Goal: Transaction & Acquisition: Purchase product/service

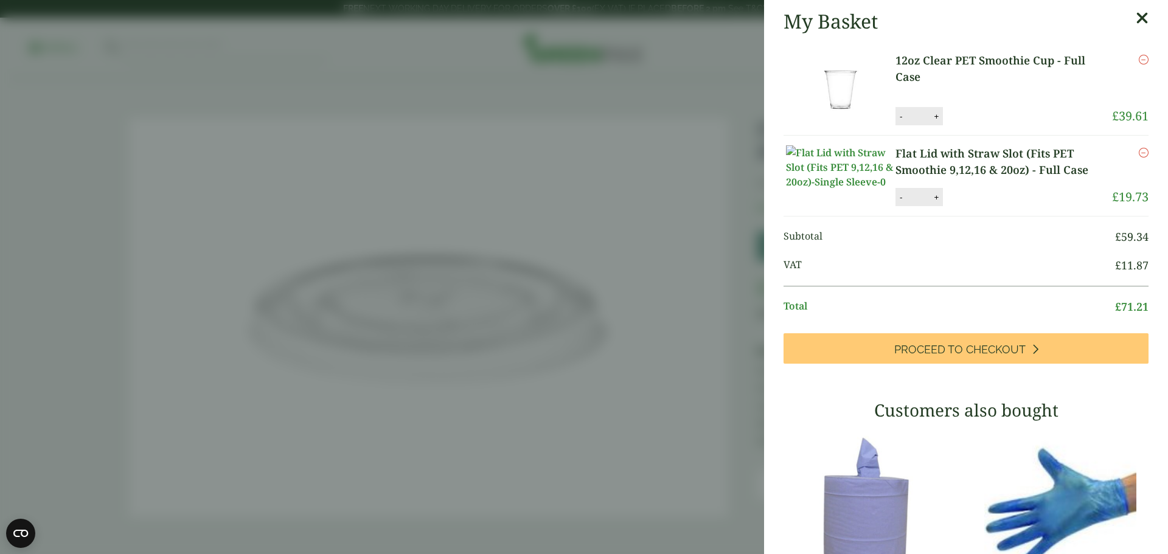
click at [567, 97] on aside "My Basket 12oz Clear PET Smoothie Cup - Full Case 12oz Clear PET Smoothie Cup -…" at bounding box center [584, 277] width 1168 height 554
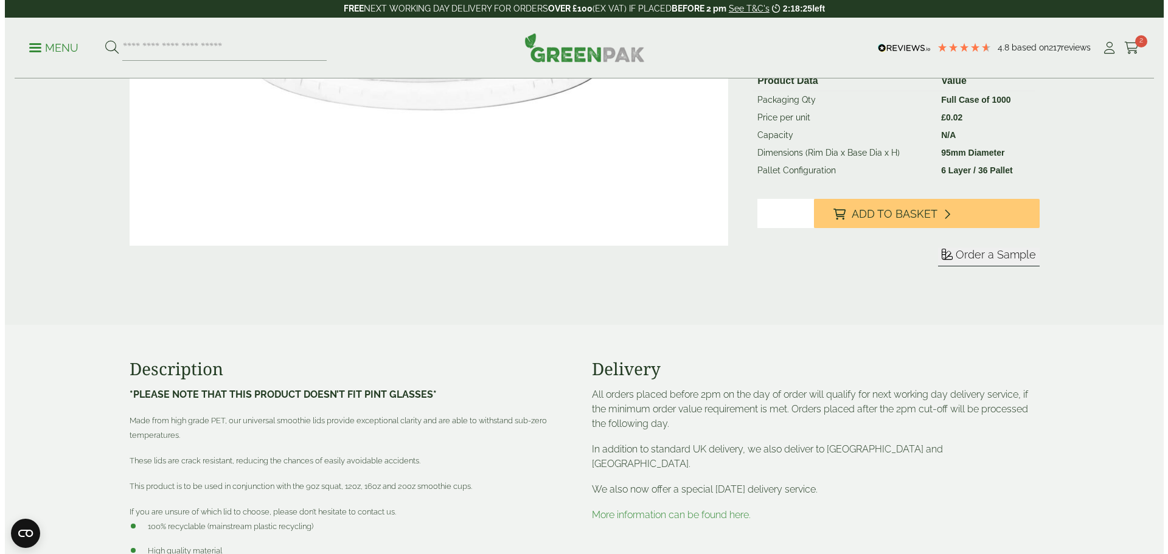
scroll to position [122, 0]
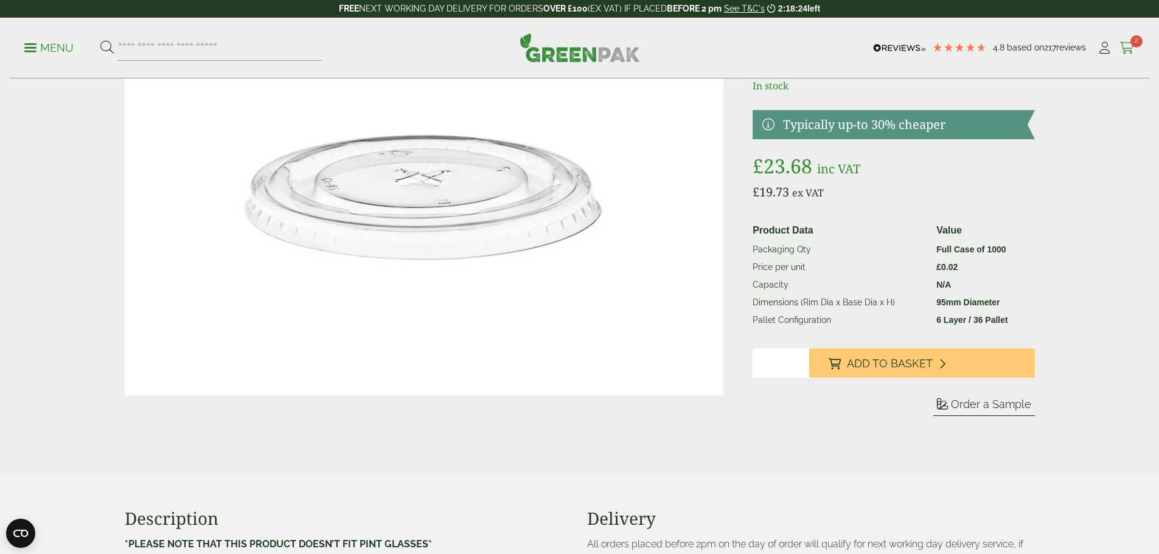
click at [1129, 48] on icon at bounding box center [1126, 48] width 15 height 12
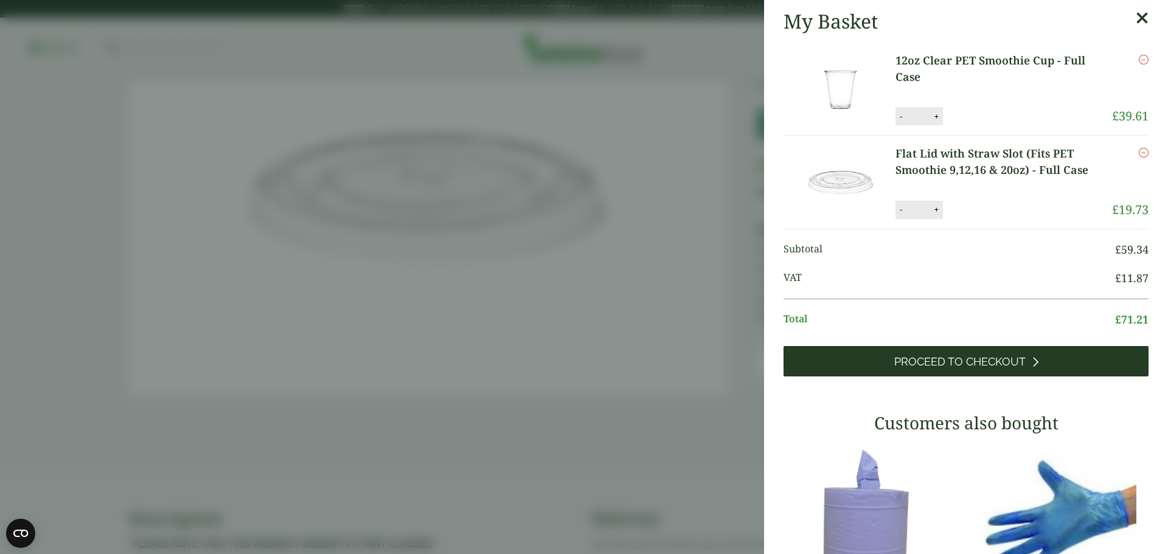
click at [977, 358] on span "Proceed to Checkout" at bounding box center [959, 361] width 131 height 13
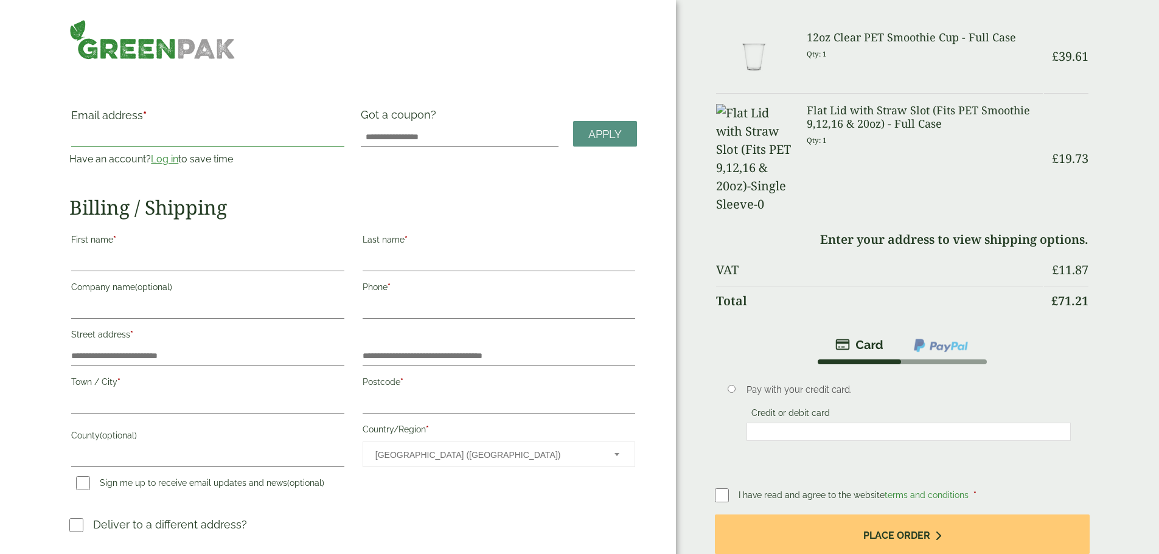
click at [227, 127] on input "Email address *" at bounding box center [207, 136] width 273 height 19
click at [178, 153] on link "Log in" at bounding box center [164, 159] width 27 height 12
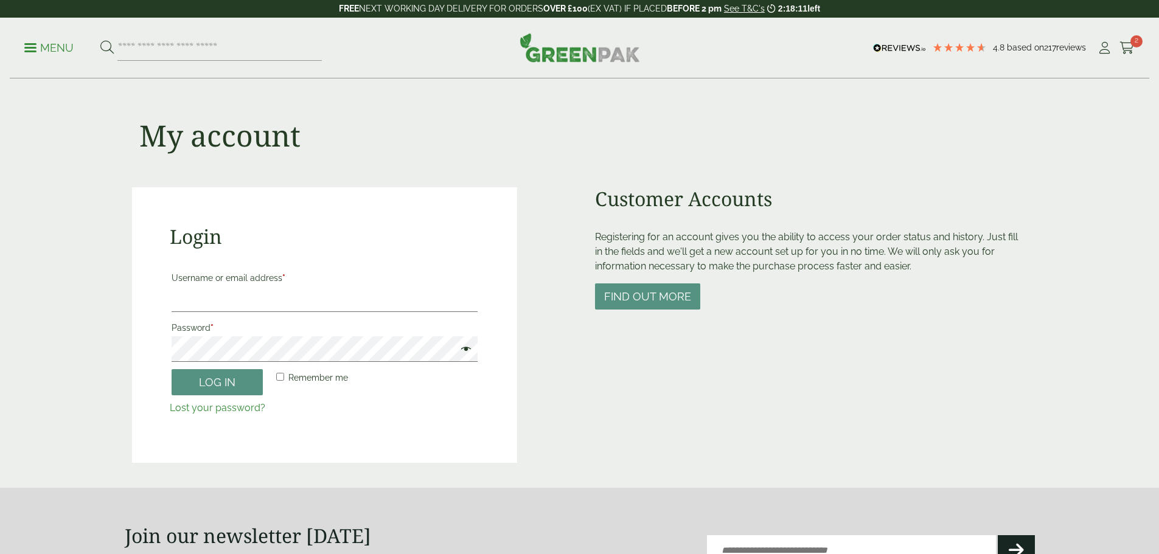
click at [246, 293] on input "Username or email address *" at bounding box center [325, 300] width 306 height 26
click at [235, 282] on label "Username or email address *" at bounding box center [325, 277] width 307 height 17
click at [235, 287] on input "Username or email address *" at bounding box center [325, 300] width 307 height 26
click at [238, 291] on input "Username or email address *" at bounding box center [325, 300] width 307 height 26
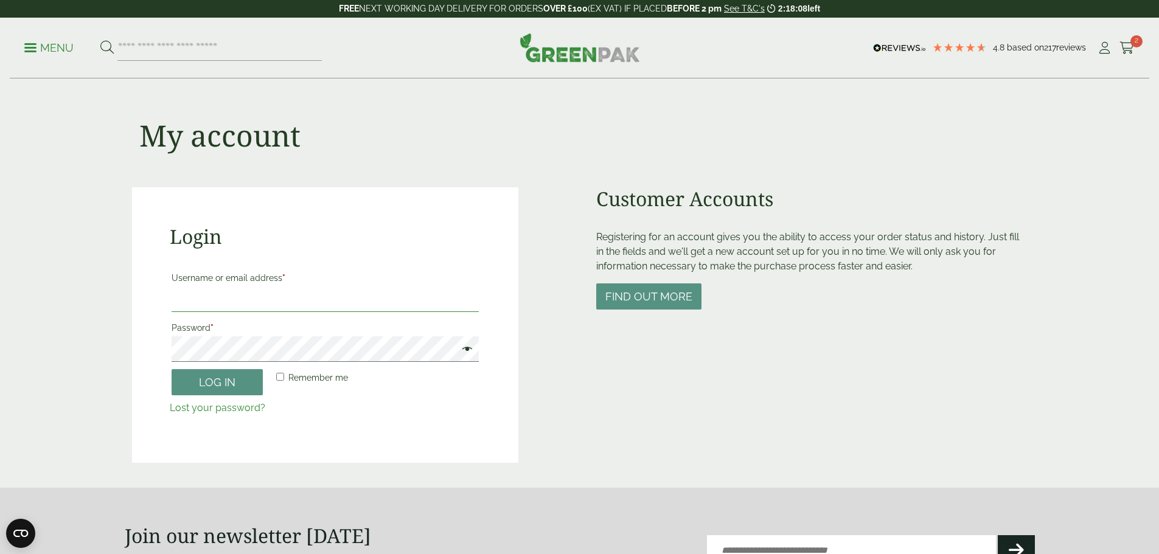
click at [254, 288] on input "Username or email address *" at bounding box center [325, 300] width 307 height 26
type input "**********"
click at [465, 352] on span at bounding box center [464, 350] width 16 height 15
click at [215, 382] on button "Log in" at bounding box center [217, 382] width 91 height 26
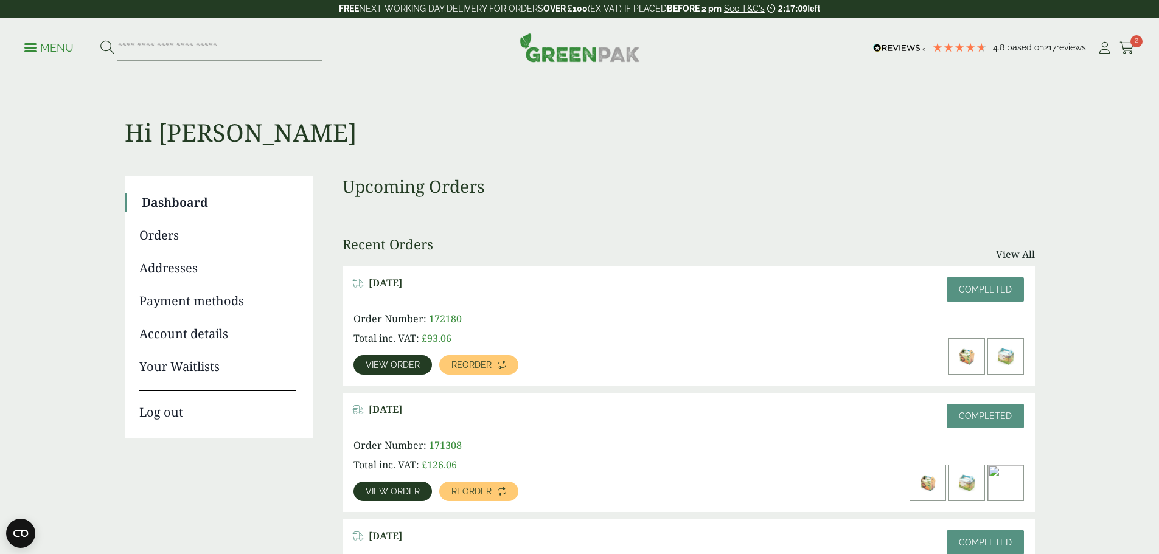
click at [35, 47] on span at bounding box center [30, 48] width 12 height 2
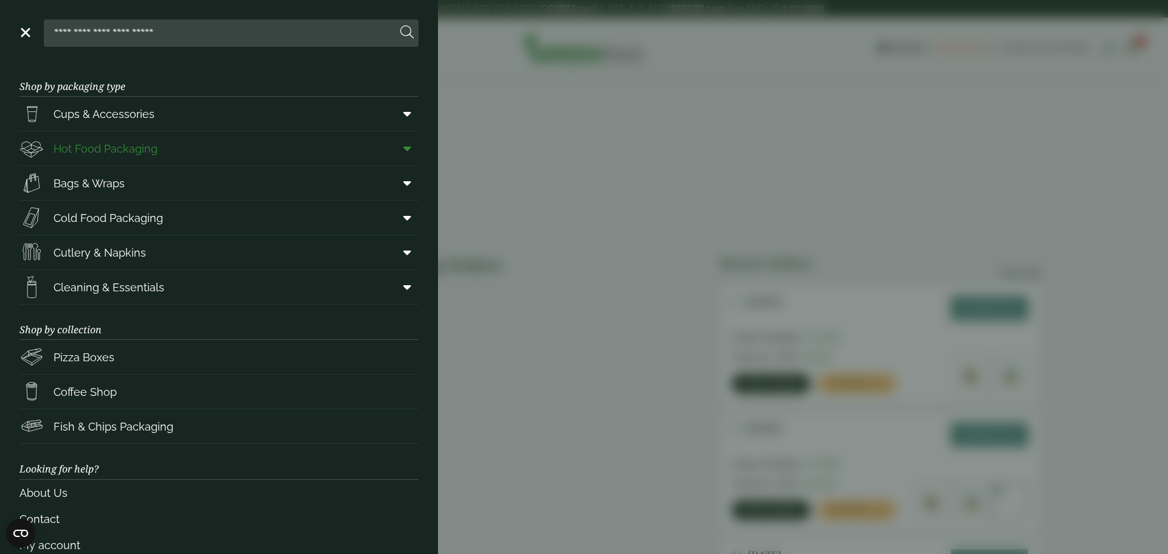
click at [133, 156] on span "Hot Food Packaging" at bounding box center [106, 149] width 104 height 16
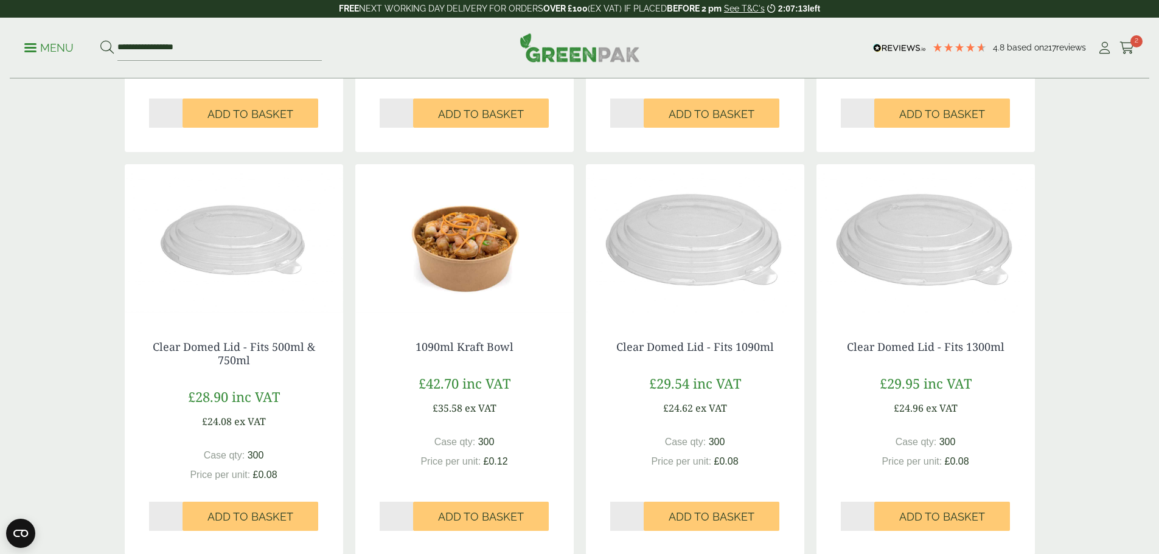
scroll to position [1277, 0]
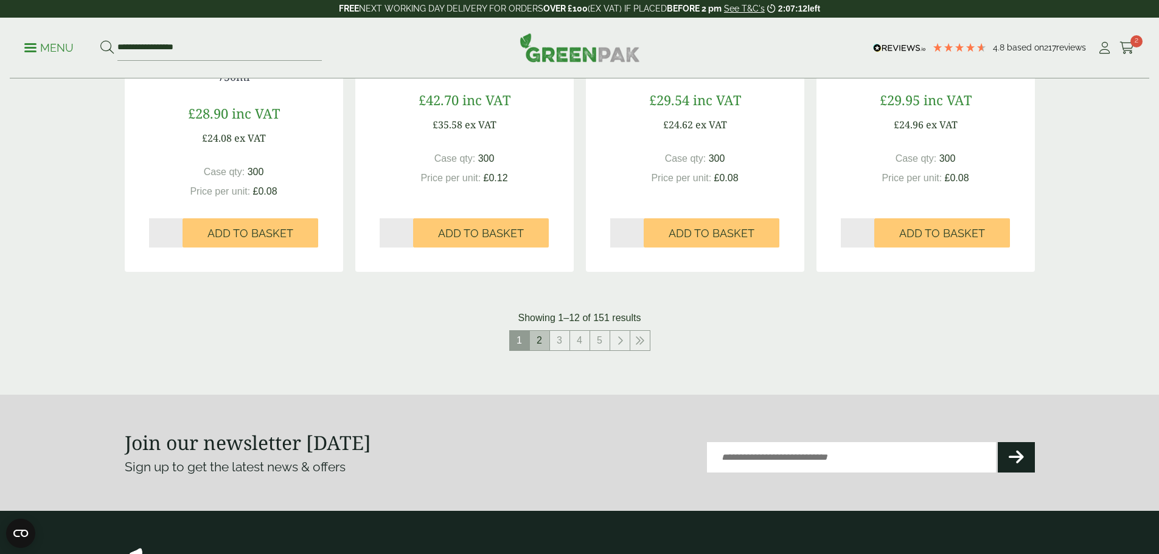
click at [532, 338] on link "2" at bounding box center [539, 340] width 19 height 19
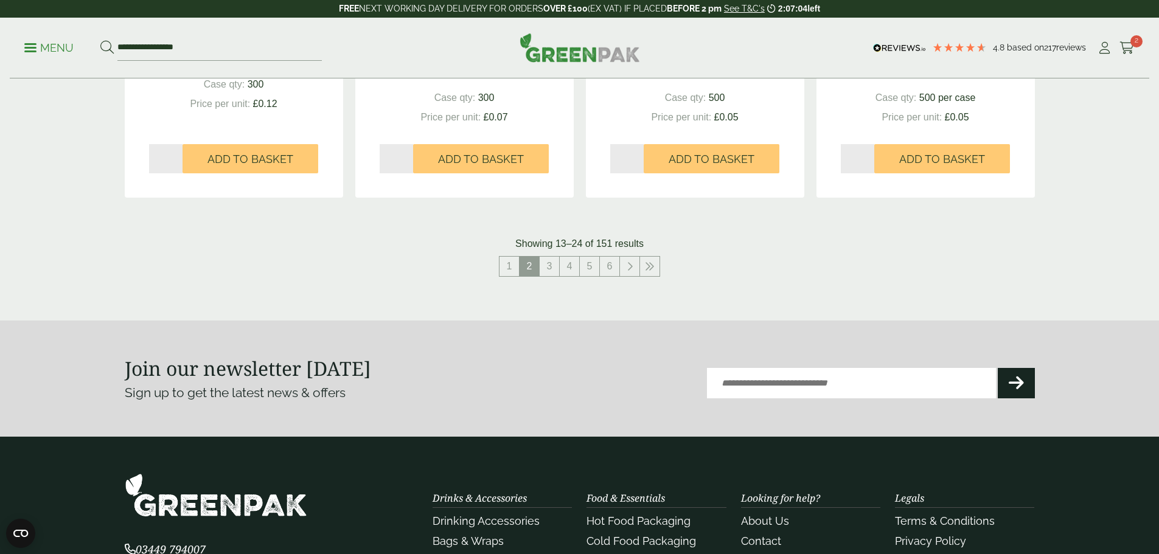
scroll to position [1399, 0]
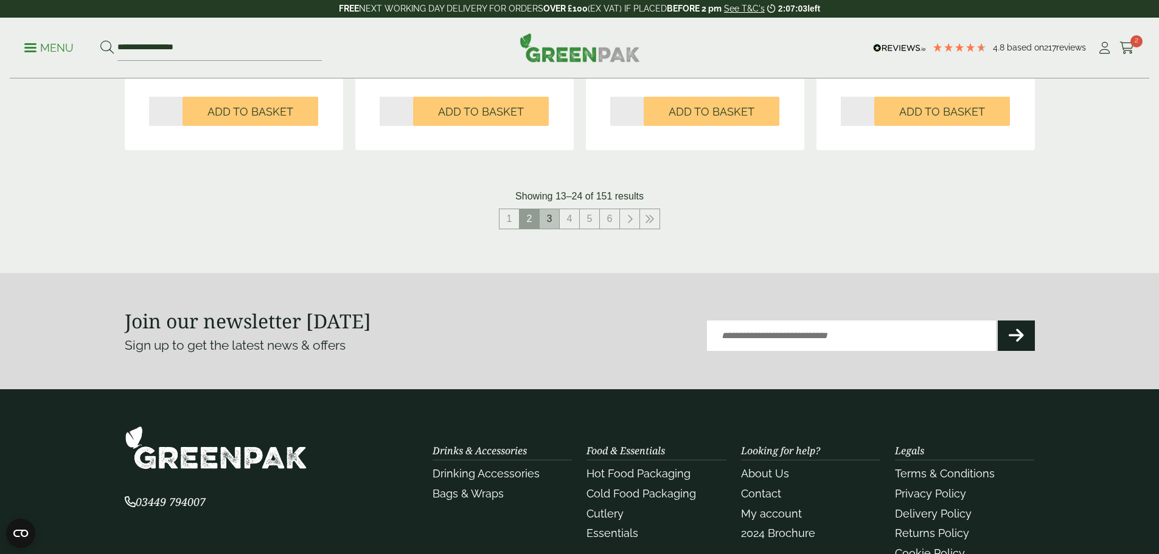
click at [547, 223] on link "3" at bounding box center [549, 218] width 19 height 19
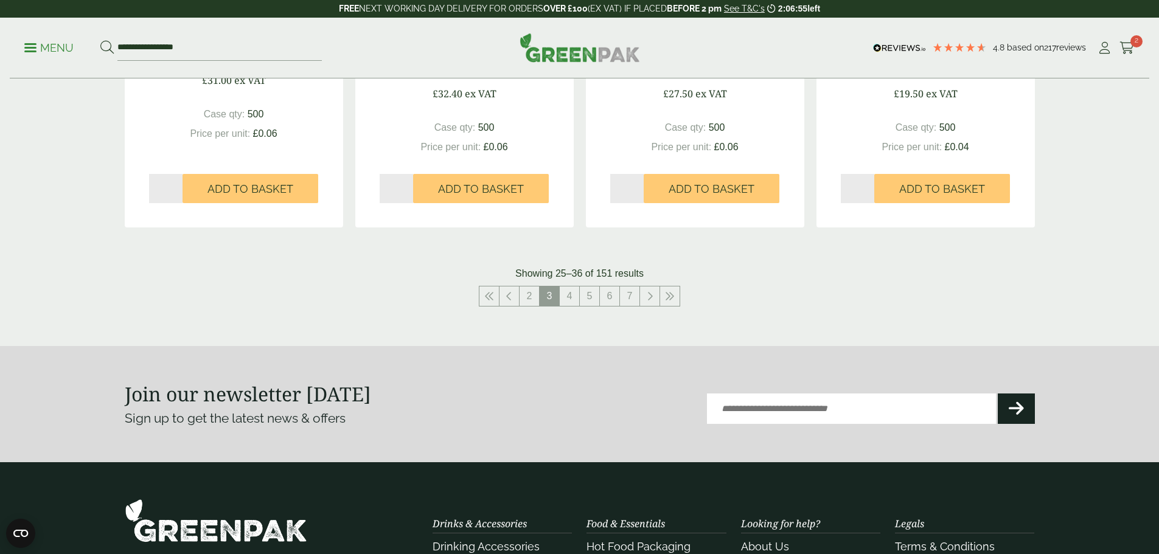
scroll to position [1338, 0]
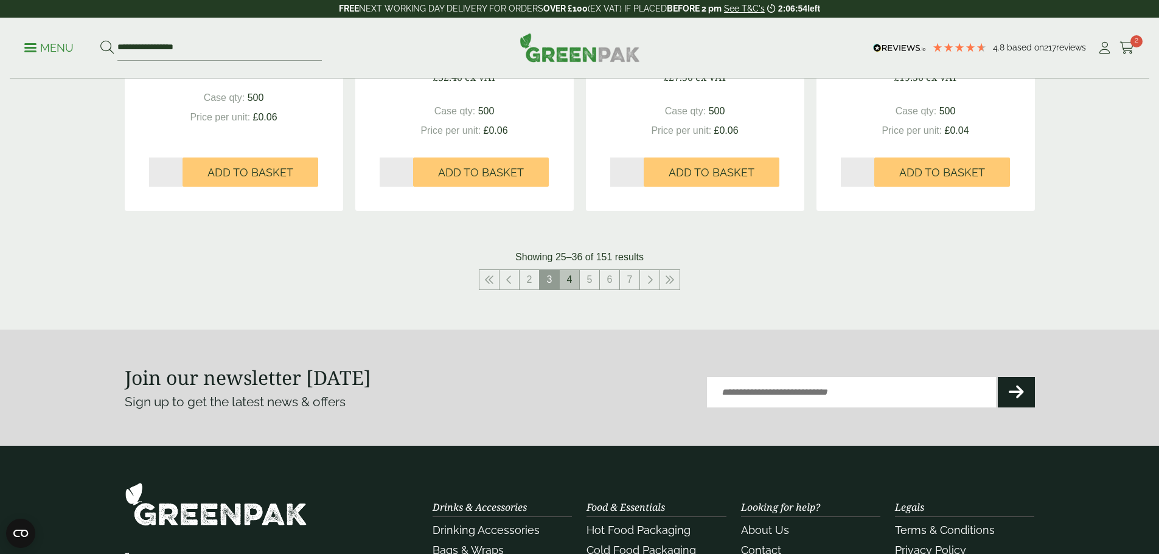
click at [569, 286] on link "4" at bounding box center [569, 279] width 19 height 19
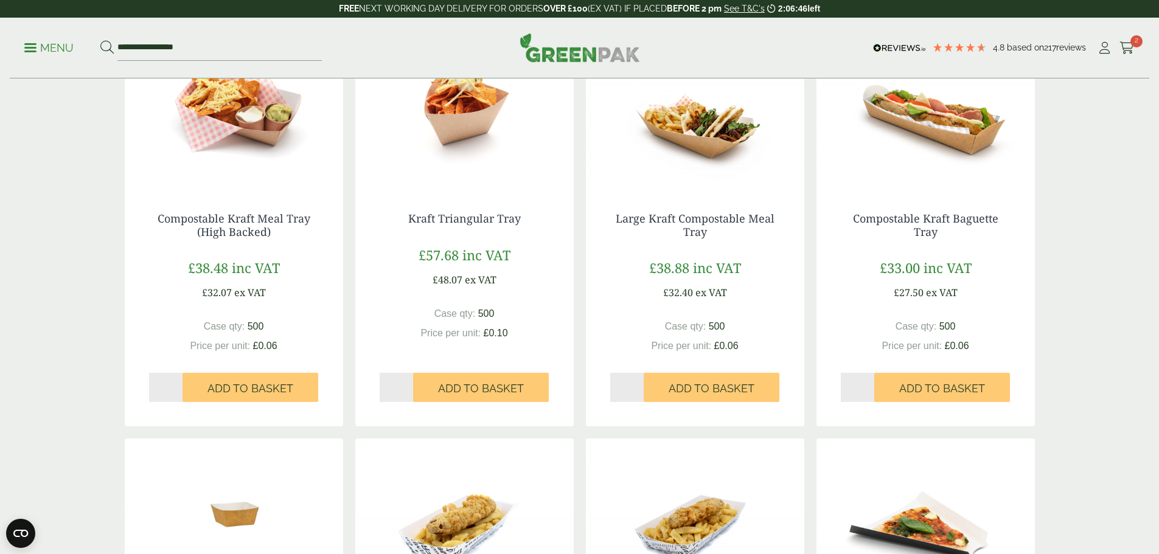
scroll to position [608, 0]
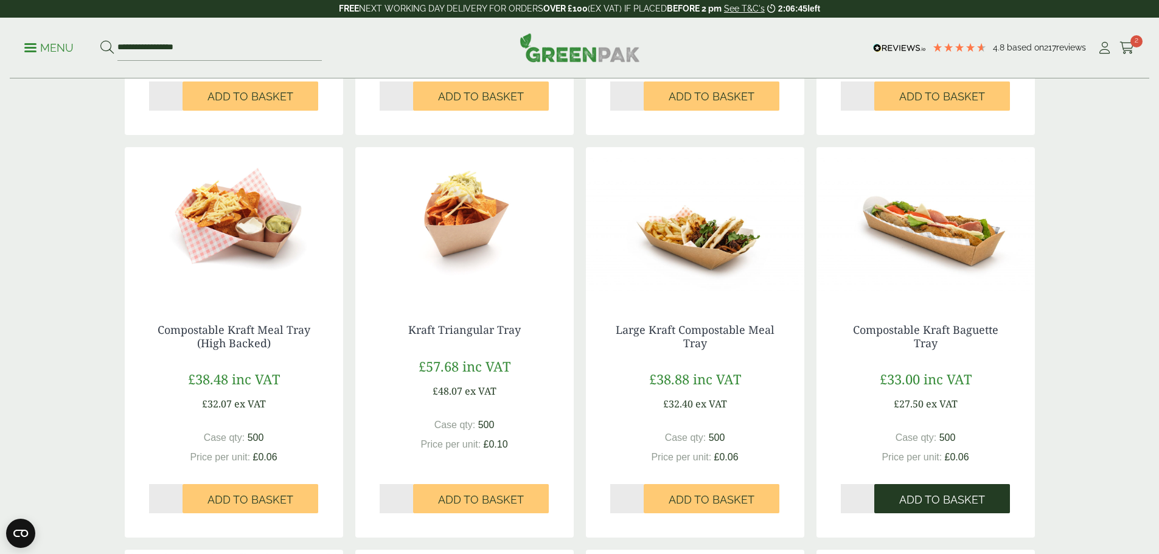
click at [940, 496] on span "Add to Basket" at bounding box center [942, 499] width 86 height 13
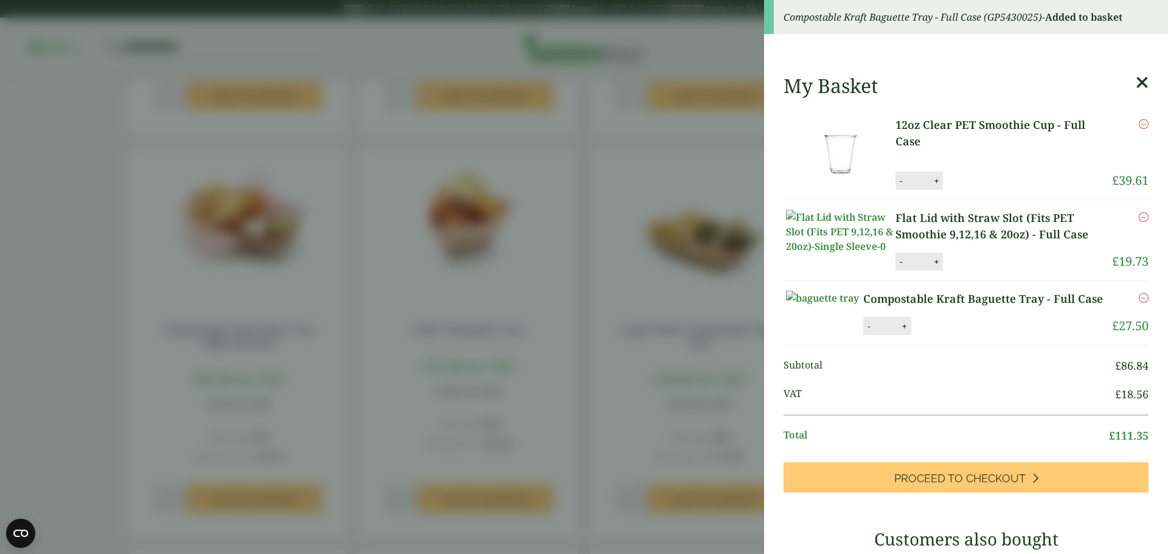
click at [1136, 84] on icon at bounding box center [1142, 82] width 13 height 17
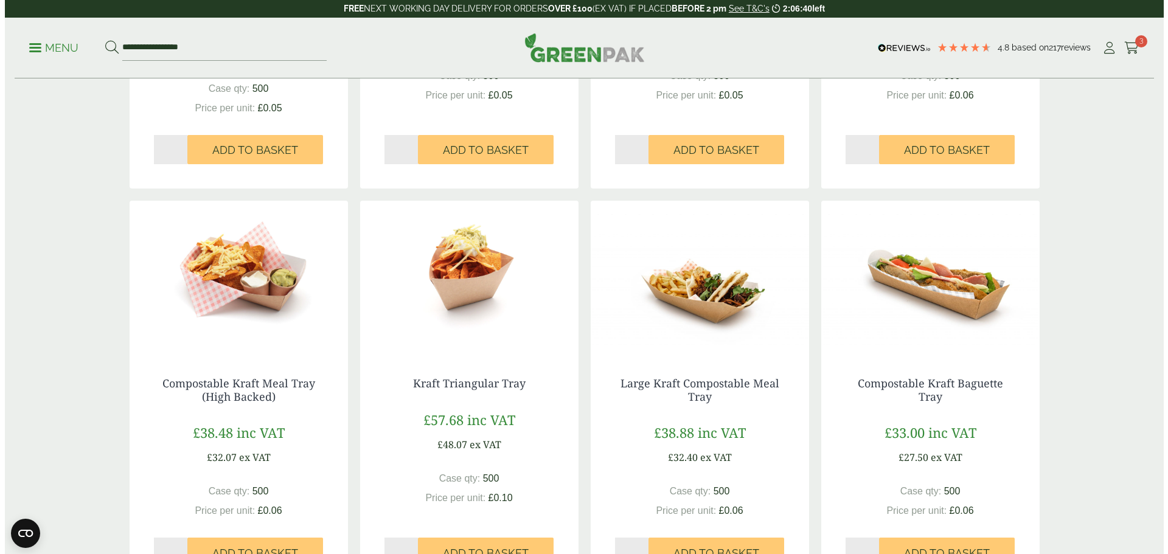
scroll to position [365, 0]
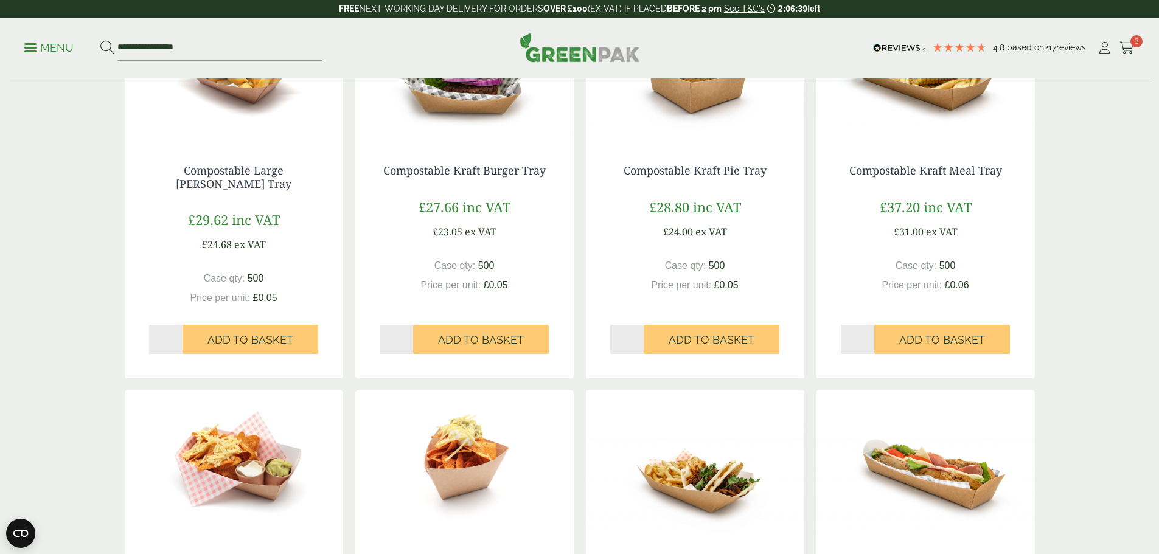
click at [30, 55] on div "**********" at bounding box center [579, 48] width 1139 height 61
click at [33, 54] on p "Menu" at bounding box center [48, 48] width 49 height 15
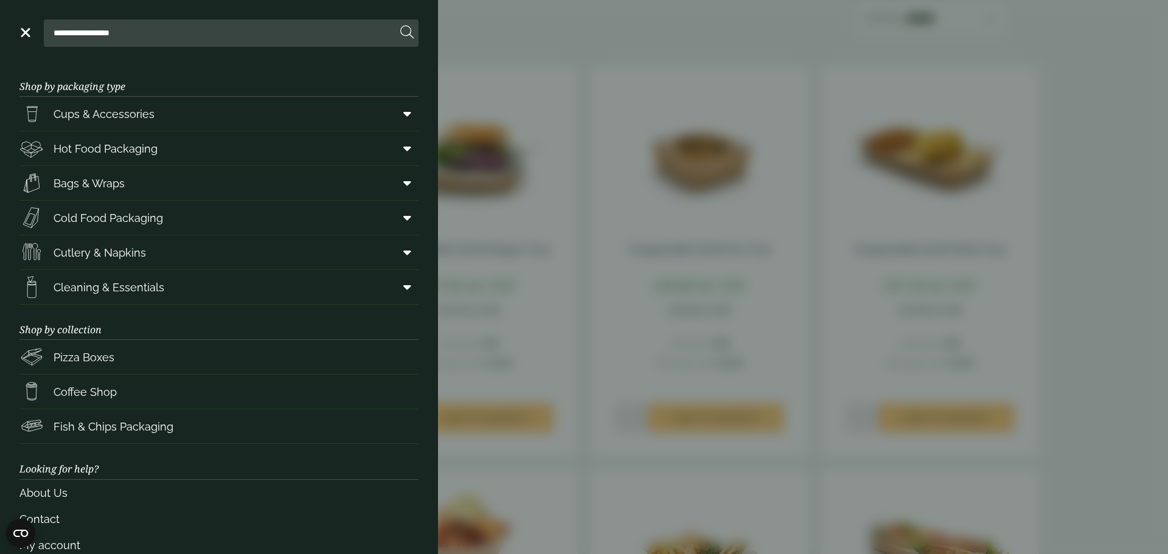
click at [192, 32] on input "**********" at bounding box center [223, 33] width 348 height 26
type input "*"
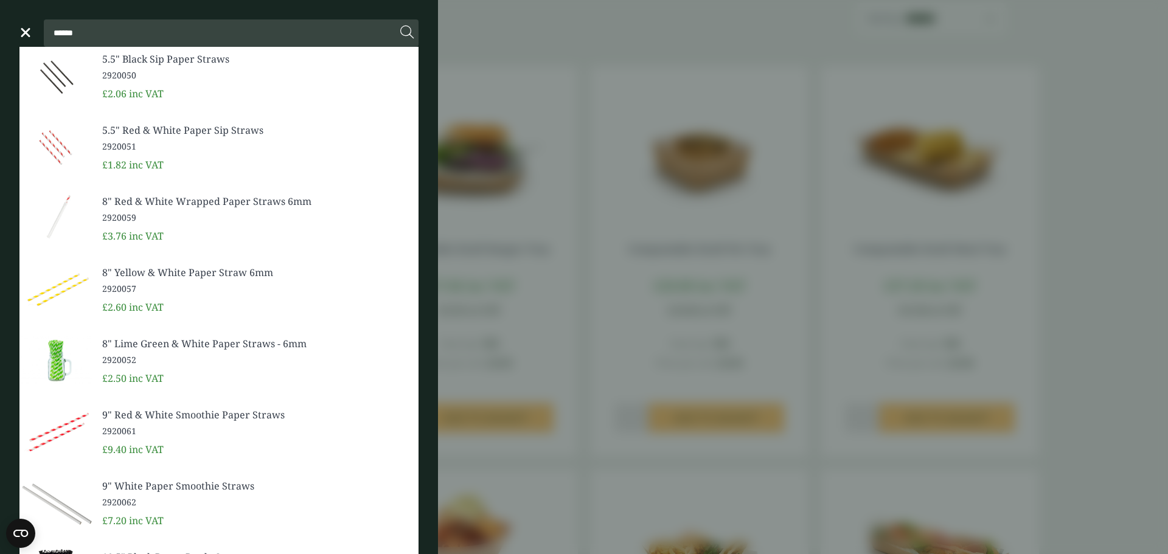
type input "******"
click at [175, 413] on span "9" Red & White Smoothie Paper Straws" at bounding box center [255, 415] width 307 height 15
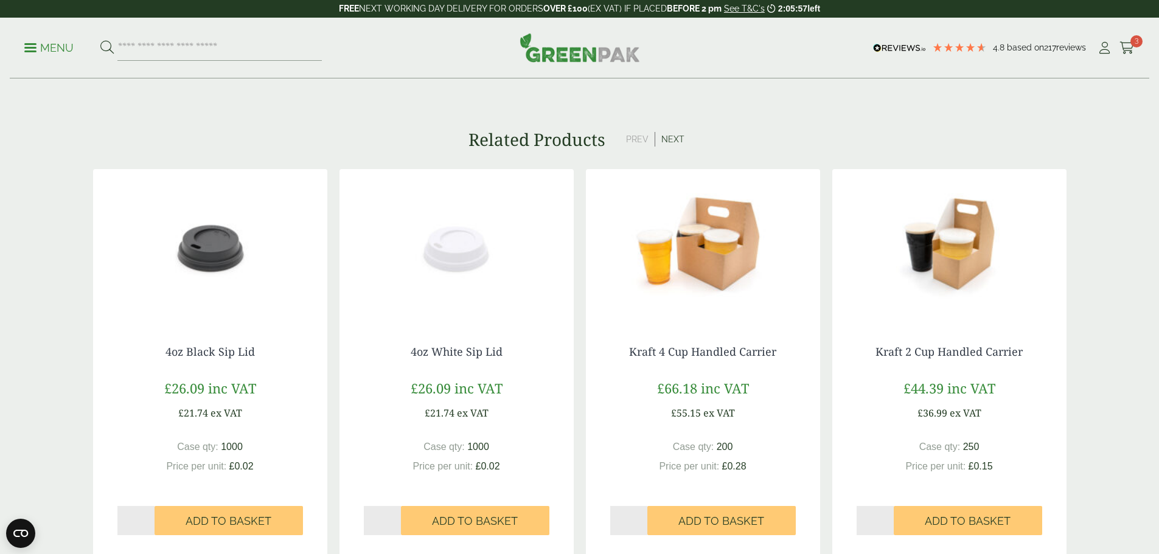
scroll to position [1095, 0]
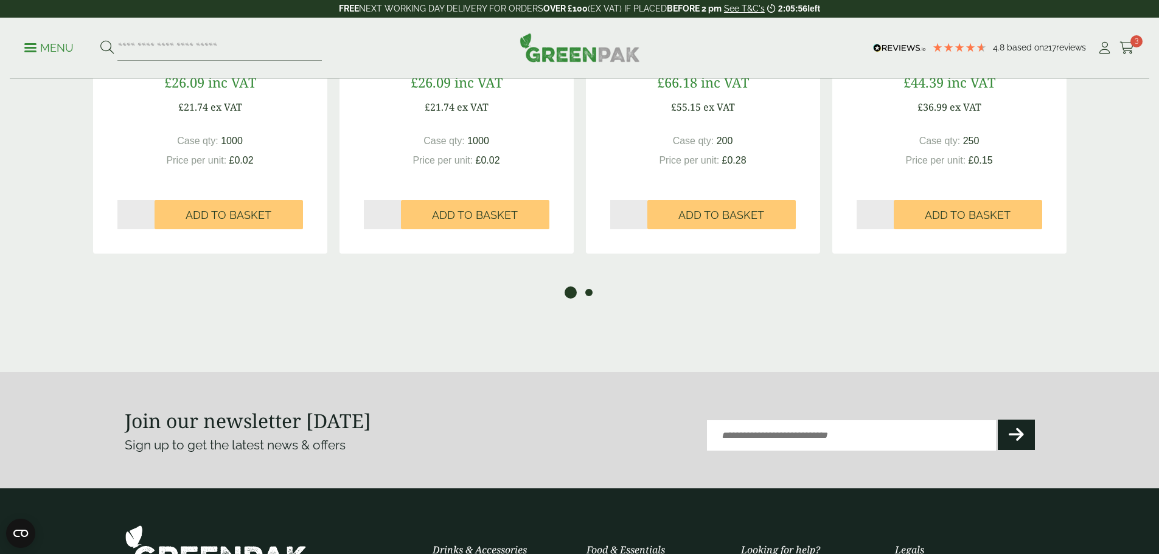
click at [593, 291] on button "2" at bounding box center [589, 293] width 12 height 12
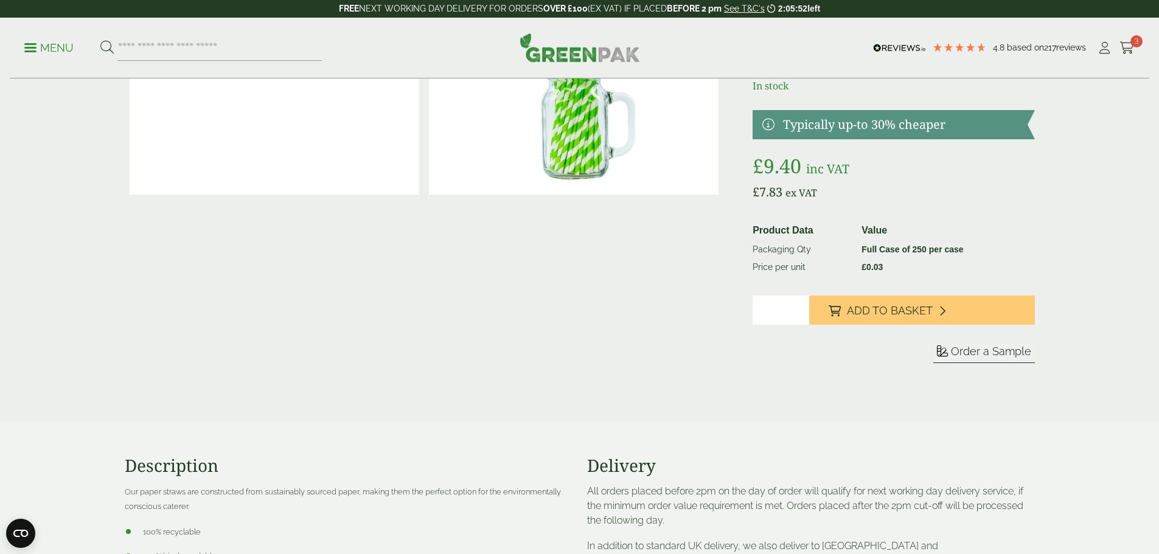
scroll to position [0, 0]
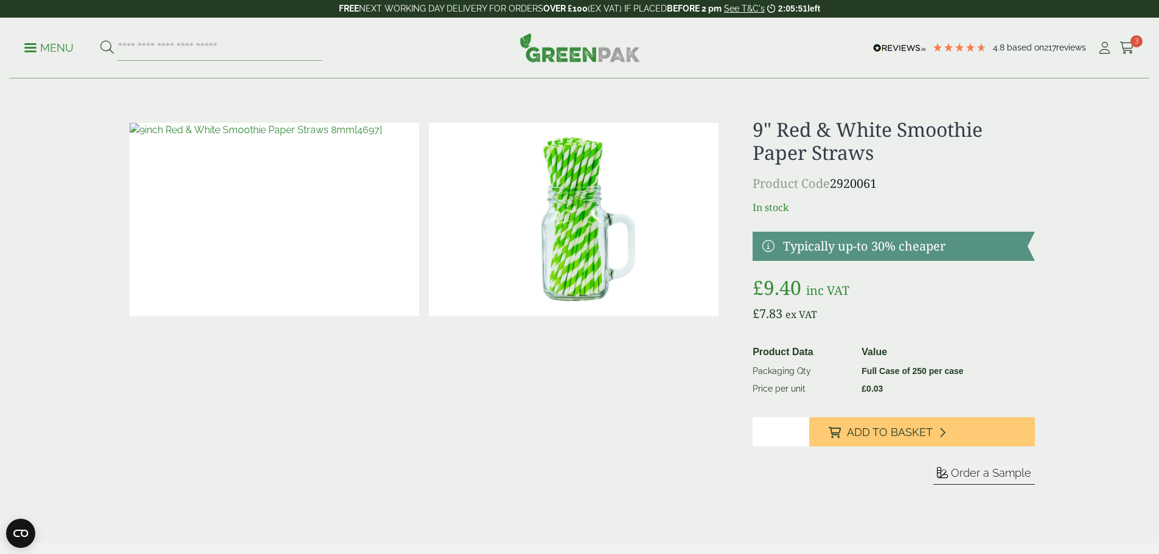
click at [237, 240] on img at bounding box center [275, 219] width 290 height 193
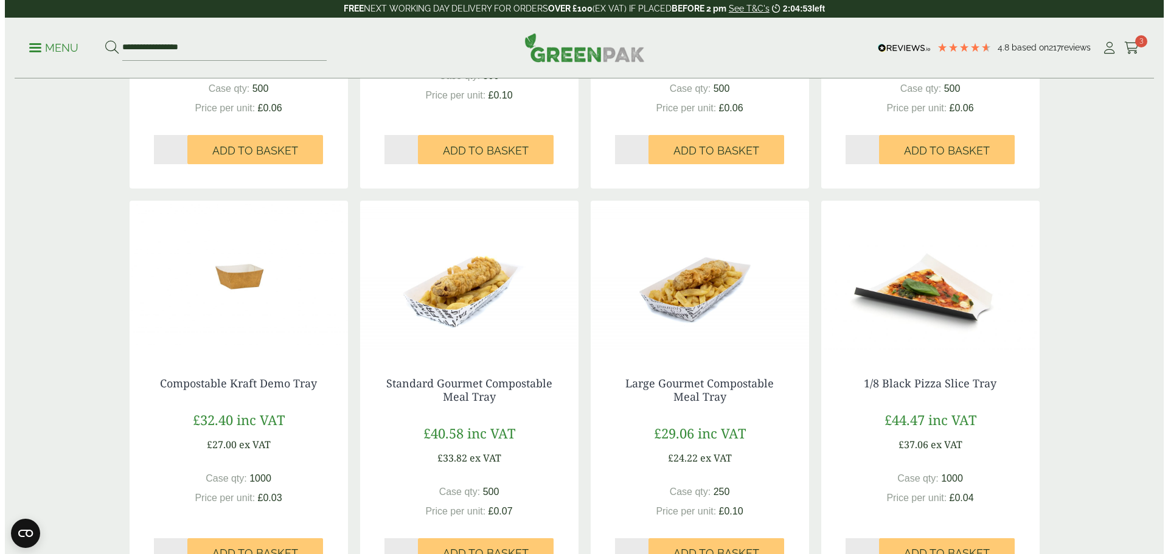
scroll to position [791, 0]
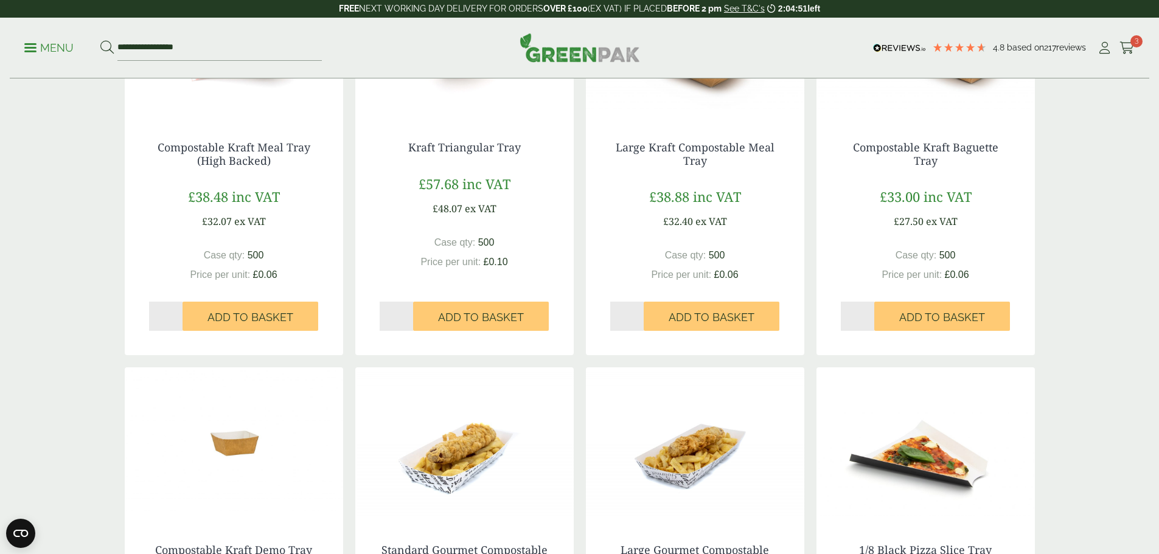
click at [37, 46] on p "Menu" at bounding box center [48, 48] width 49 height 15
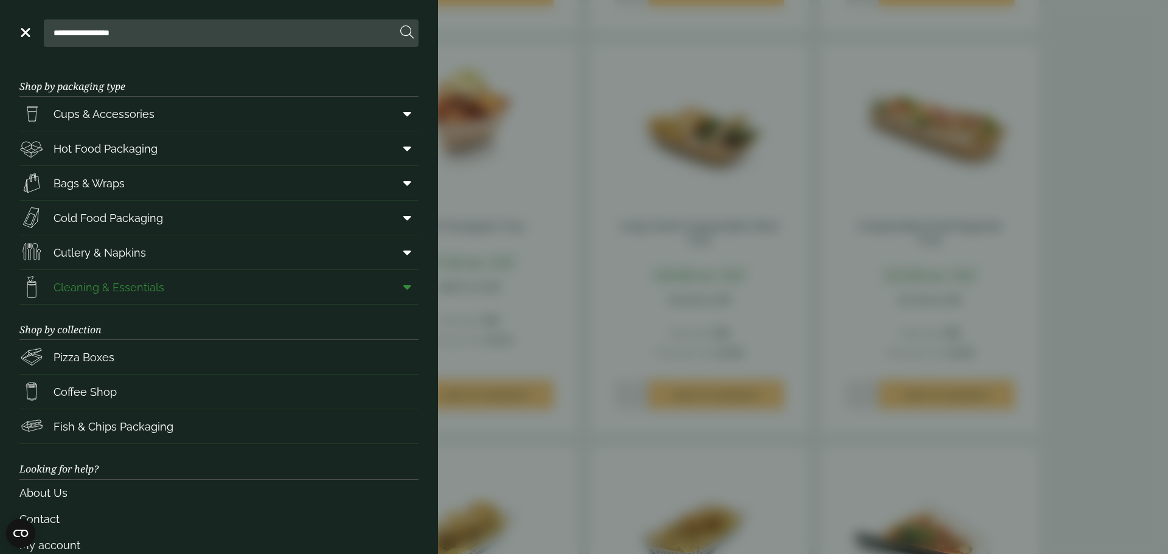
click at [171, 291] on link "Cleaning & Essentials" at bounding box center [218, 287] width 399 height 34
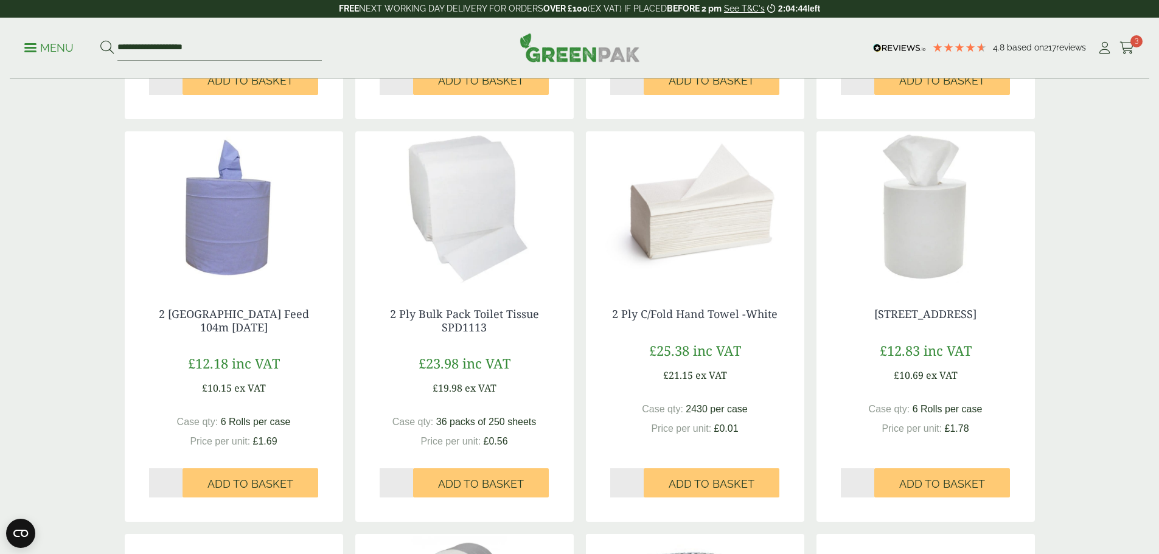
scroll to position [547, 0]
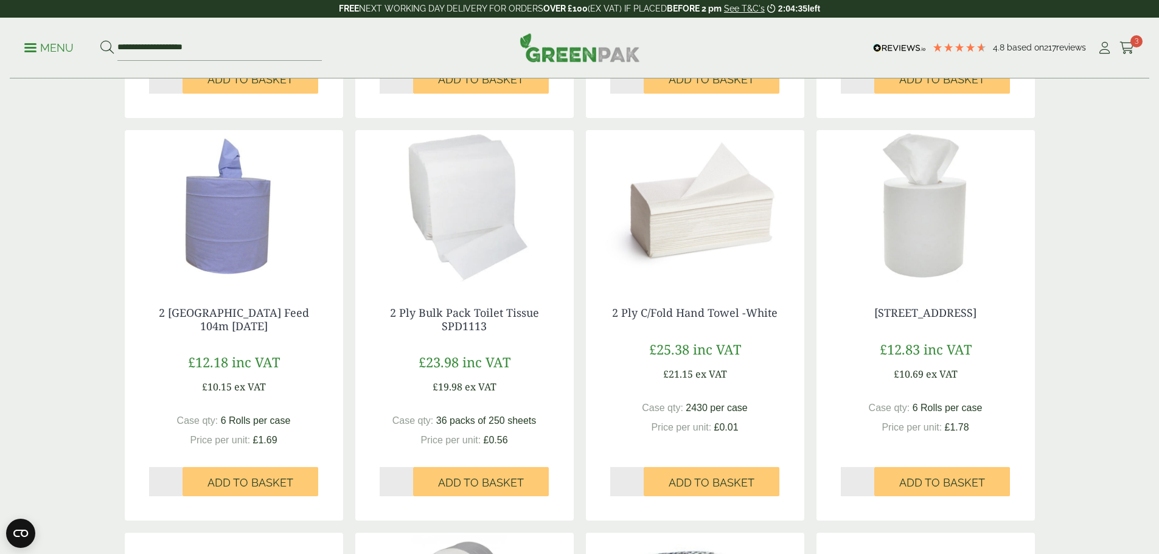
click at [947, 237] on img at bounding box center [925, 206] width 218 height 152
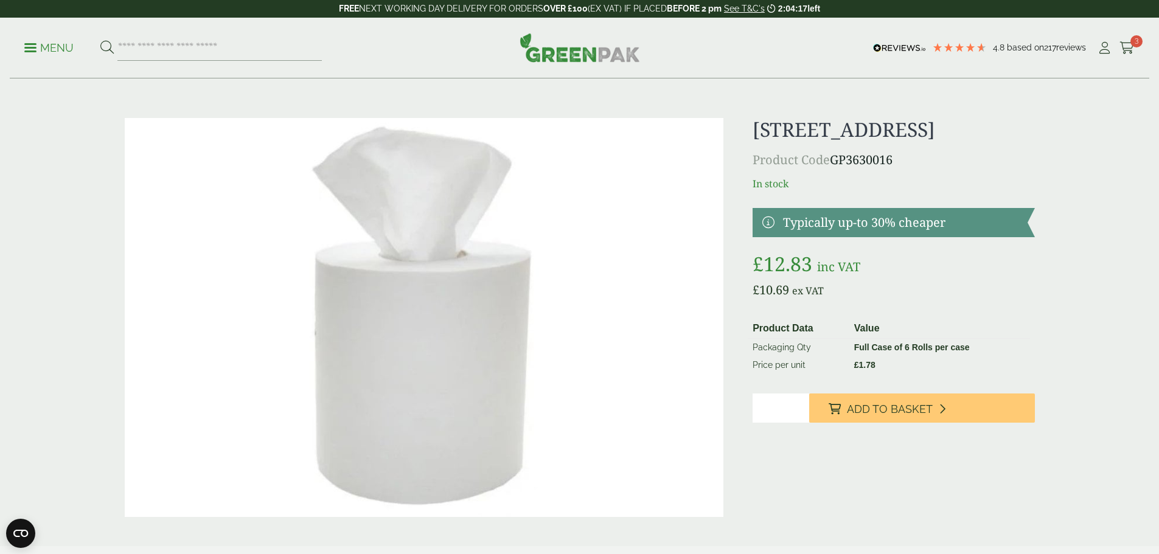
click at [481, 353] on img at bounding box center [424, 317] width 599 height 399
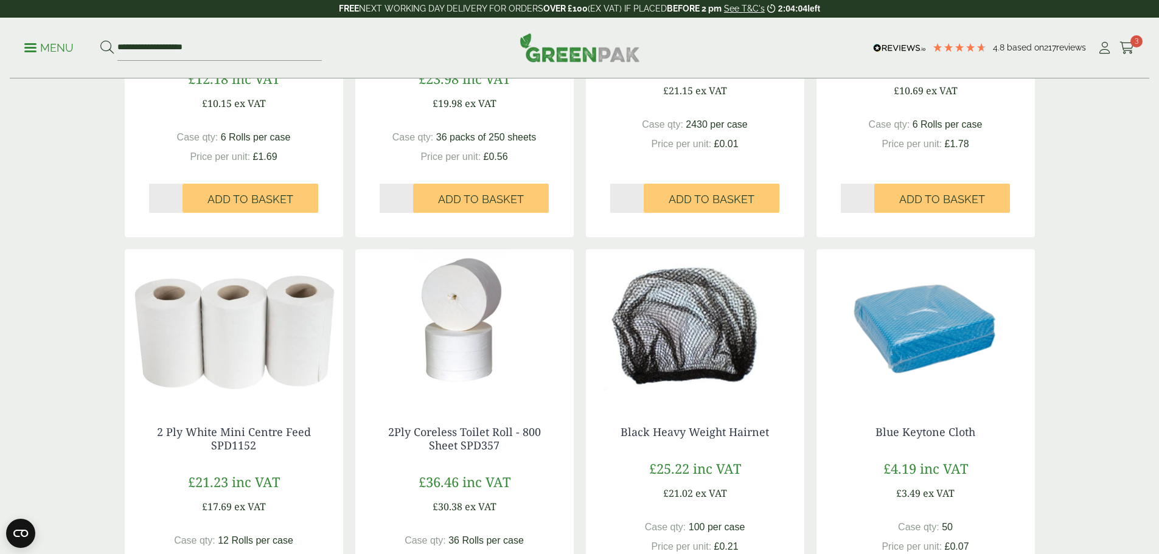
scroll to position [1034, 0]
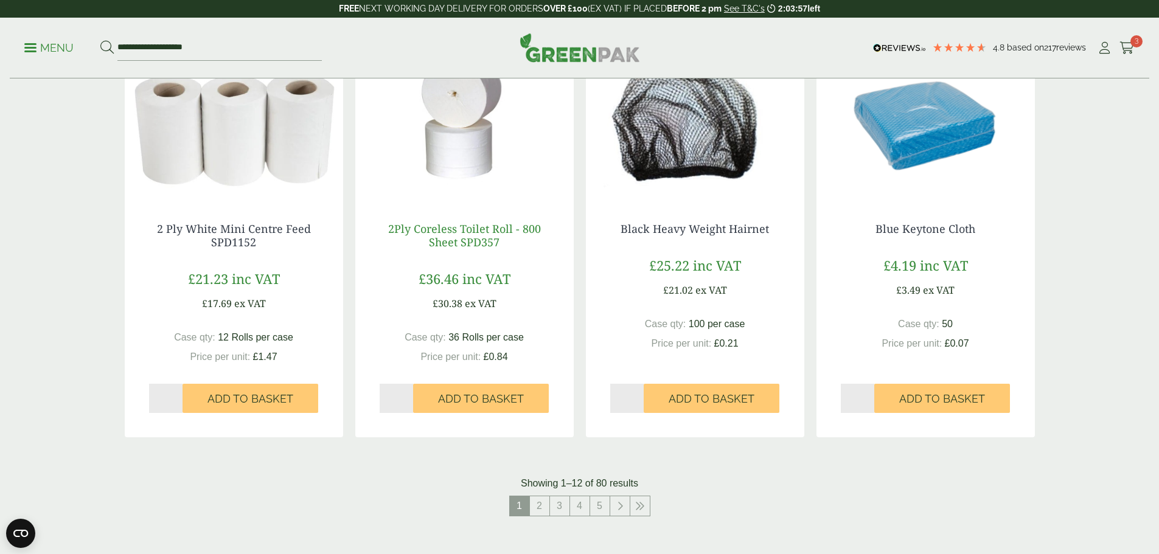
click at [469, 228] on link "2Ply Coreless Toilet Roll - 800 Sheet SPD357" at bounding box center [464, 235] width 153 height 28
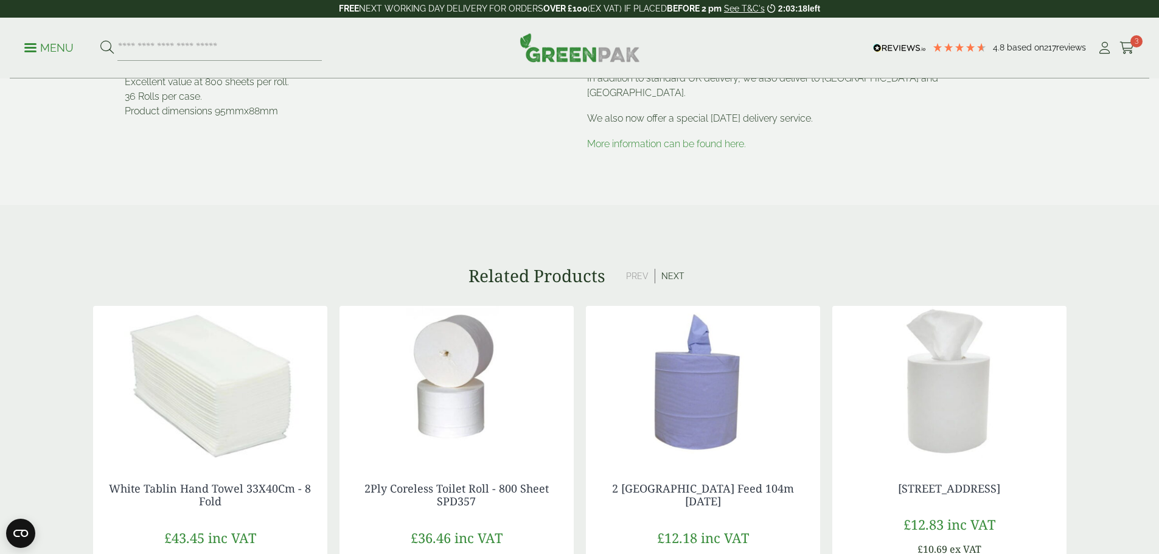
scroll to position [426, 0]
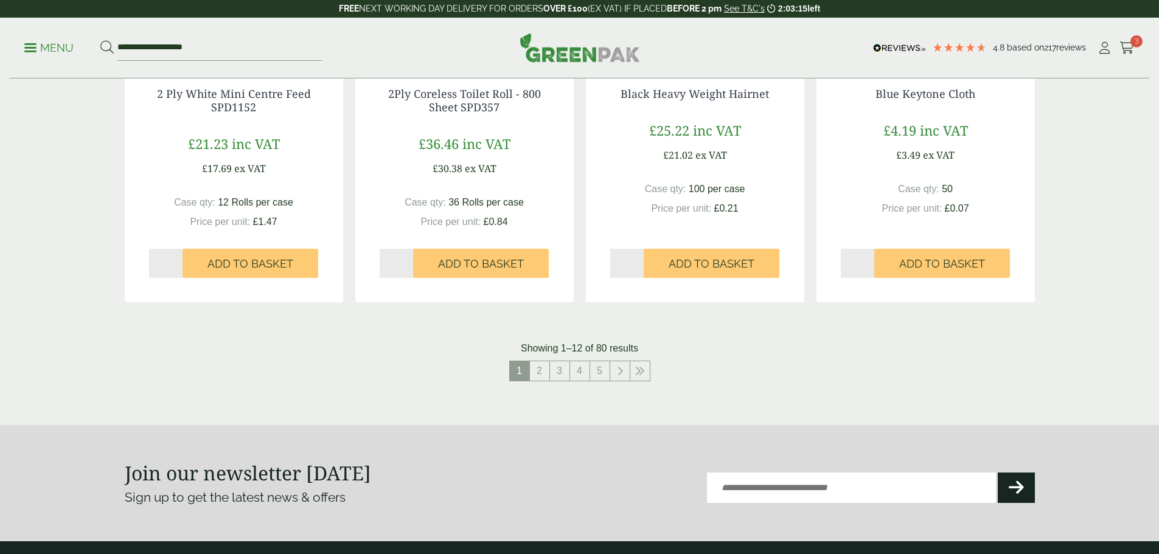
scroll to position [1217, 0]
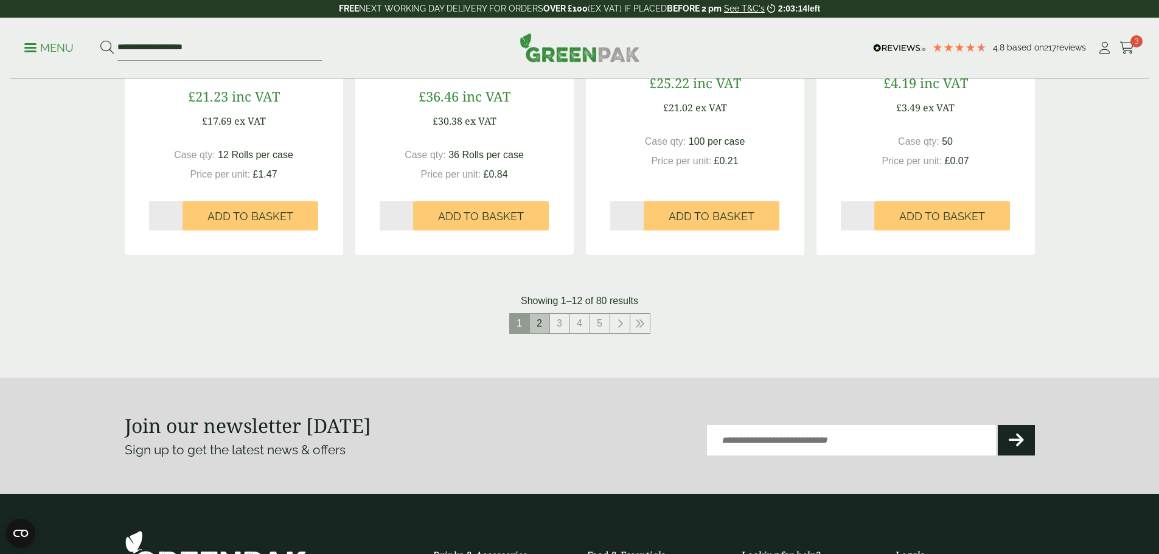
click at [544, 325] on link "2" at bounding box center [539, 323] width 19 height 19
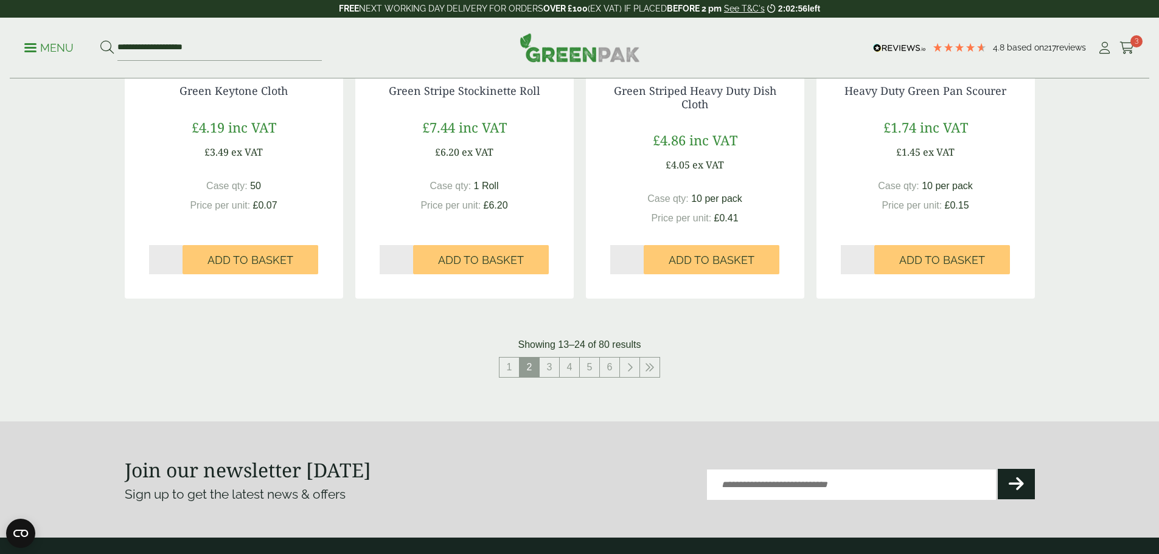
scroll to position [1399, 0]
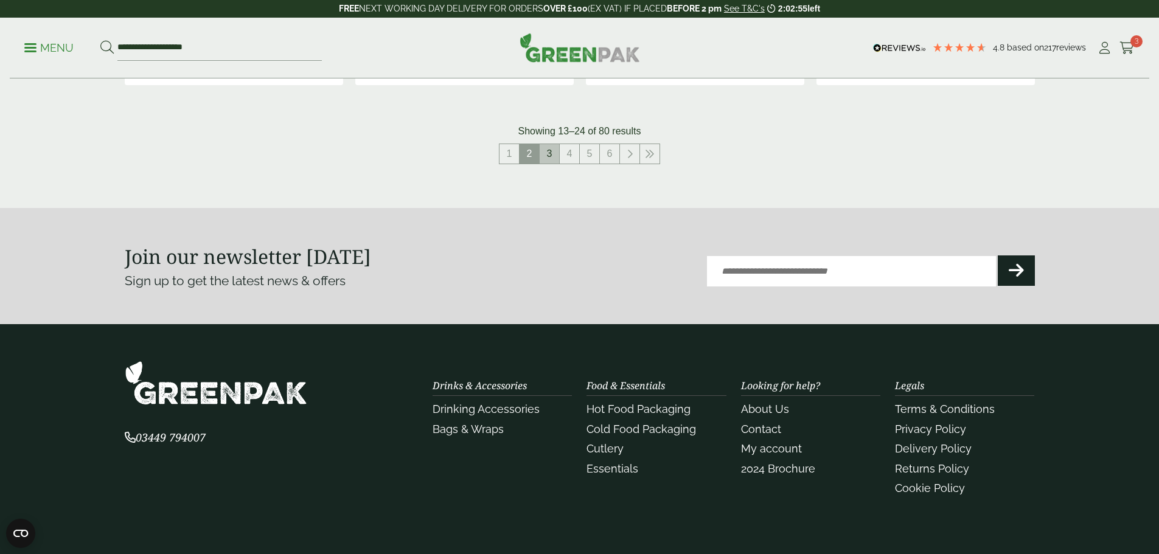
click at [543, 151] on link "3" at bounding box center [549, 153] width 19 height 19
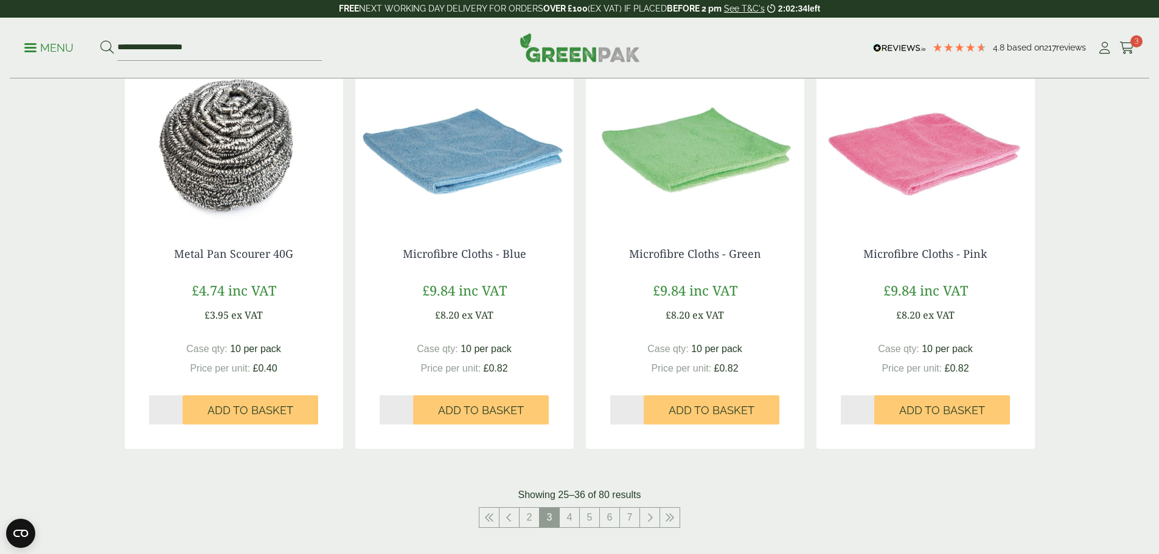
scroll to position [1034, 0]
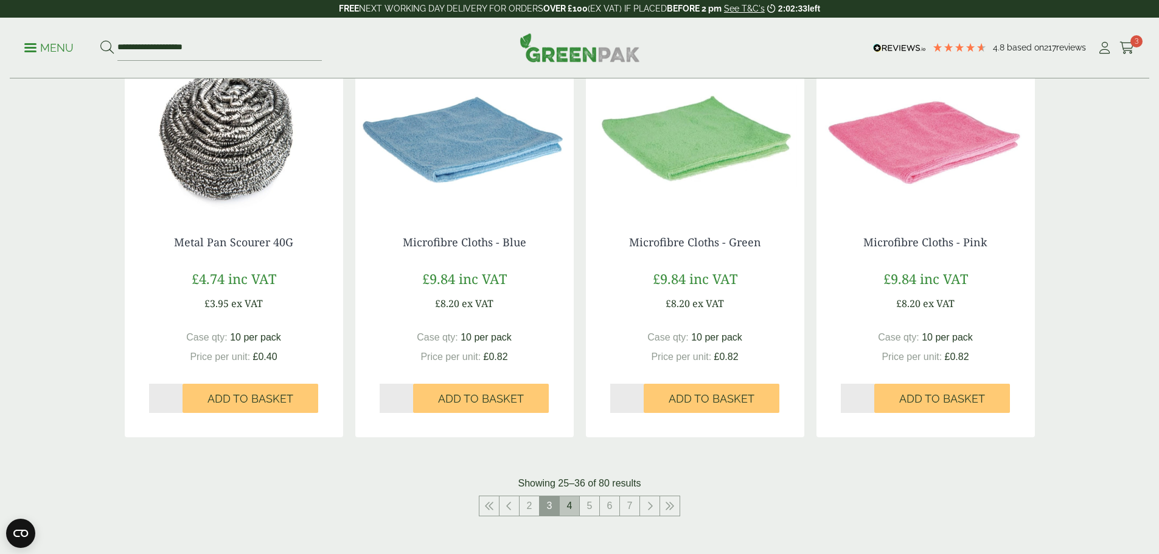
click at [572, 502] on link "4" at bounding box center [569, 505] width 19 height 19
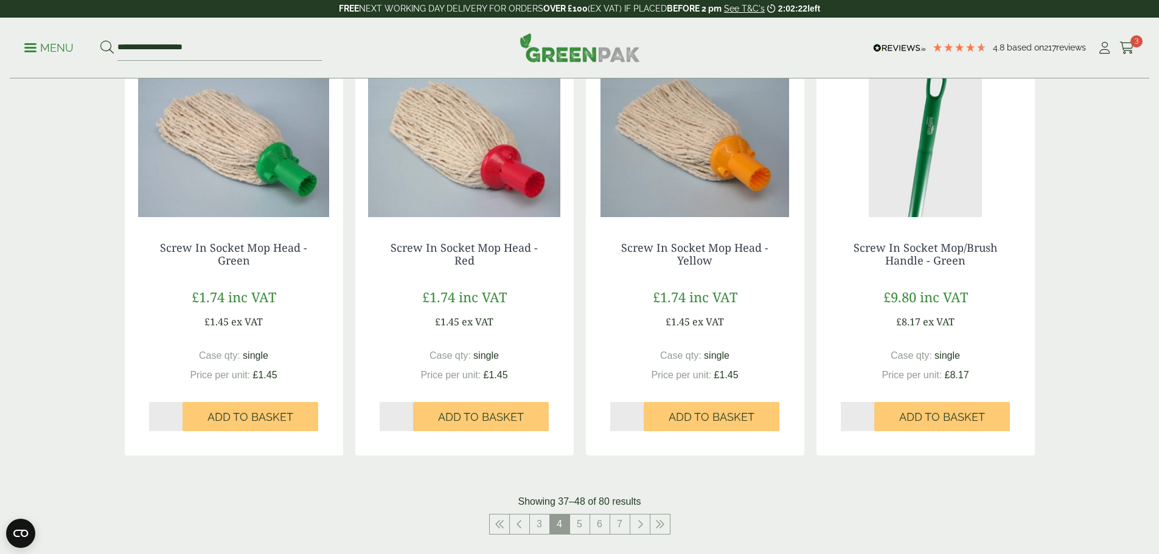
scroll to position [1338, 0]
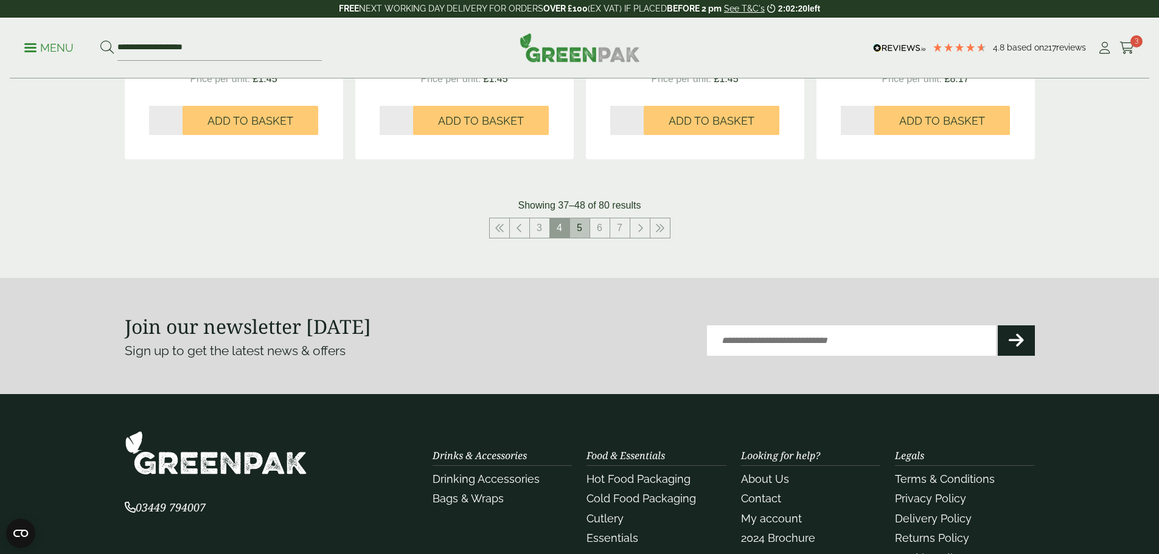
click at [580, 236] on link "5" at bounding box center [579, 227] width 19 height 19
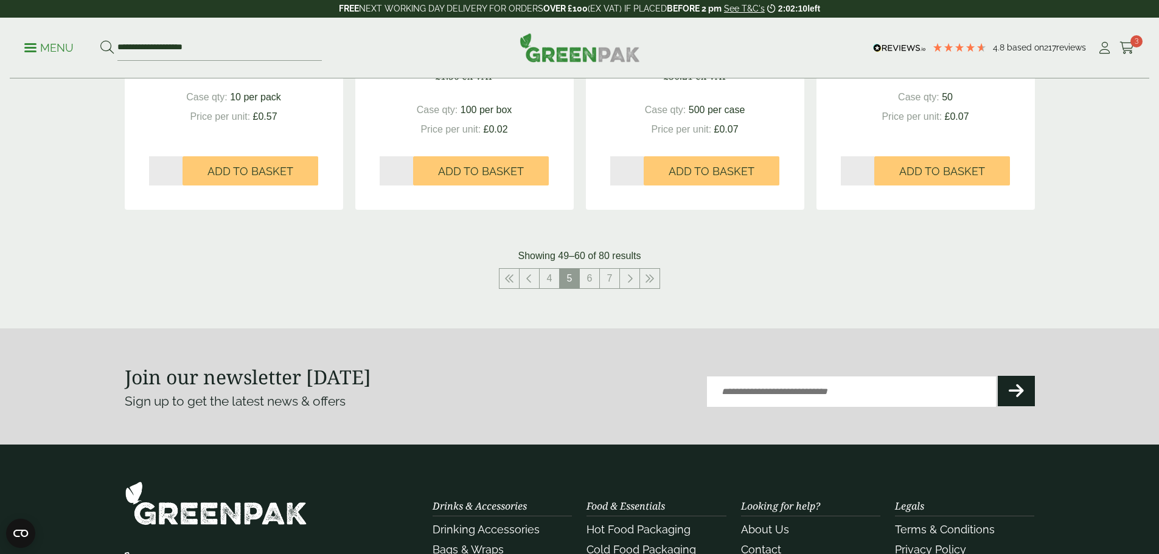
scroll to position [1277, 0]
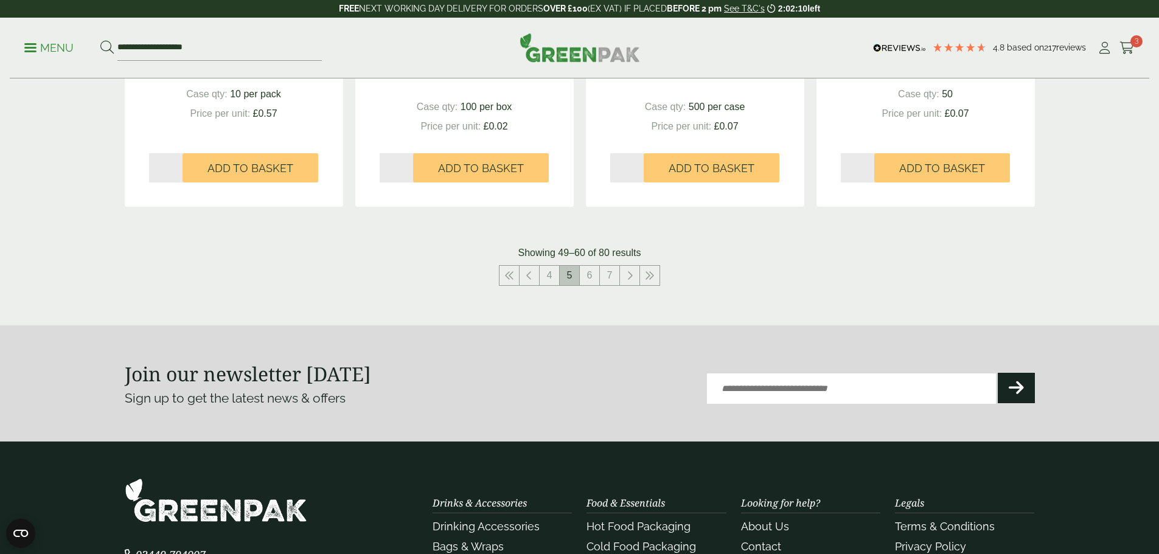
click at [579, 276] on li "5" at bounding box center [570, 275] width 20 height 21
click at [590, 276] on link "6" at bounding box center [589, 275] width 19 height 19
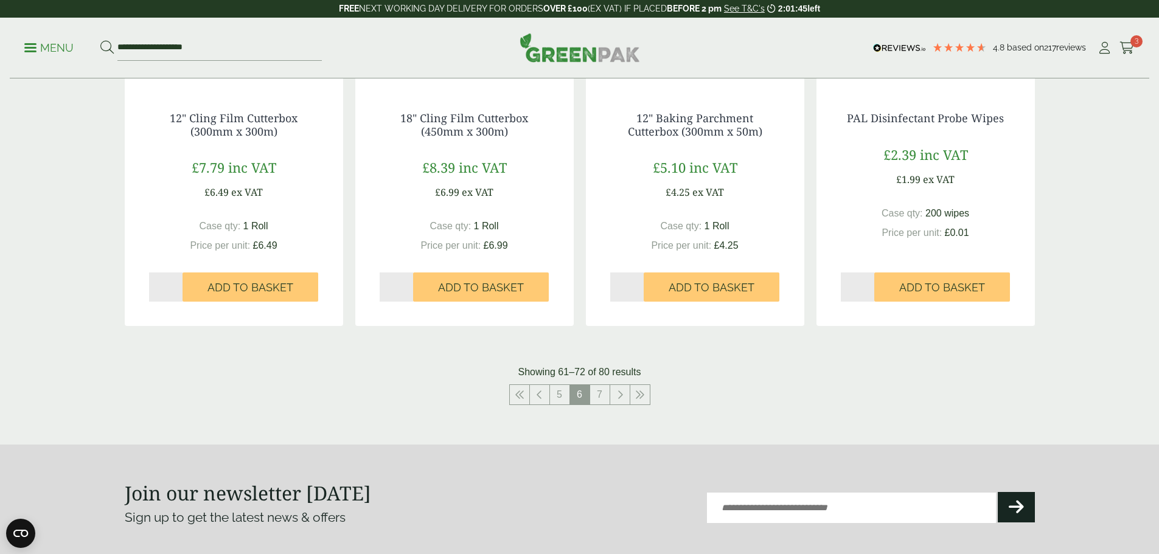
scroll to position [1338, 0]
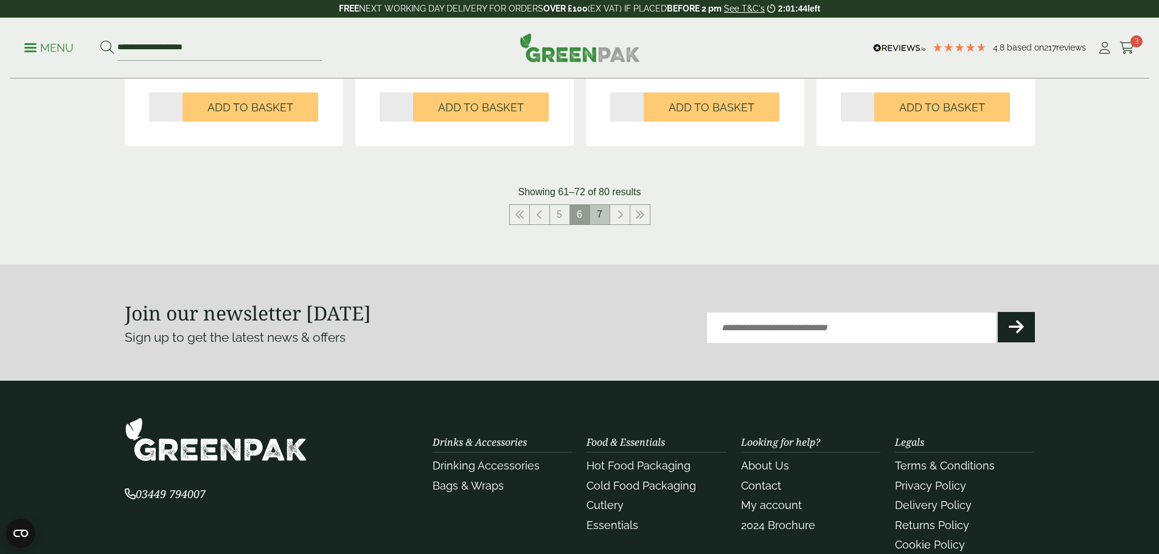
click at [599, 215] on link "7" at bounding box center [599, 214] width 19 height 19
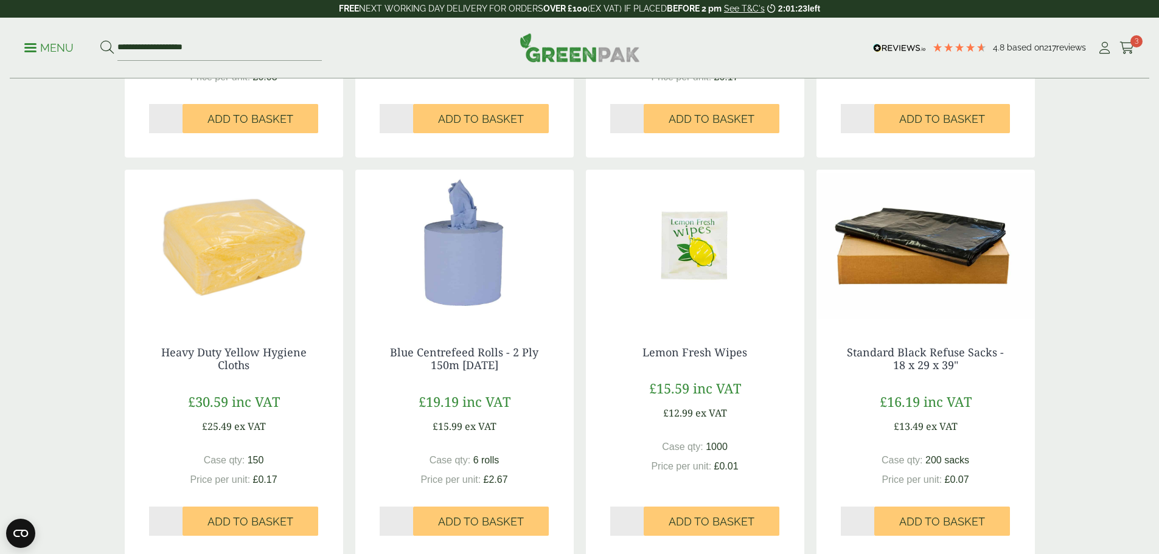
scroll to position [791, 0]
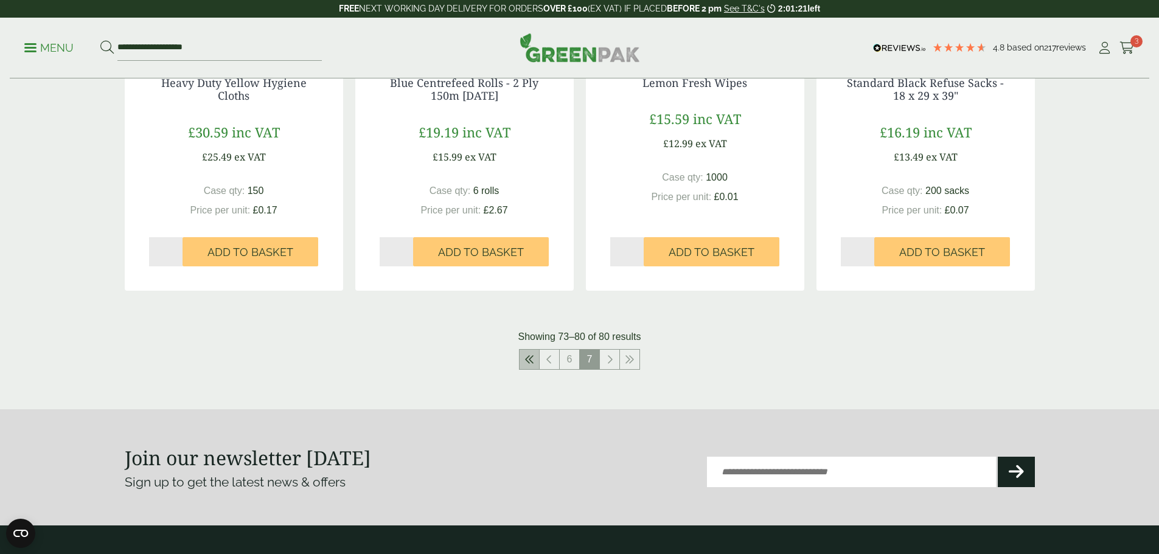
click at [533, 362] on icon at bounding box center [529, 360] width 10 height 10
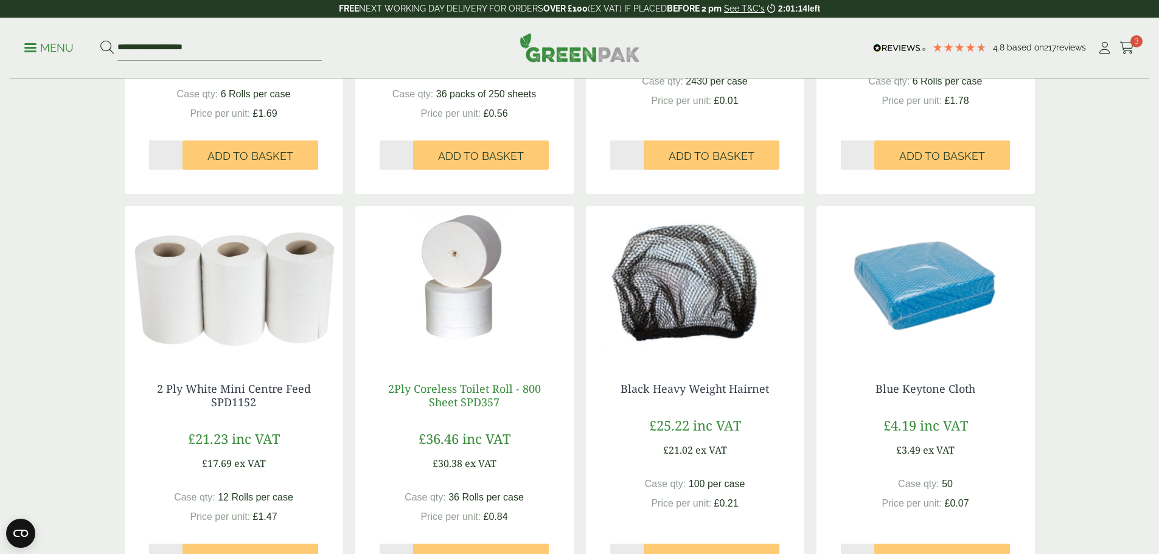
scroll to position [912, 0]
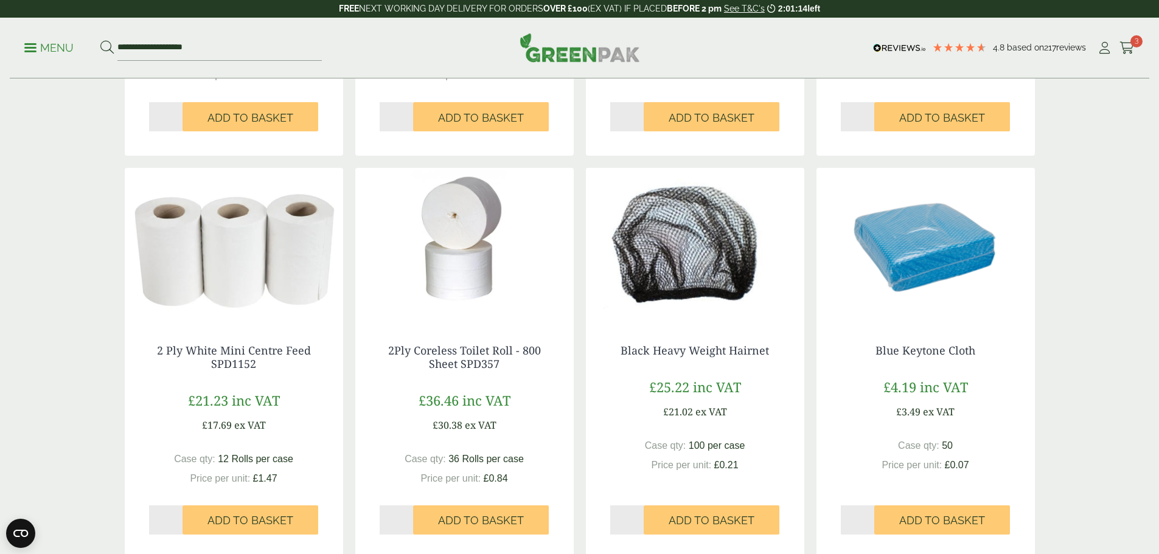
click at [470, 302] on img at bounding box center [464, 244] width 218 height 152
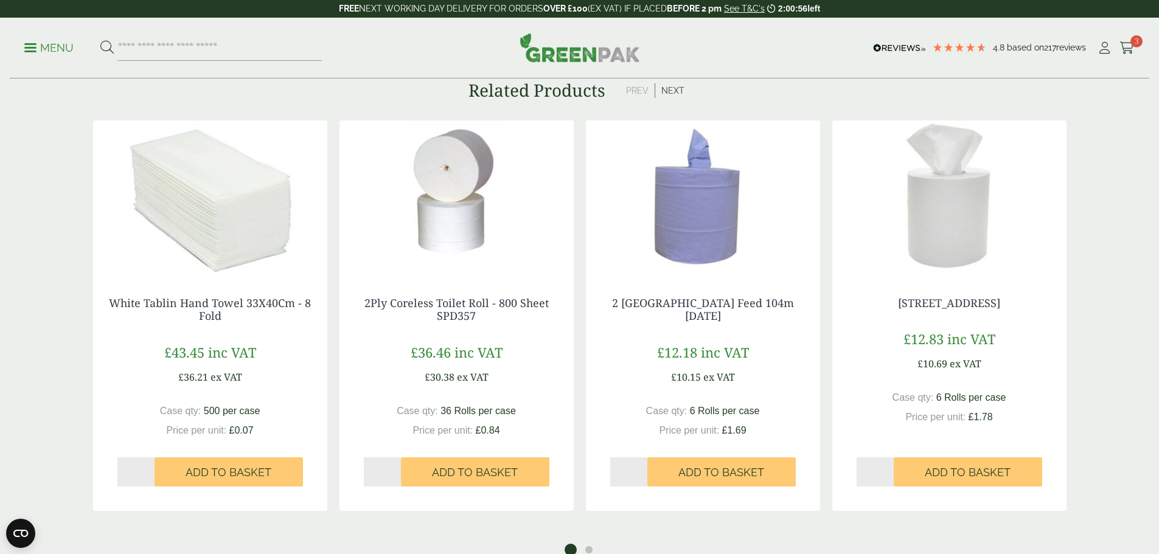
scroll to position [912, 0]
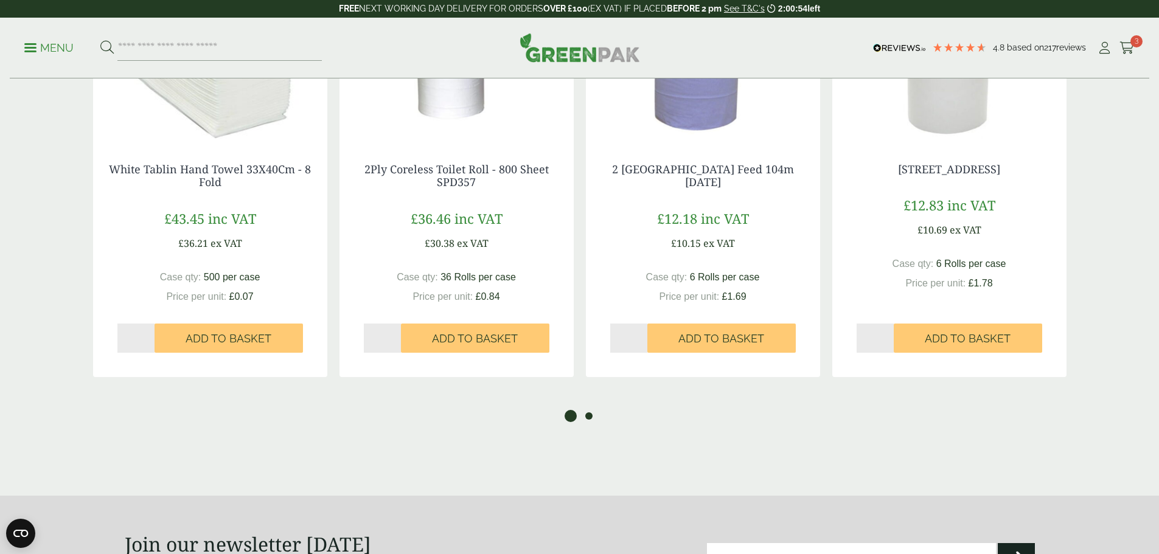
click at [587, 410] on button "2" at bounding box center [589, 416] width 12 height 12
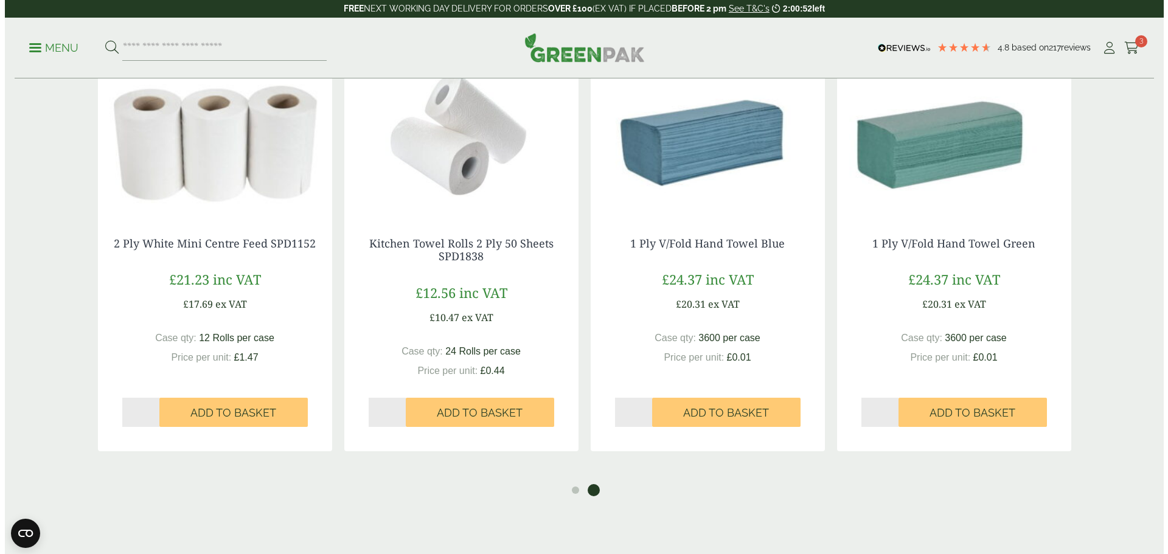
scroll to position [730, 0]
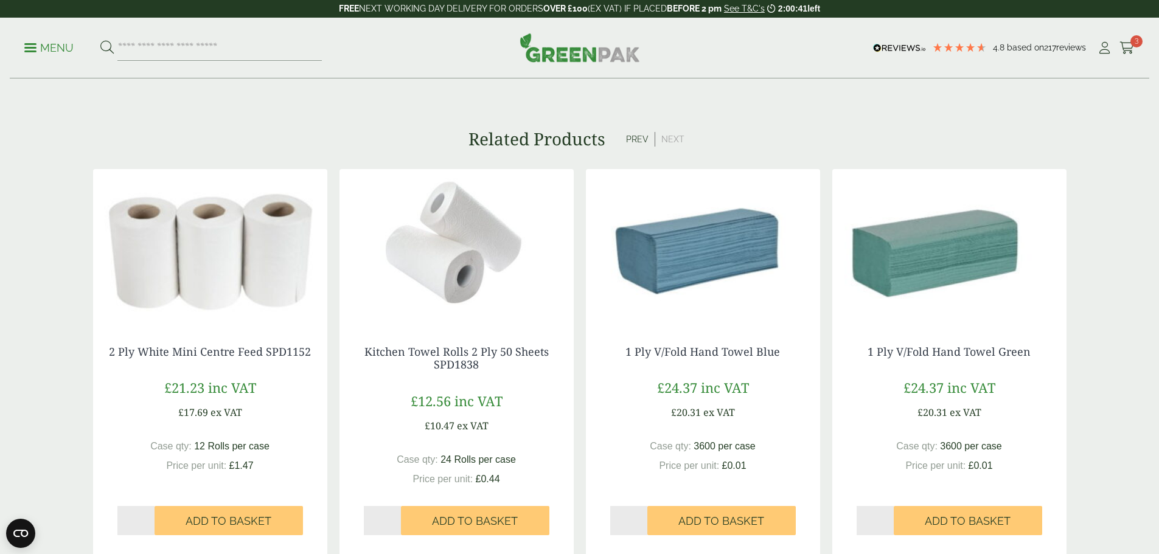
click at [52, 49] on p "Menu" at bounding box center [48, 48] width 49 height 15
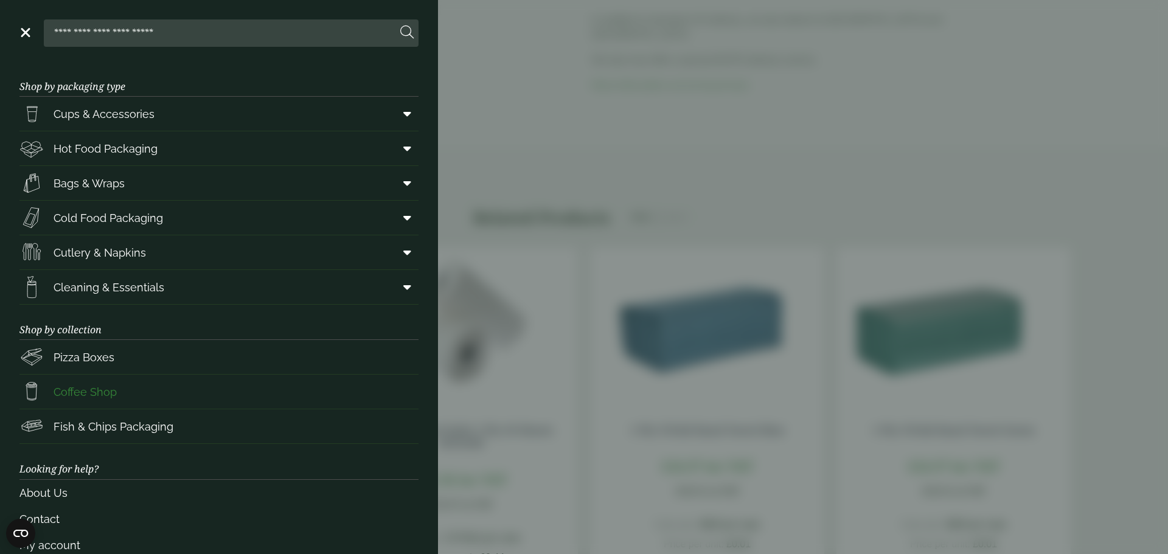
click at [191, 386] on link "Coffee Shop" at bounding box center [218, 392] width 399 height 34
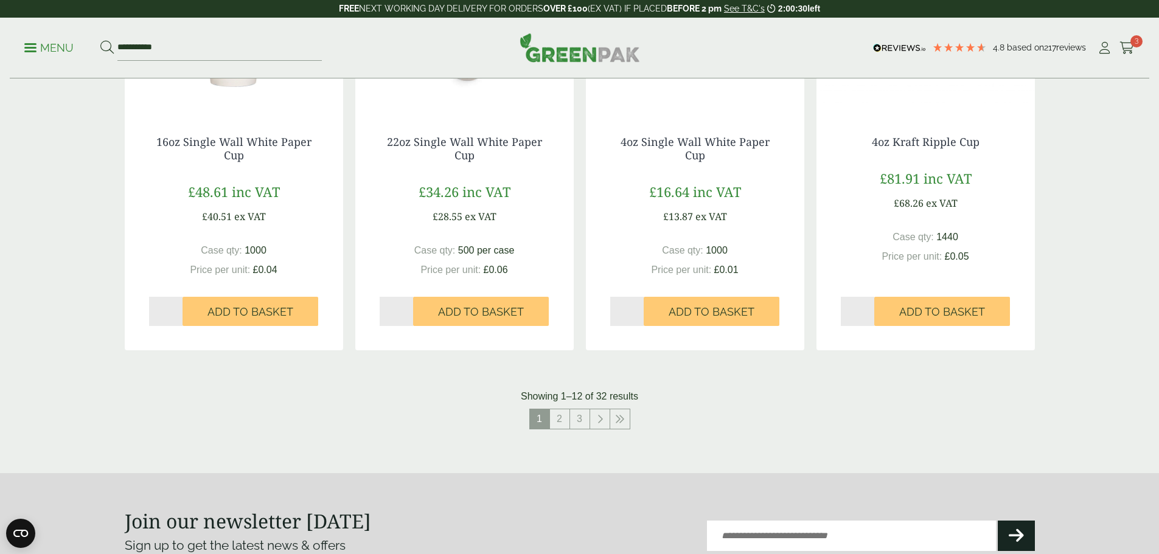
scroll to position [1338, 0]
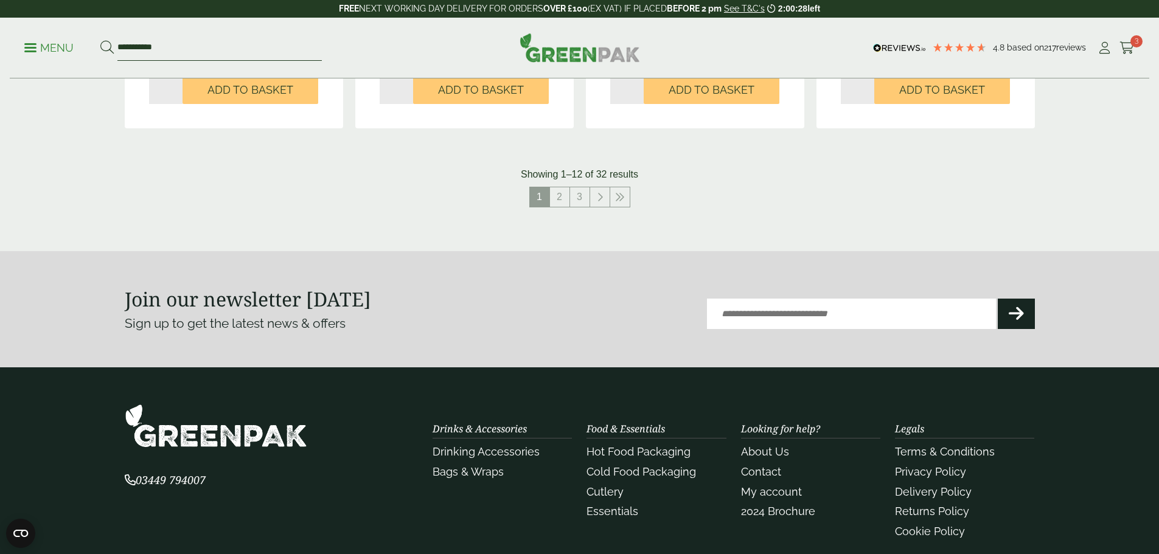
drag, startPoint x: 184, startPoint y: 54, endPoint x: 57, endPoint y: 54, distance: 127.1
click at [57, 54] on ul "**********" at bounding box center [172, 48] width 297 height 26
type input "******"
click at [100, 40] on button at bounding box center [106, 48] width 13 height 16
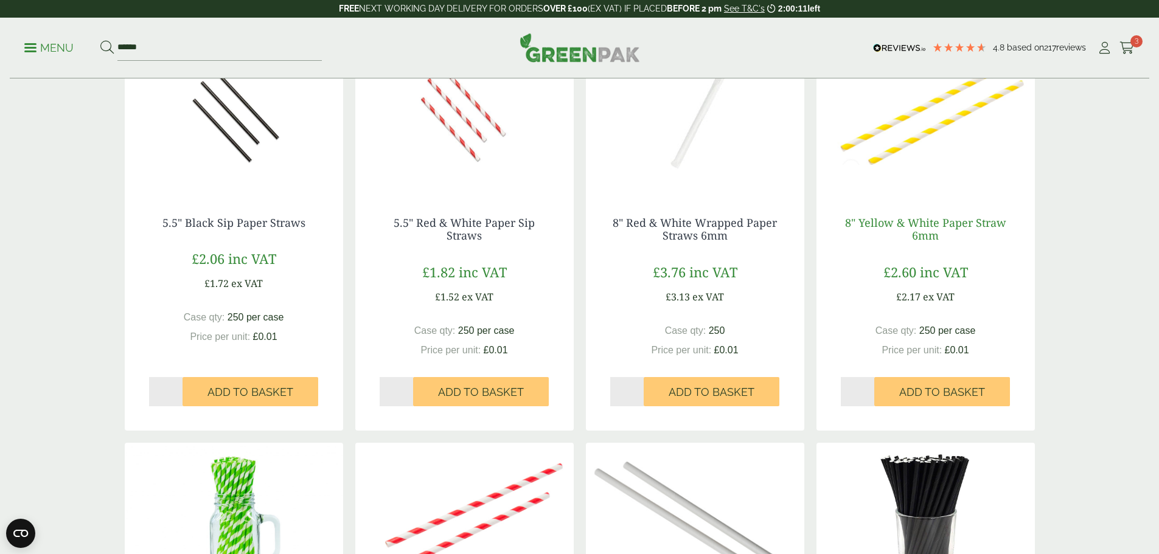
scroll to position [182, 0]
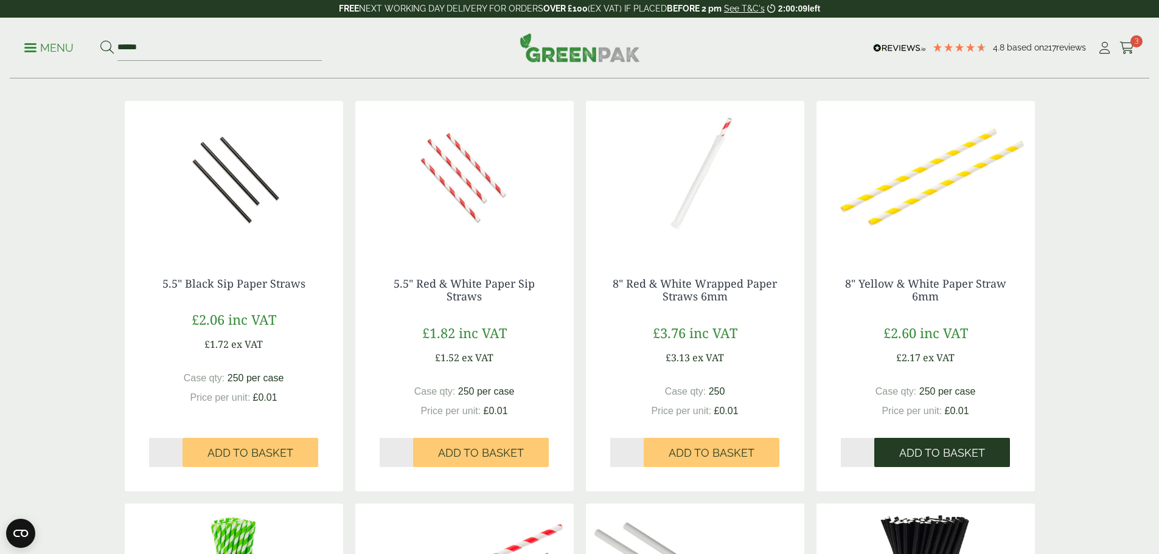
click at [923, 450] on span "Add to Basket" at bounding box center [942, 452] width 86 height 13
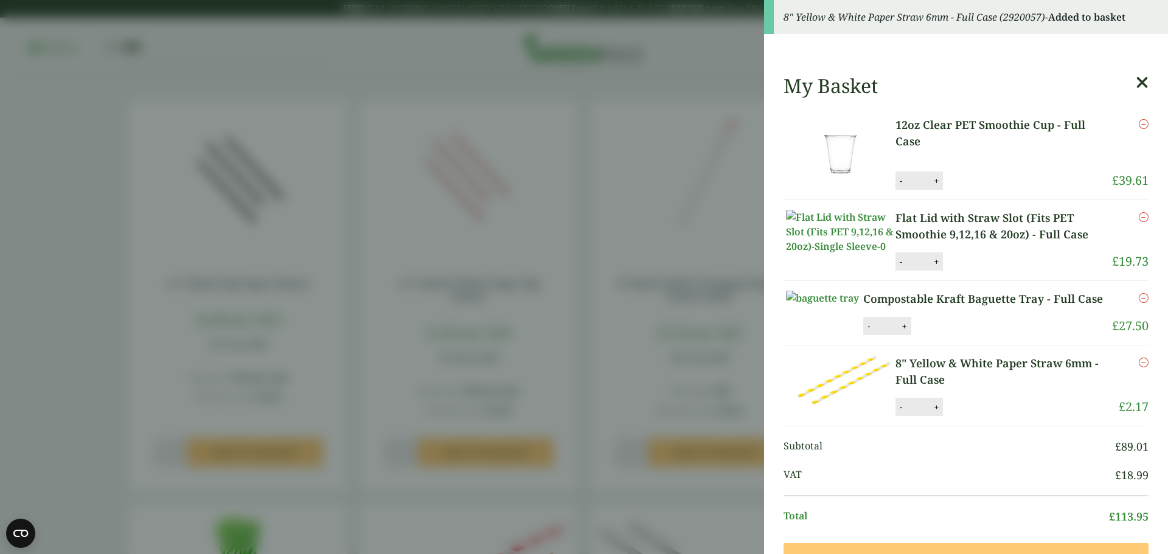
click at [1139, 367] on icon "Remove this item" at bounding box center [1144, 363] width 10 height 10
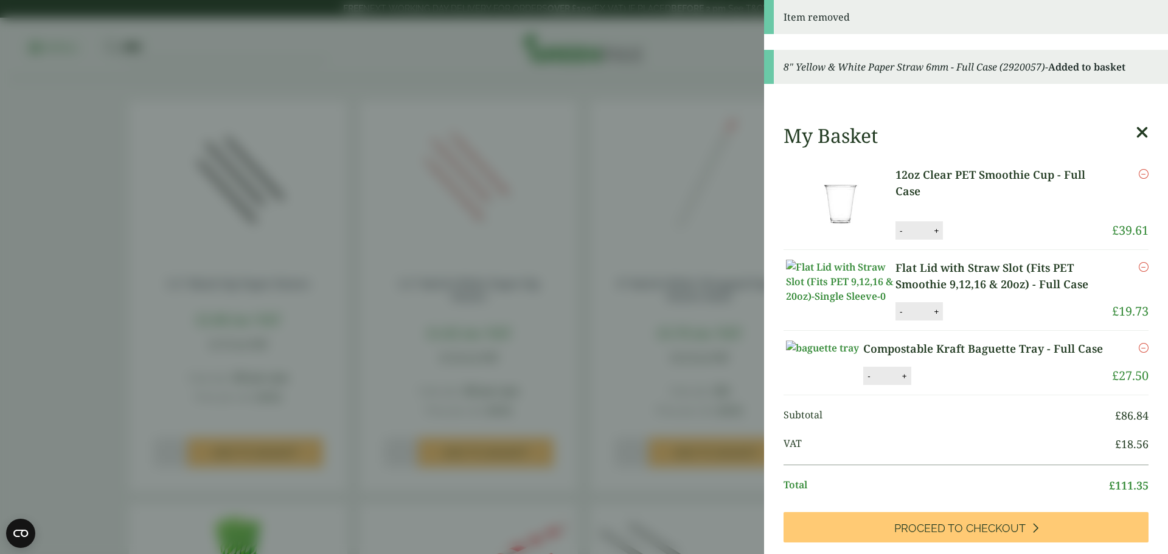
click at [1136, 130] on icon at bounding box center [1142, 132] width 13 height 17
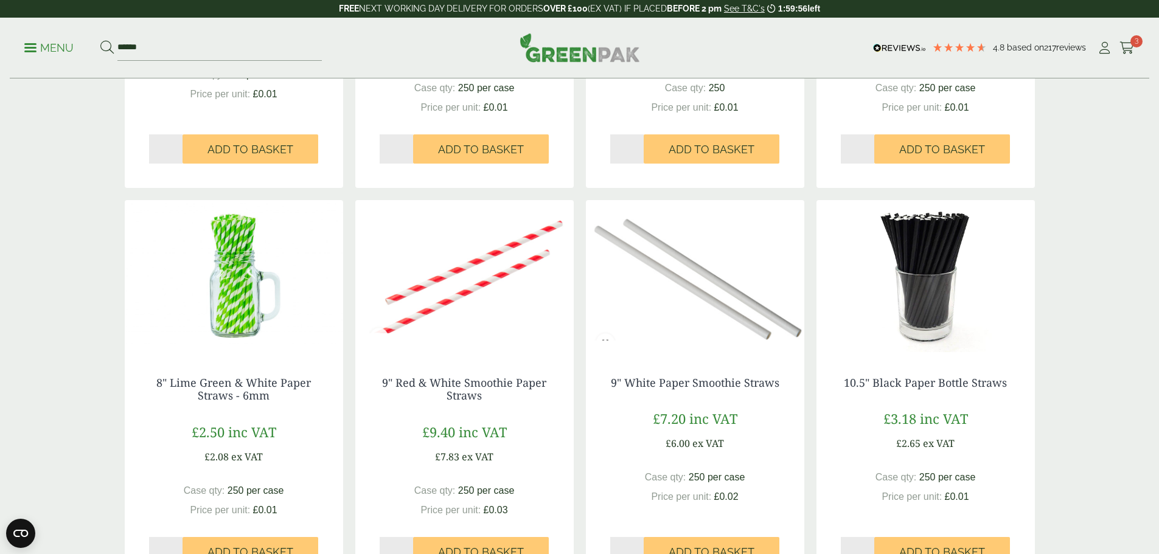
scroll to position [487, 0]
click at [936, 223] on img at bounding box center [925, 276] width 218 height 152
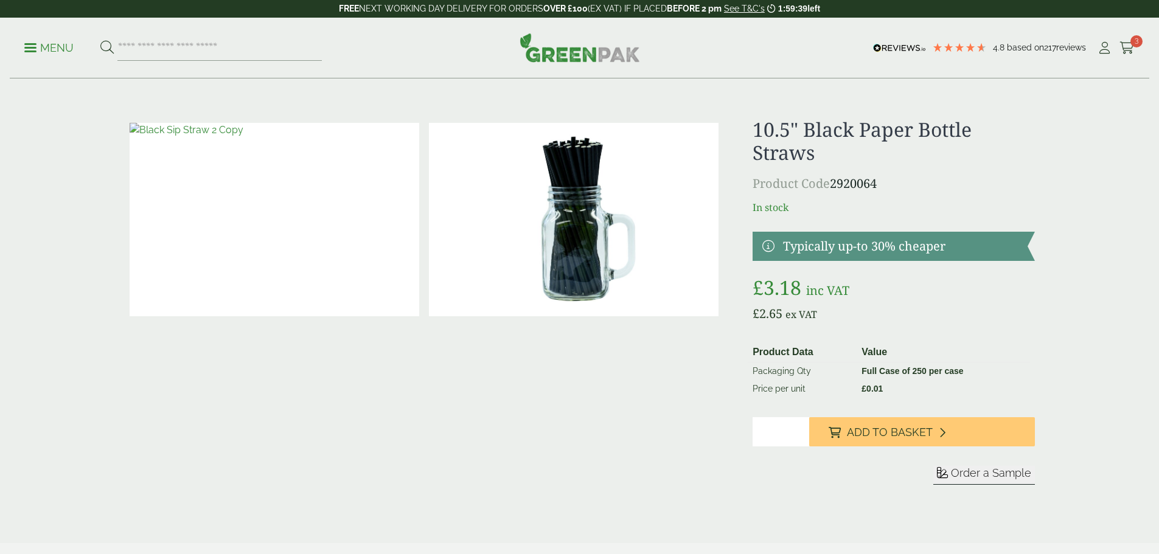
click at [575, 174] on img at bounding box center [574, 219] width 290 height 193
click at [1131, 45] on span "3" at bounding box center [1136, 41] width 12 height 12
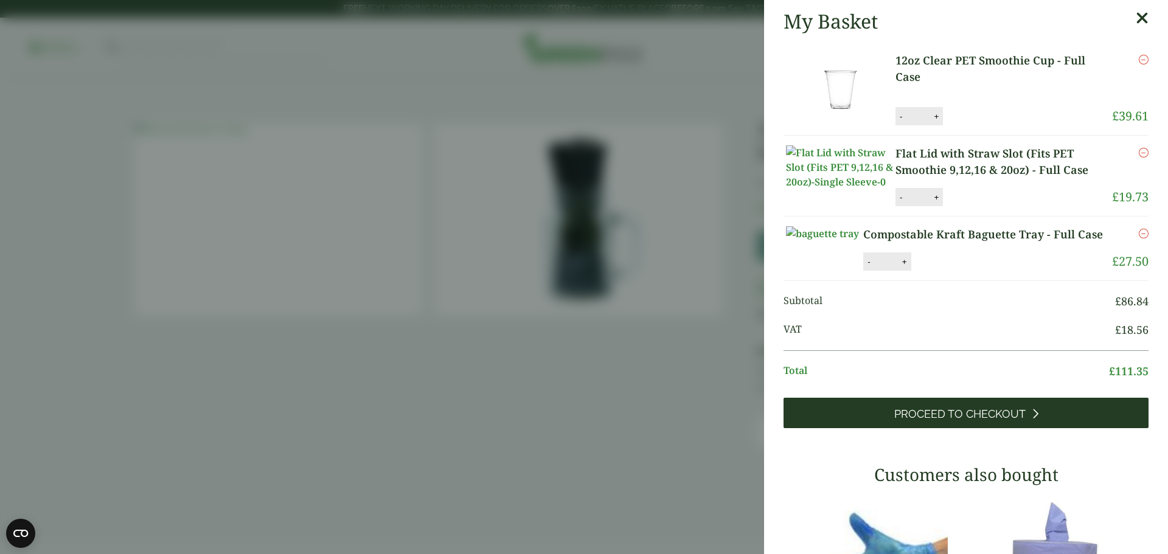
click at [953, 421] on span "Proceed to Checkout" at bounding box center [959, 414] width 131 height 13
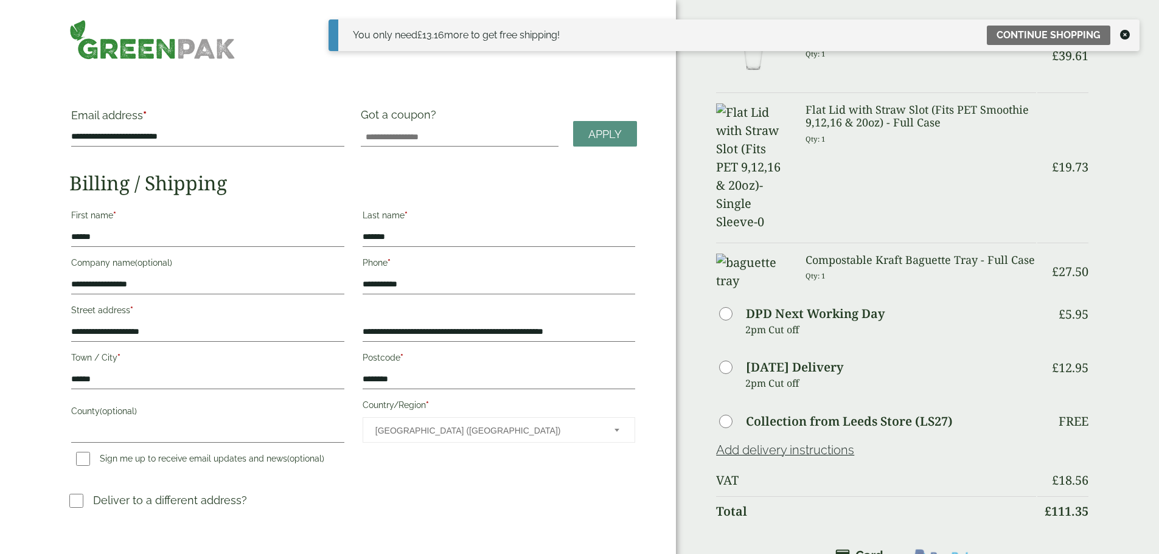
click at [1126, 30] on icon at bounding box center [1125, 35] width 10 height 10
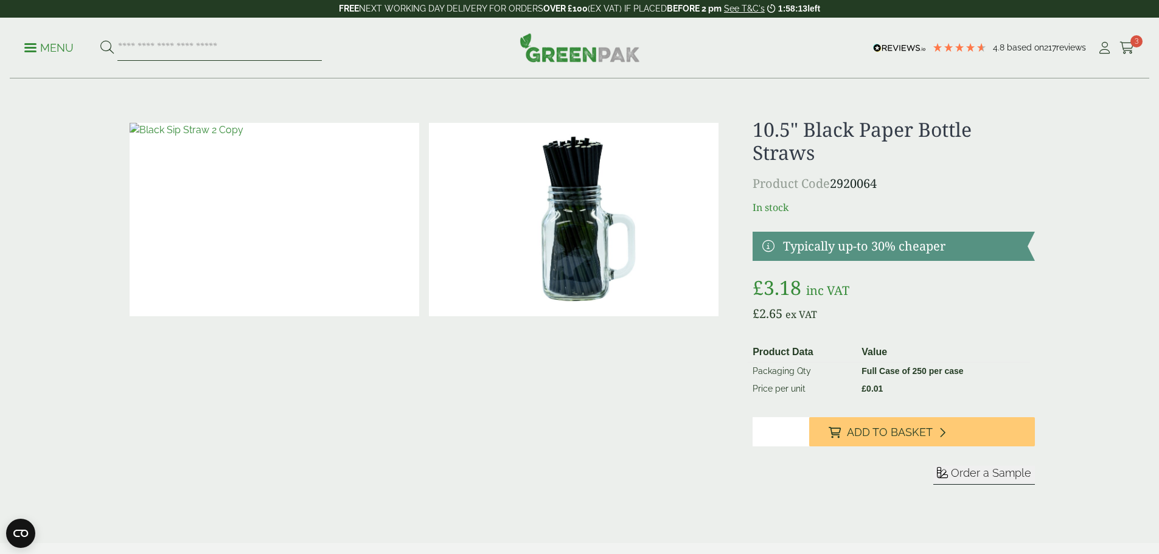
click at [204, 55] on input "search" at bounding box center [219, 48] width 204 height 26
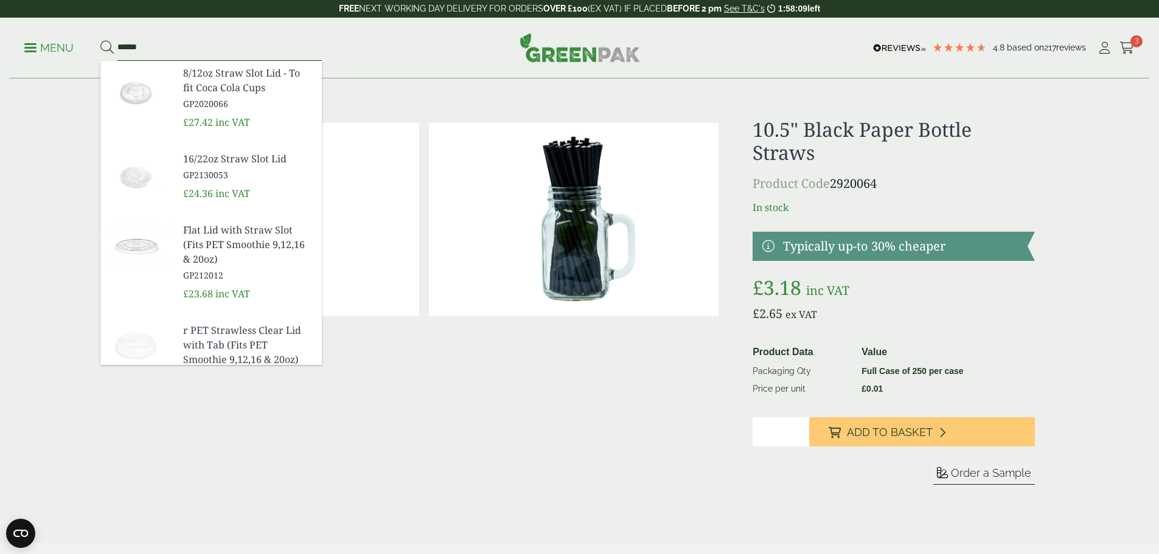
type input "******"
click at [100, 40] on button at bounding box center [106, 48] width 13 height 16
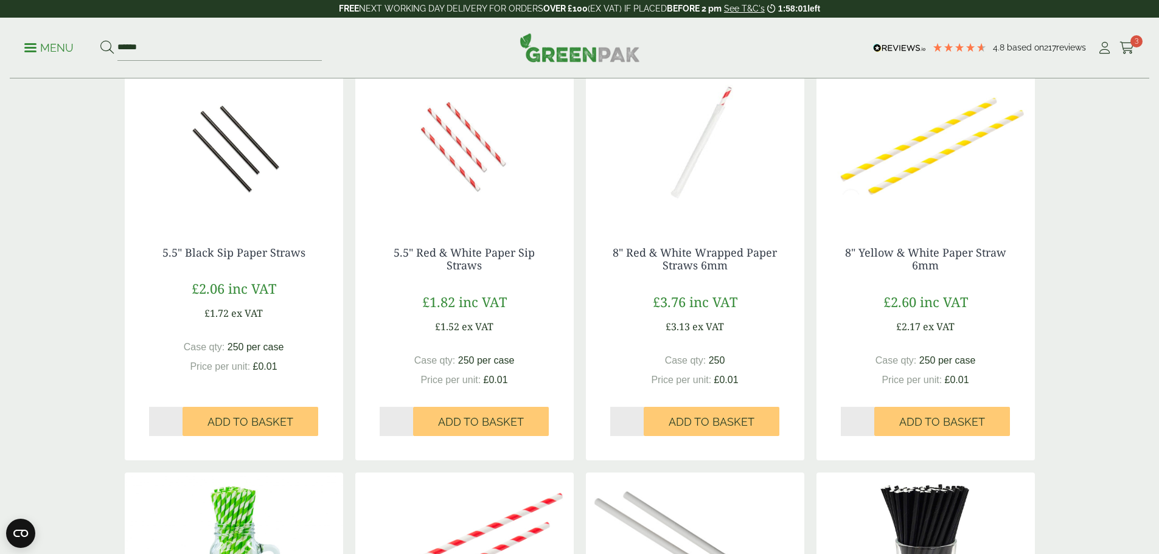
scroll to position [243, 0]
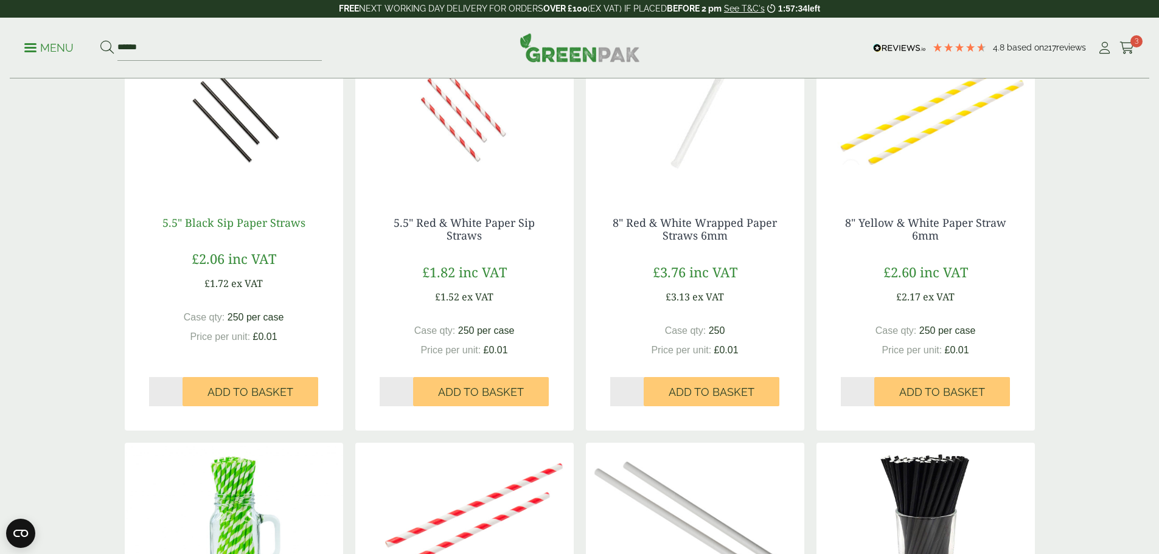
click at [273, 220] on link "5.5" Black Sip Paper Straws" at bounding box center [233, 222] width 143 height 15
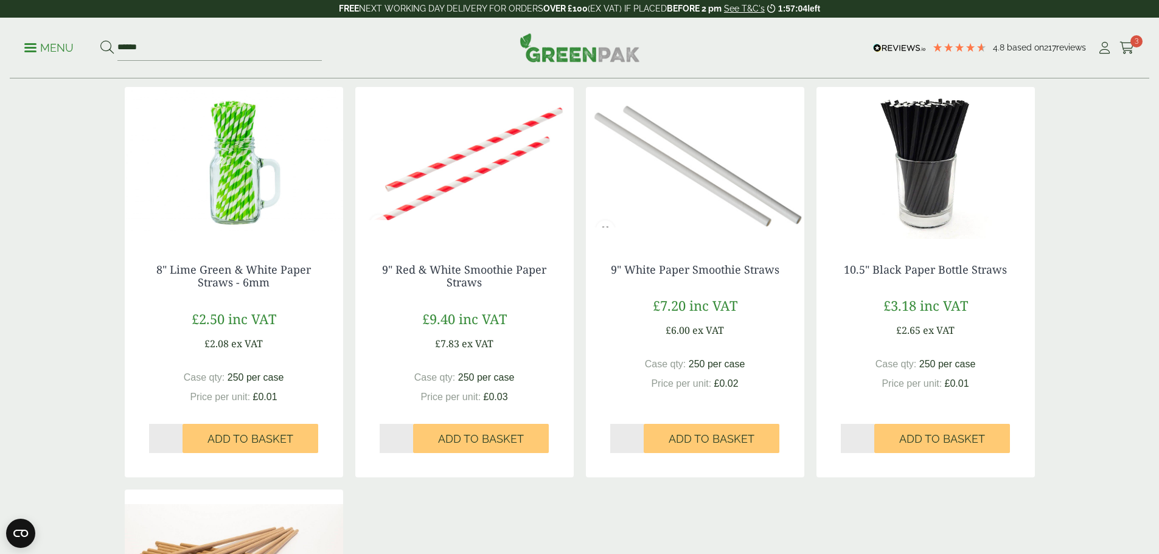
scroll to position [608, 0]
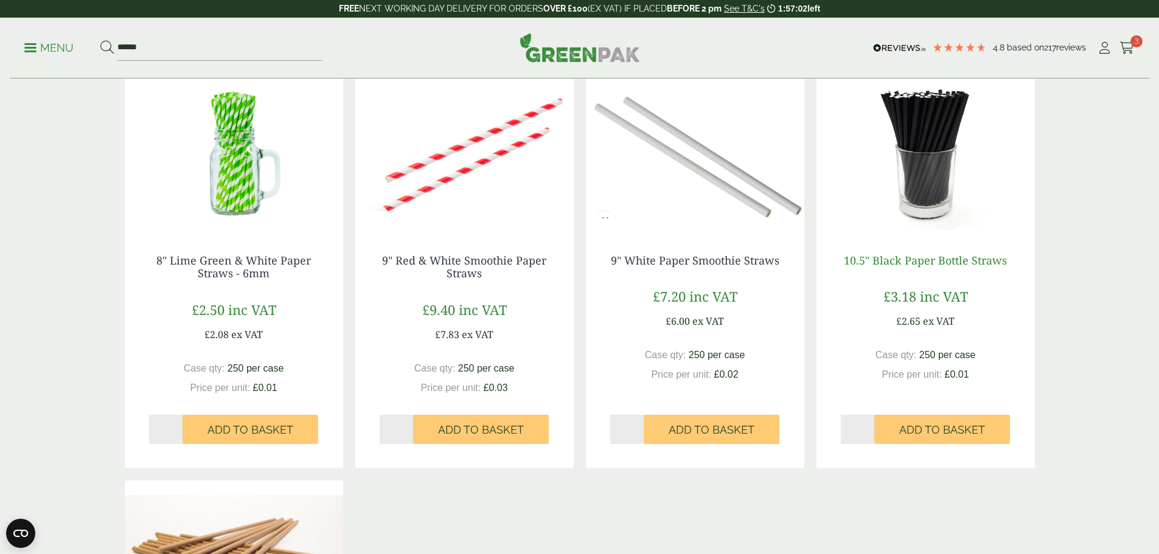
click at [920, 260] on link "10.5" Black Paper Bottle Straws" at bounding box center [925, 260] width 163 height 15
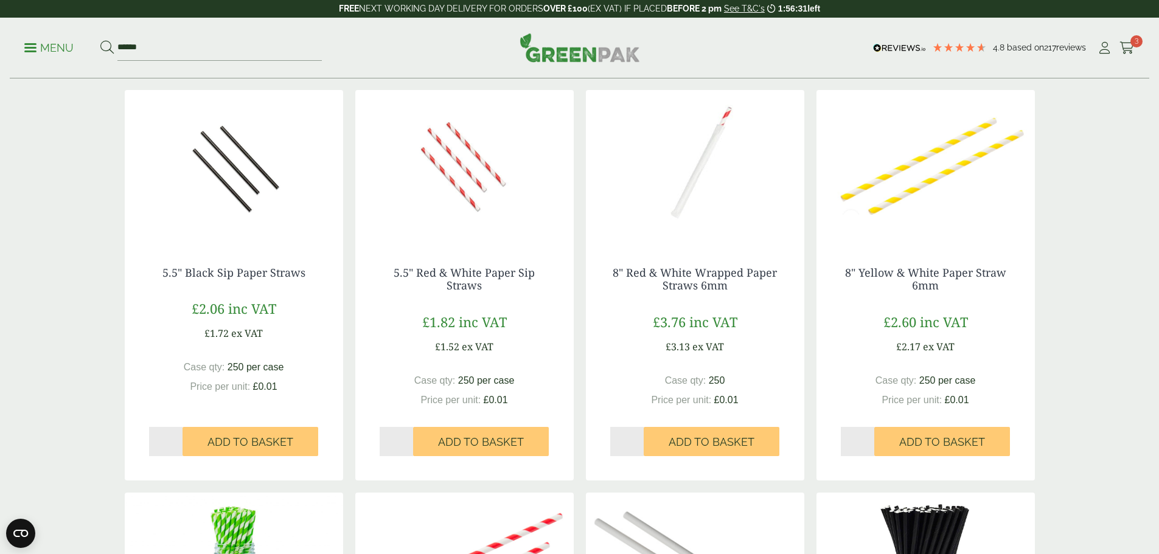
scroll to position [182, 0]
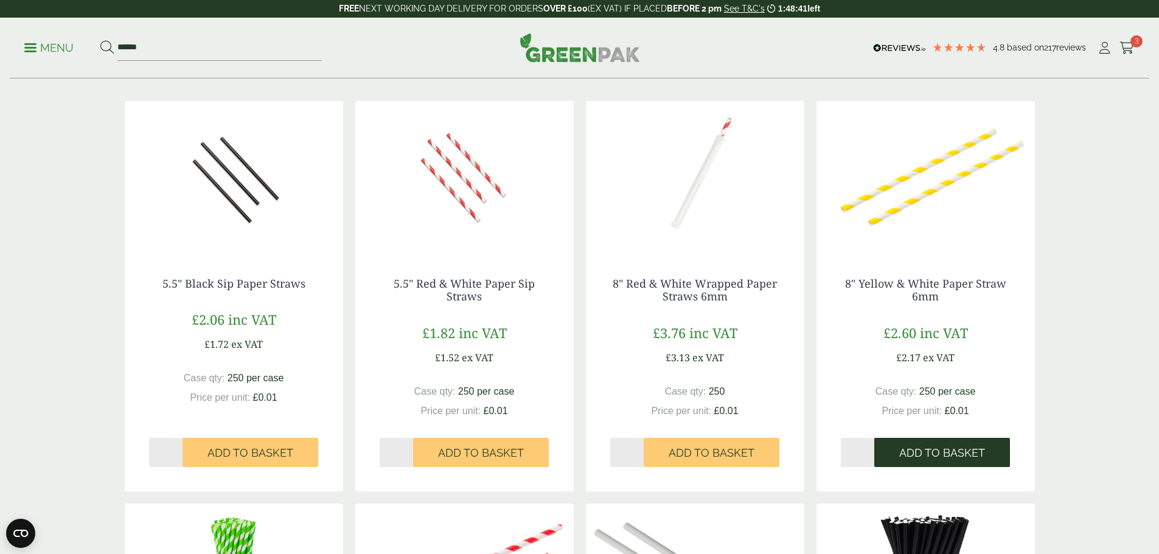
drag, startPoint x: 960, startPoint y: 445, endPoint x: 947, endPoint y: 448, distance: 13.1
click at [960, 445] on button "Add to Basket" at bounding box center [942, 452] width 136 height 29
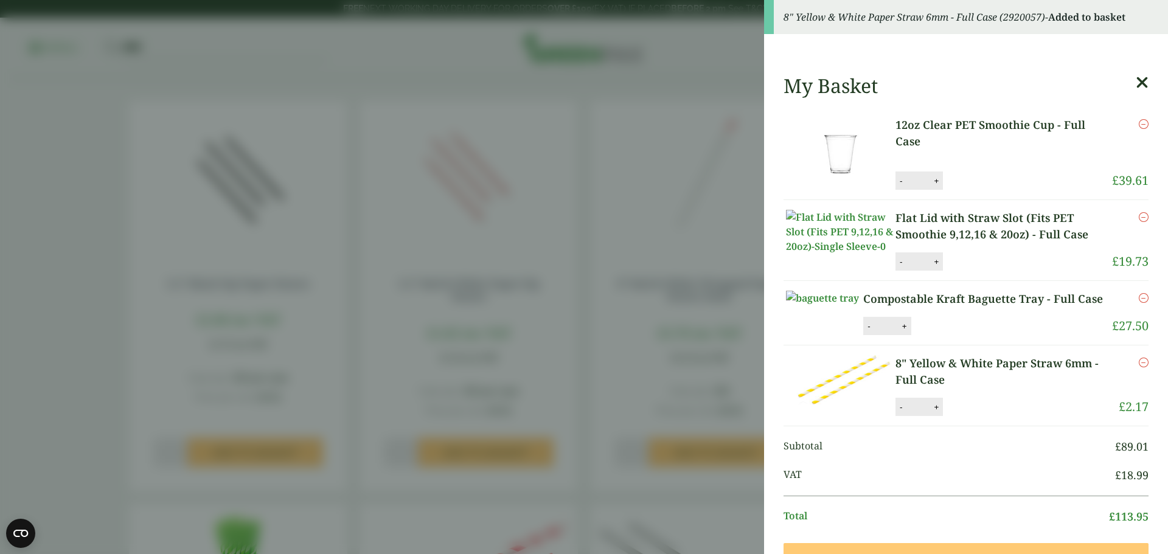
click at [1136, 77] on icon at bounding box center [1142, 82] width 13 height 17
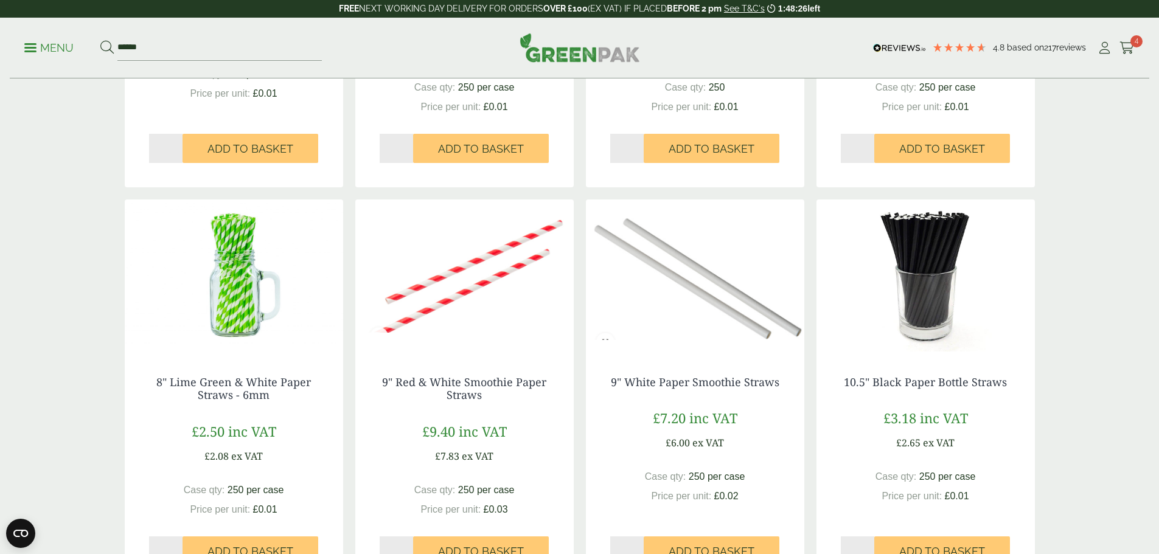
scroll to position [547, 0]
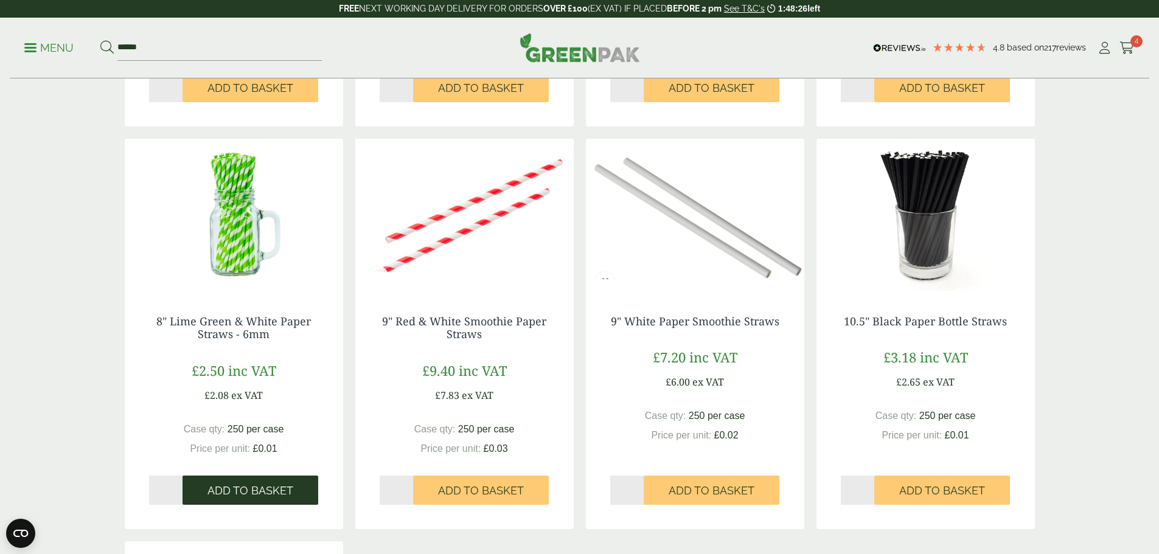
click at [271, 482] on button "Add to Basket" at bounding box center [250, 490] width 136 height 29
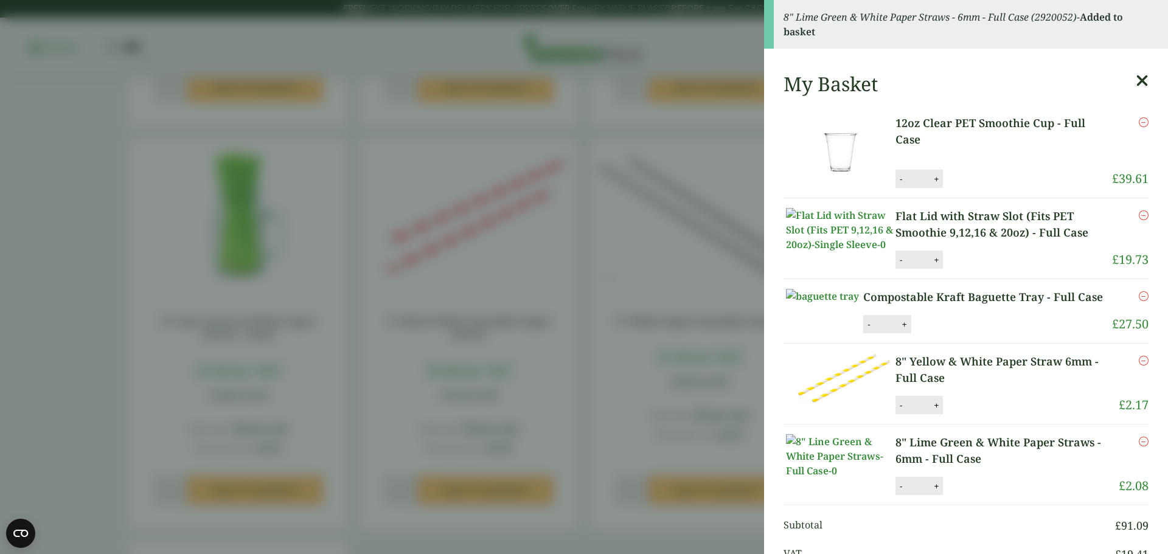
click at [1136, 82] on icon at bounding box center [1142, 80] width 13 height 17
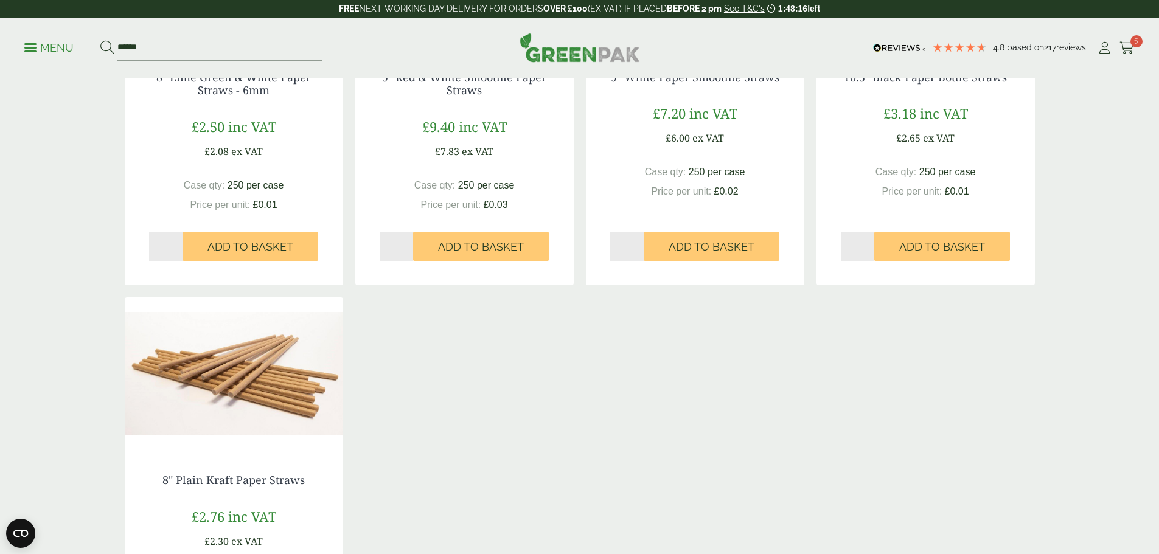
scroll to position [852, 0]
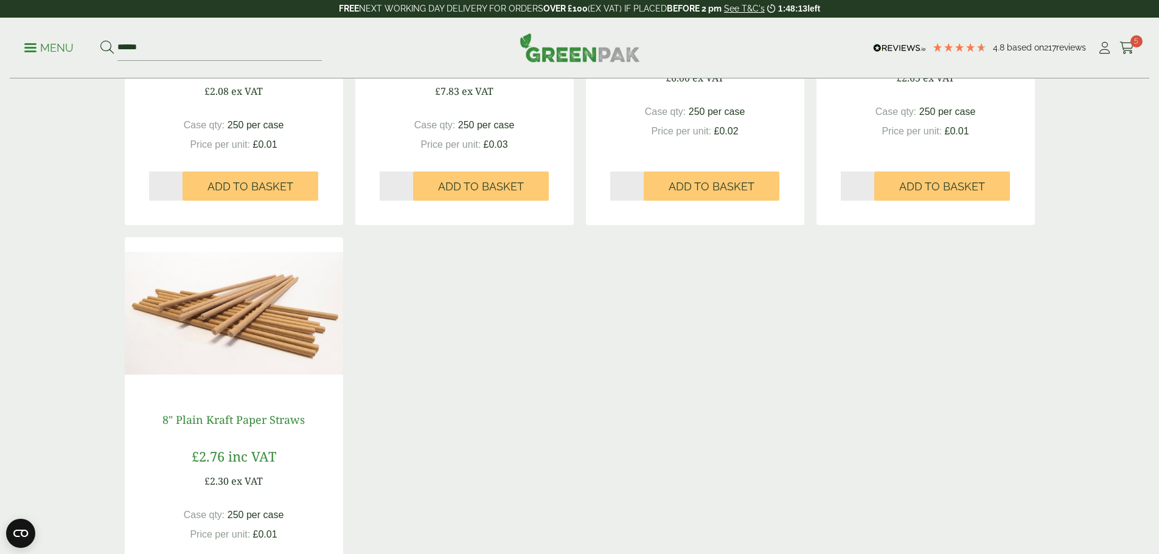
click at [197, 418] on link "8" Plain Kraft Paper Straws" at bounding box center [233, 419] width 142 height 15
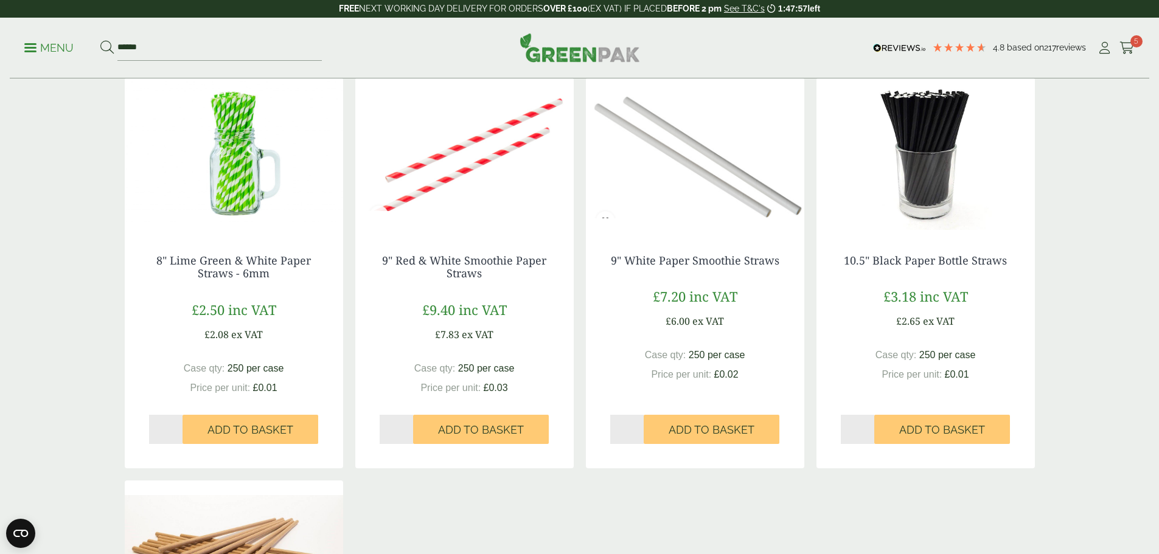
scroll to position [487, 0]
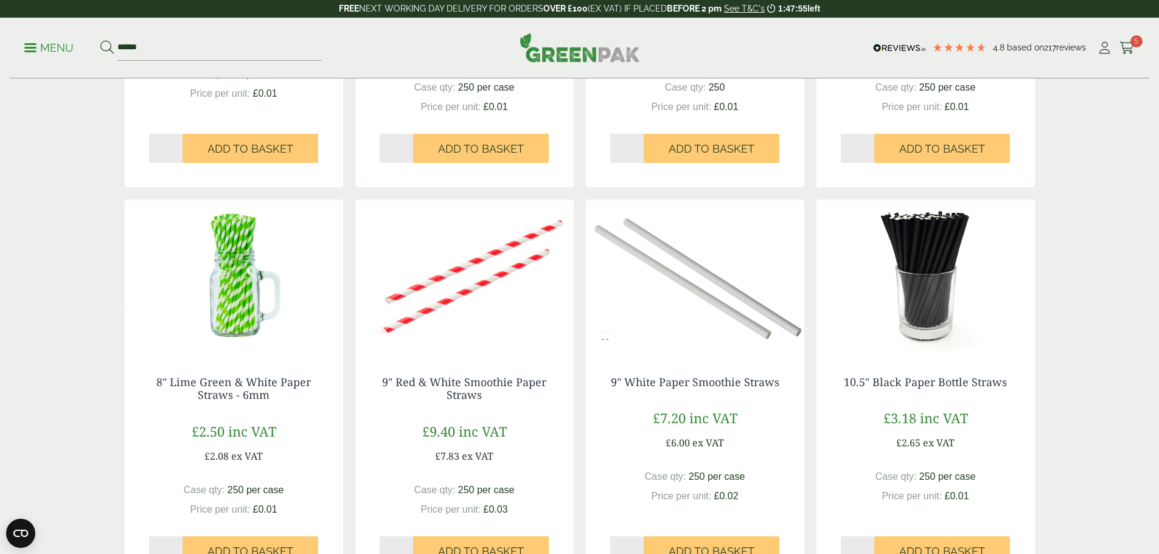
click at [712, 311] on img at bounding box center [695, 276] width 218 height 152
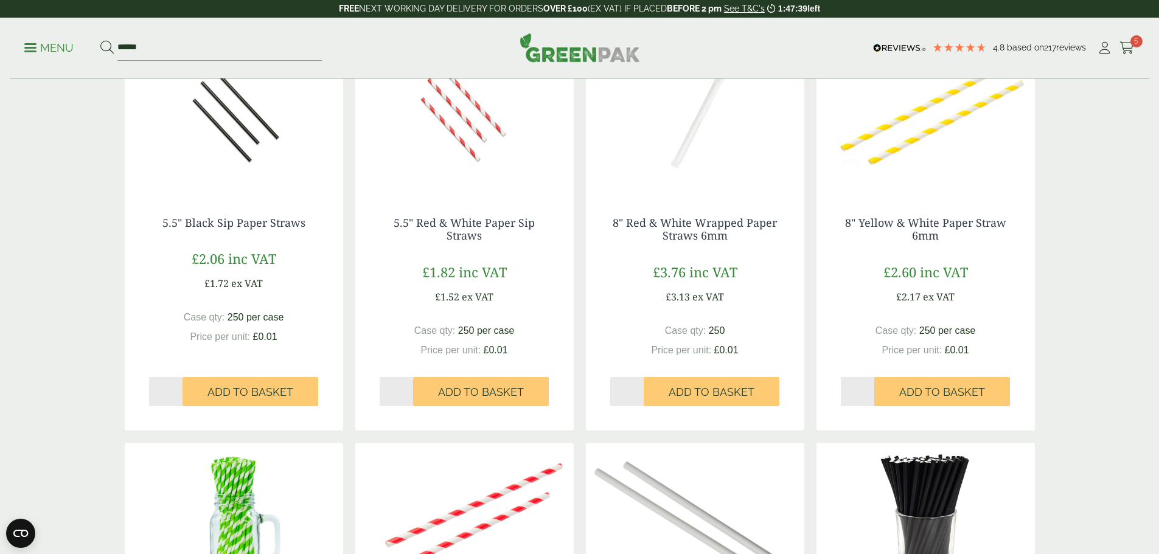
scroll to position [122, 0]
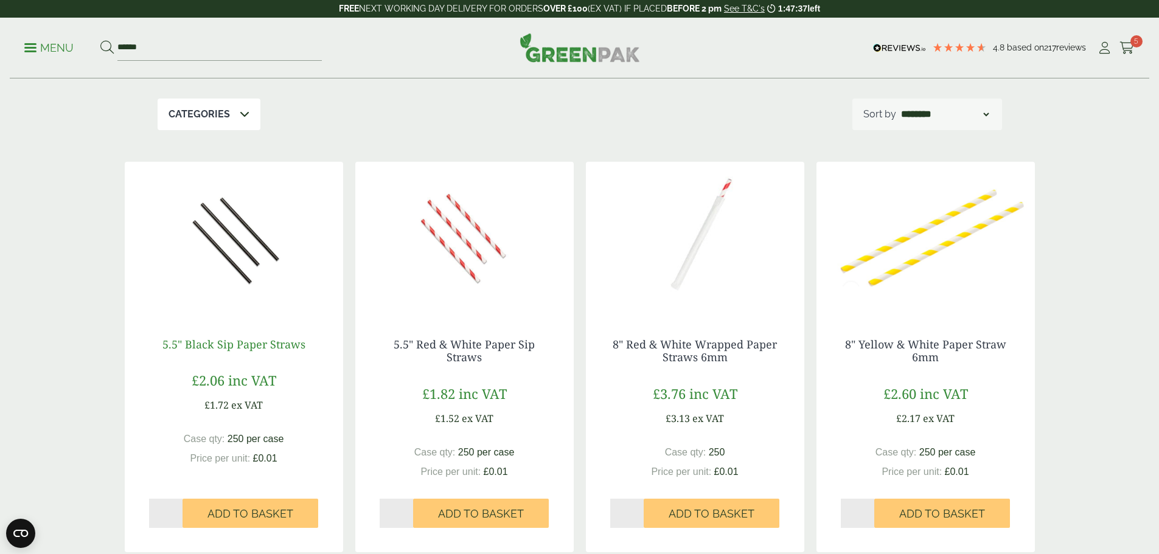
click at [289, 347] on link "5.5" Black Sip Paper Straws" at bounding box center [233, 344] width 143 height 15
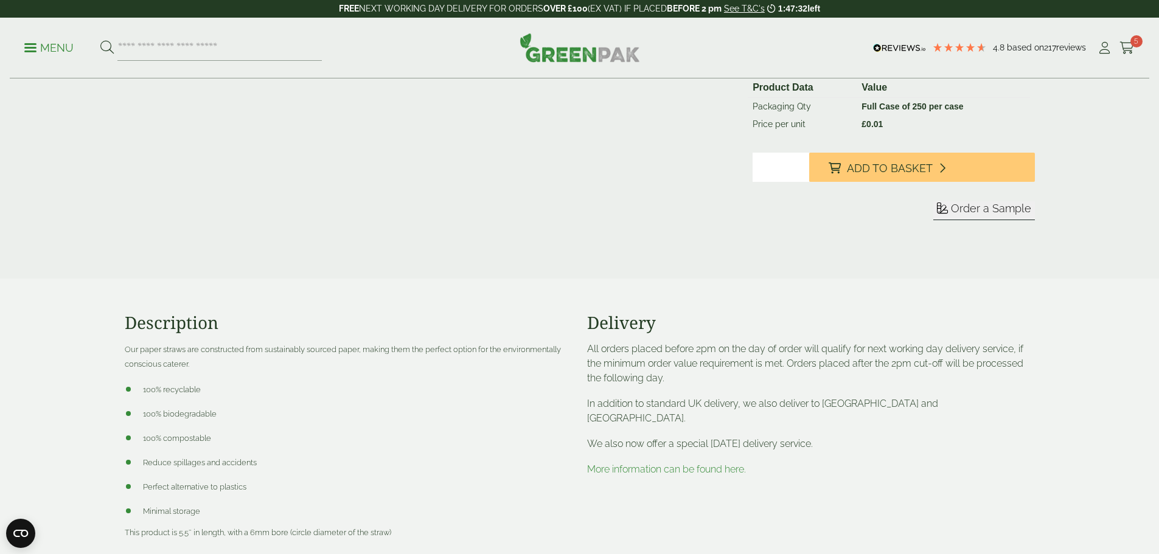
scroll to position [182, 0]
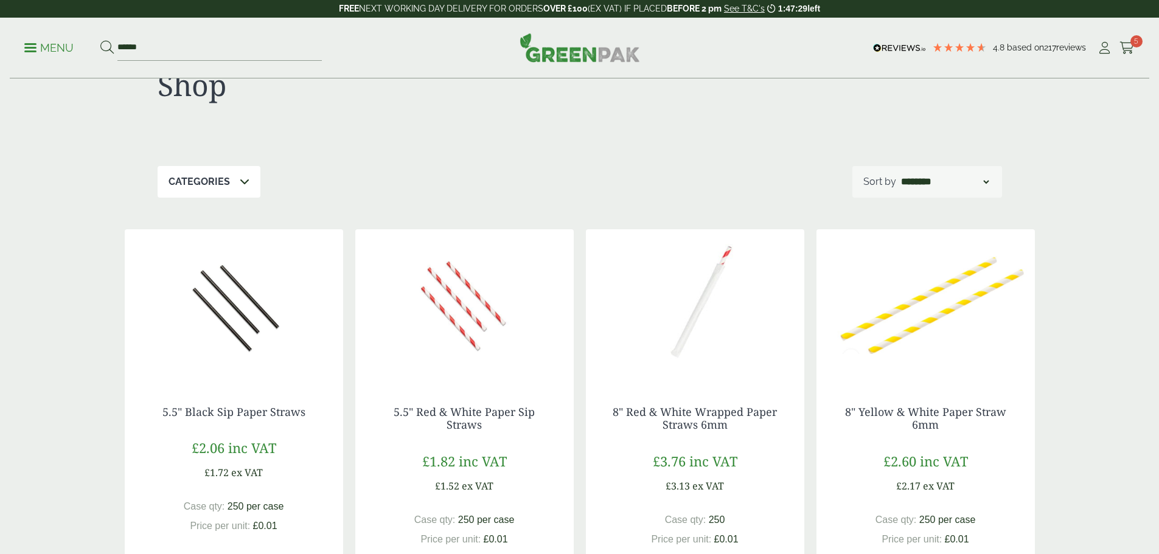
scroll to position [122, 0]
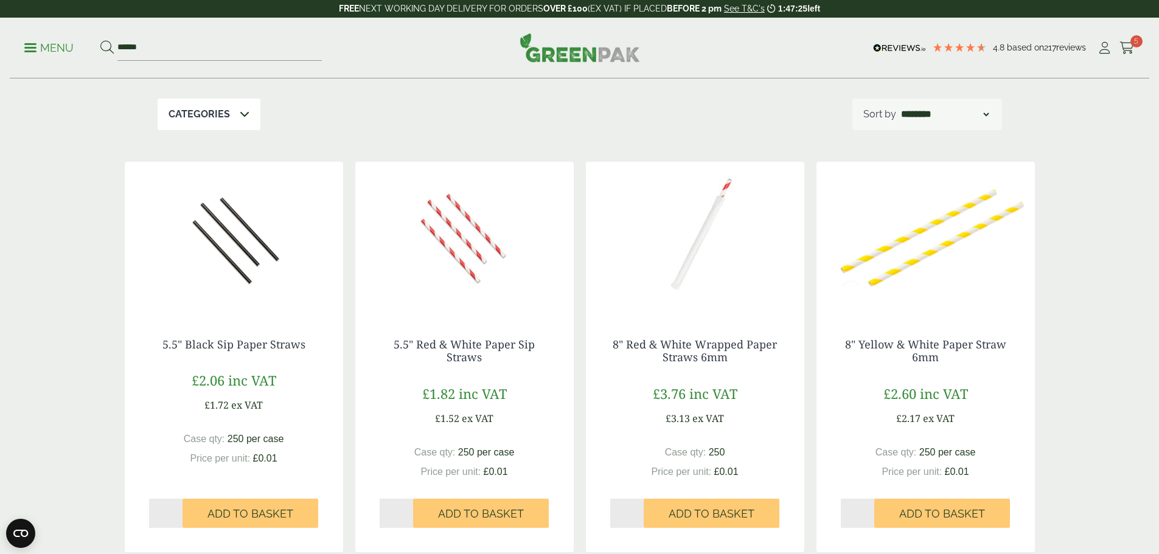
click at [662, 285] on img at bounding box center [695, 238] width 218 height 152
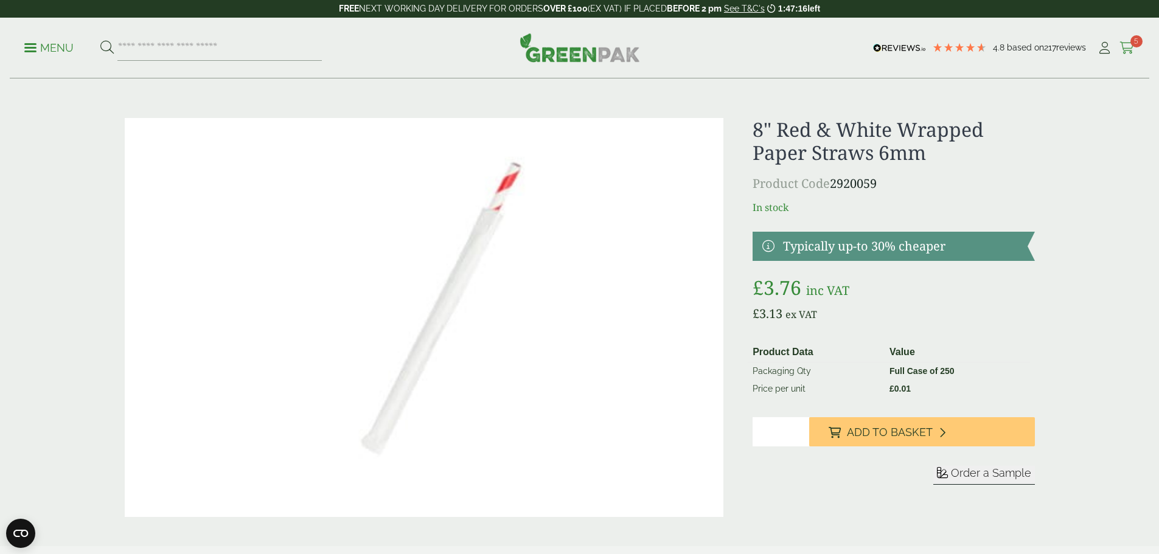
click at [1119, 50] on icon at bounding box center [1126, 48] width 15 height 12
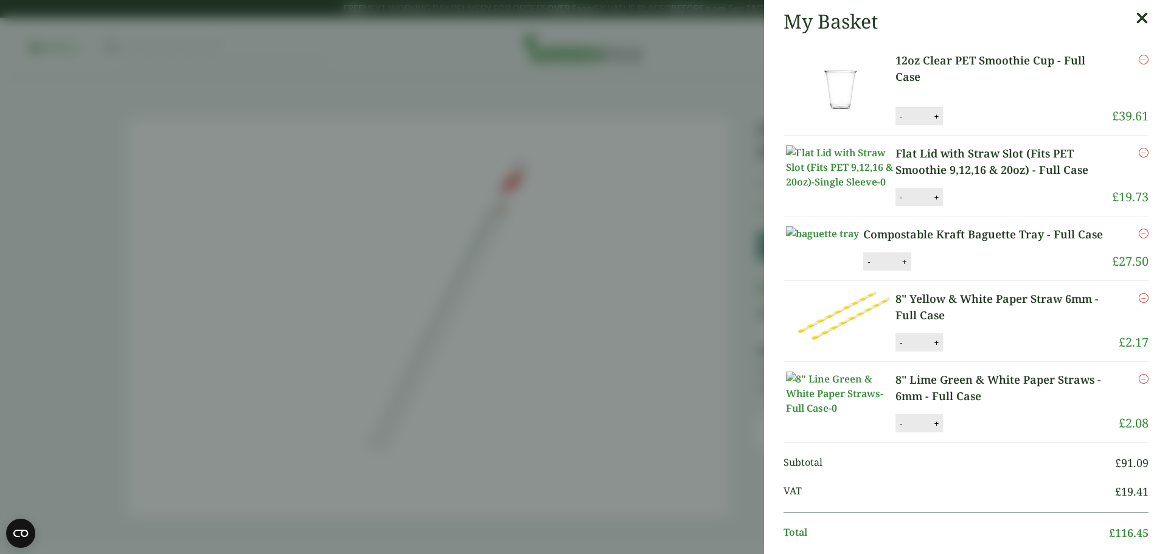
click at [1136, 15] on icon at bounding box center [1142, 18] width 13 height 17
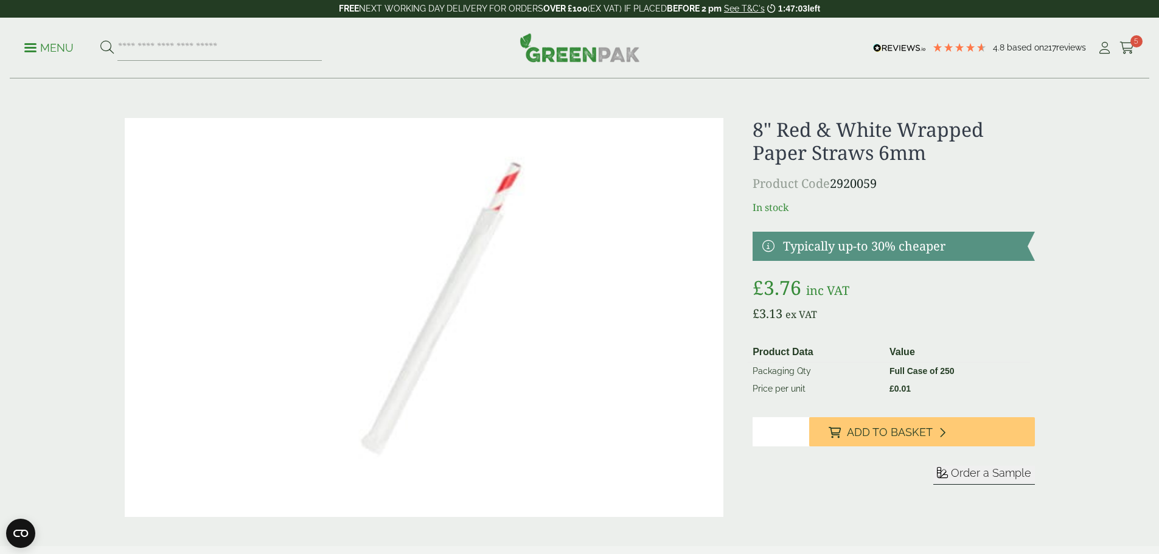
click at [29, 51] on link "Menu" at bounding box center [48, 47] width 49 height 12
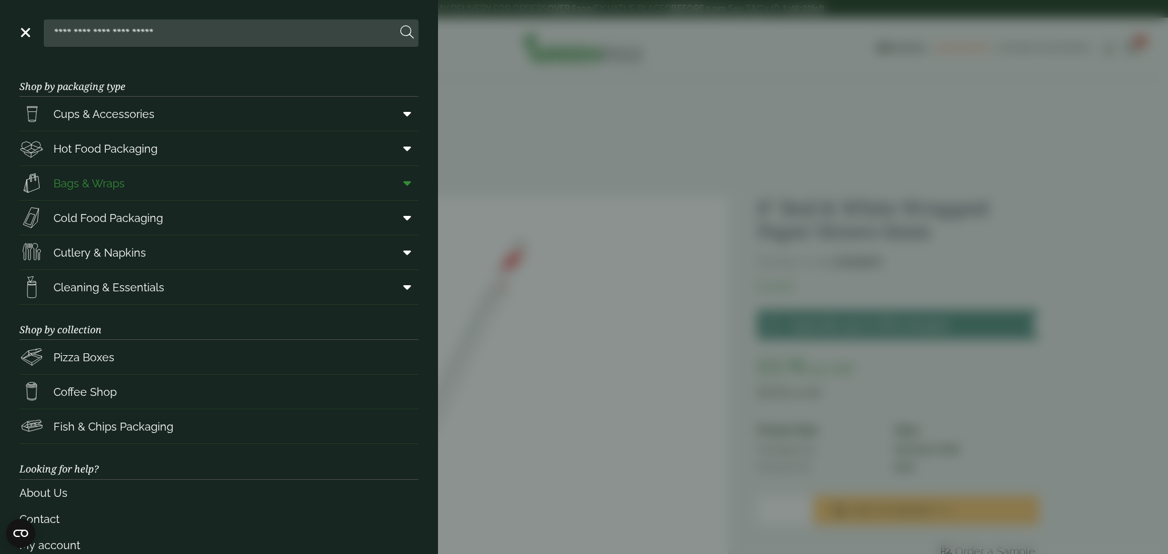
click at [145, 179] on link "Bags & Wraps" at bounding box center [218, 183] width 399 height 34
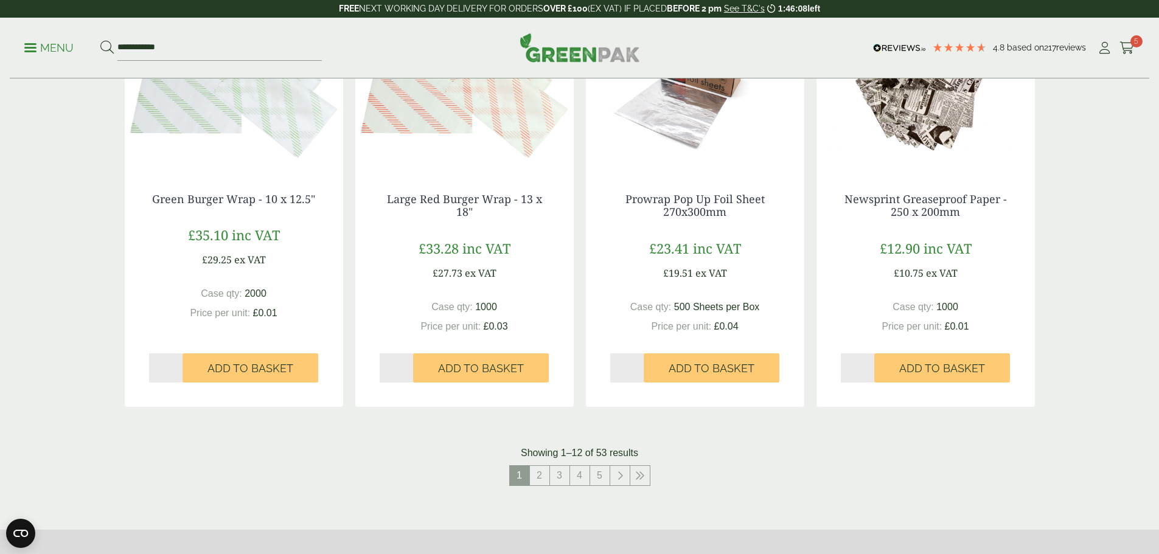
scroll to position [1277, 0]
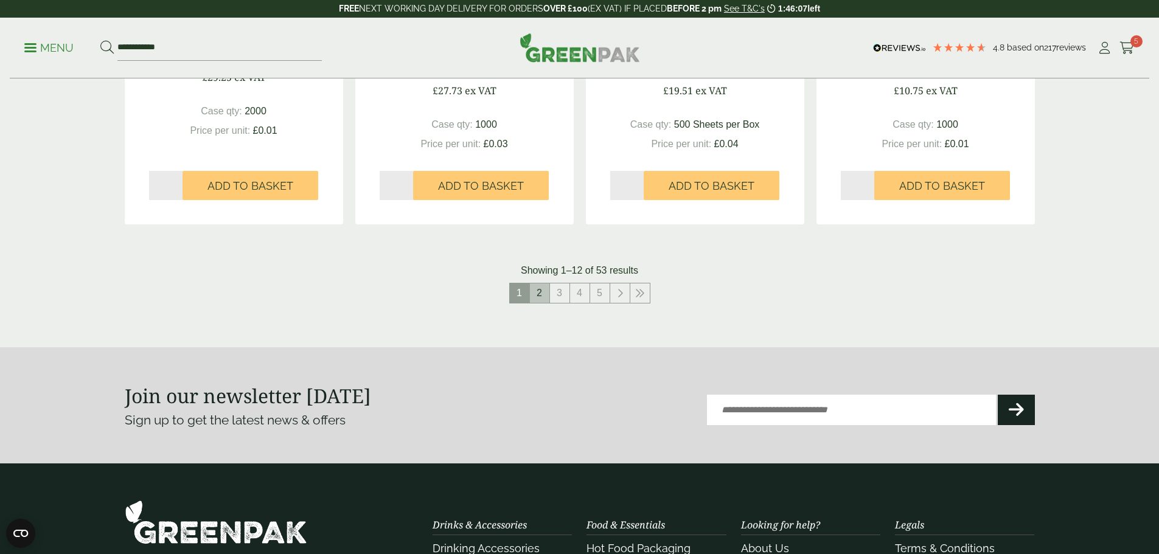
click at [544, 287] on link "2" at bounding box center [539, 292] width 19 height 19
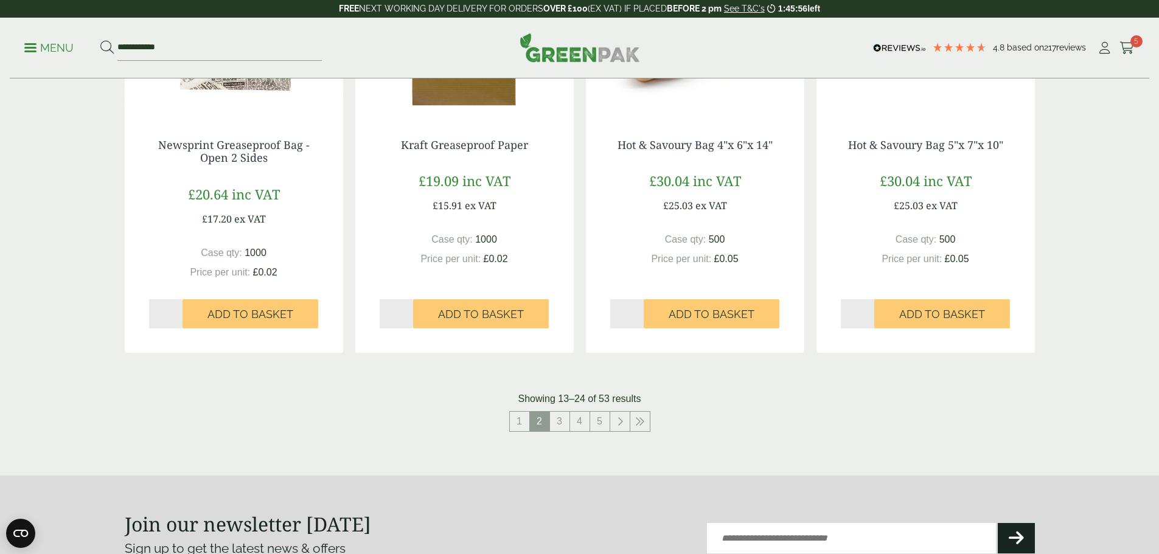
scroll to position [1156, 0]
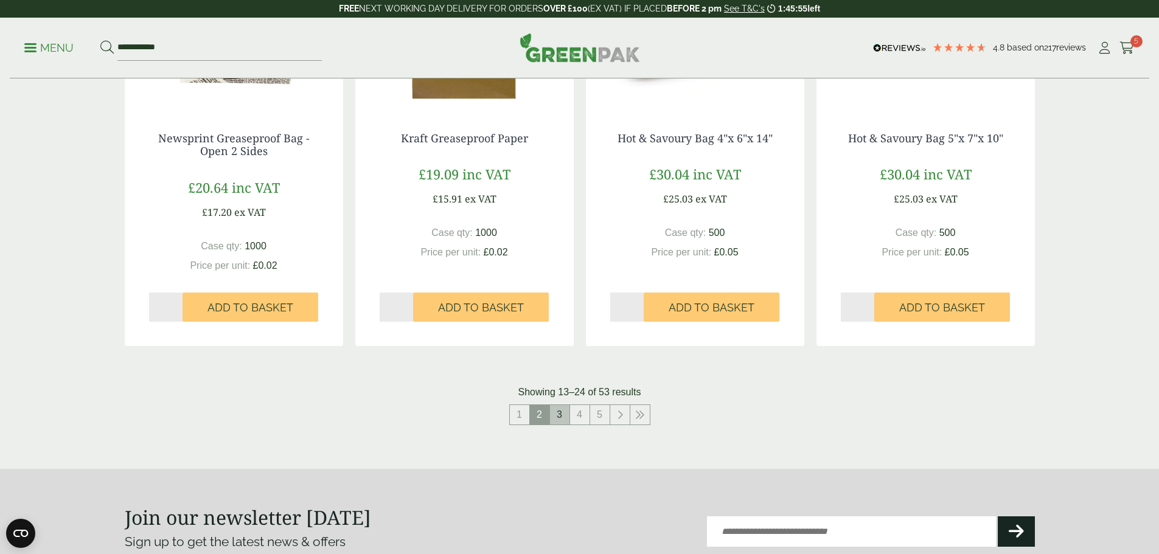
click at [557, 415] on link "3" at bounding box center [559, 414] width 19 height 19
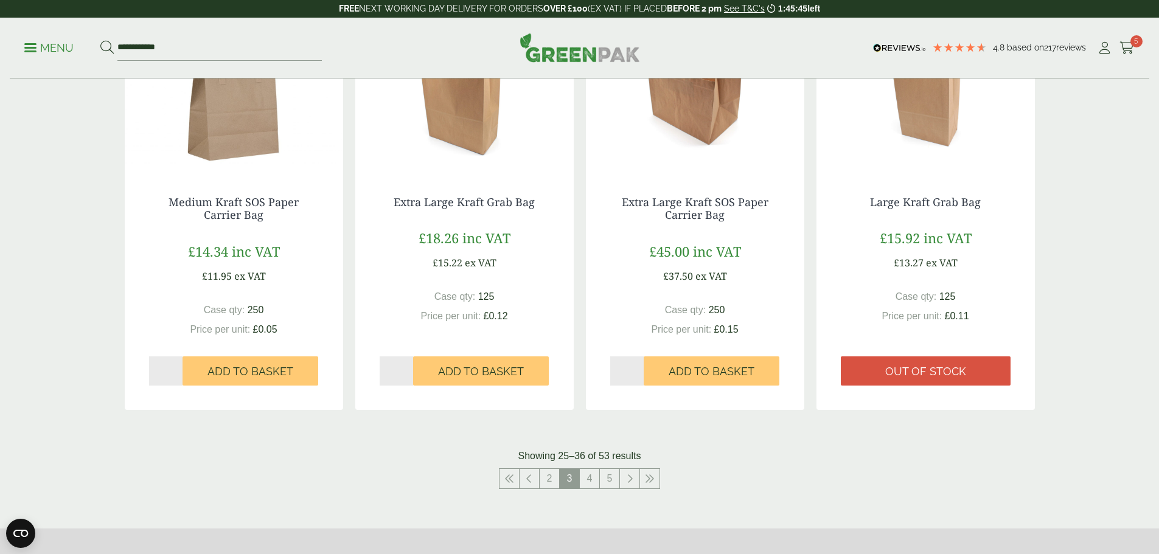
scroll to position [1095, 0]
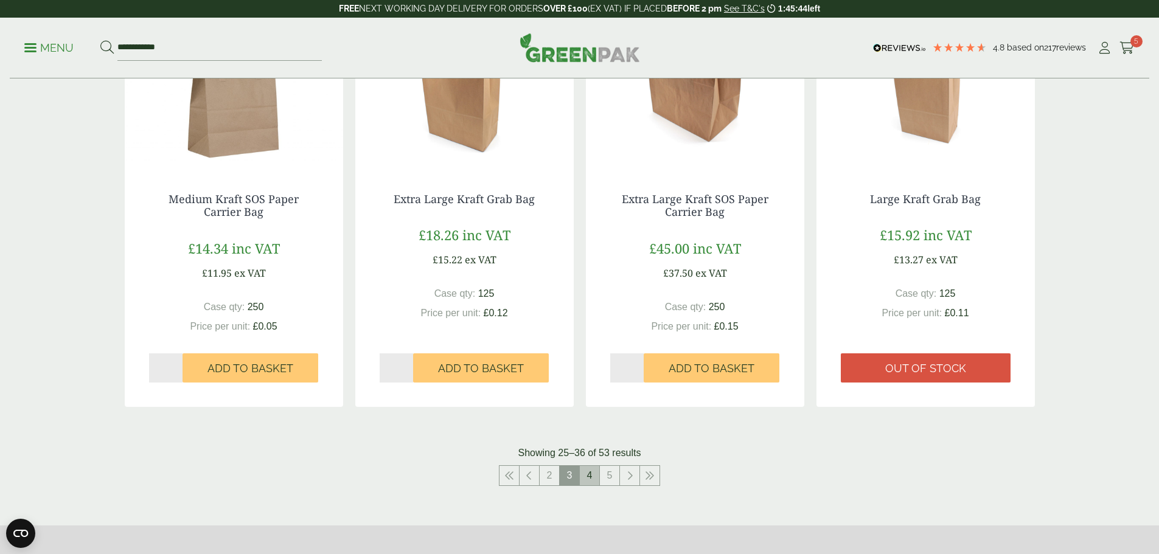
click at [585, 474] on link "4" at bounding box center [589, 475] width 19 height 19
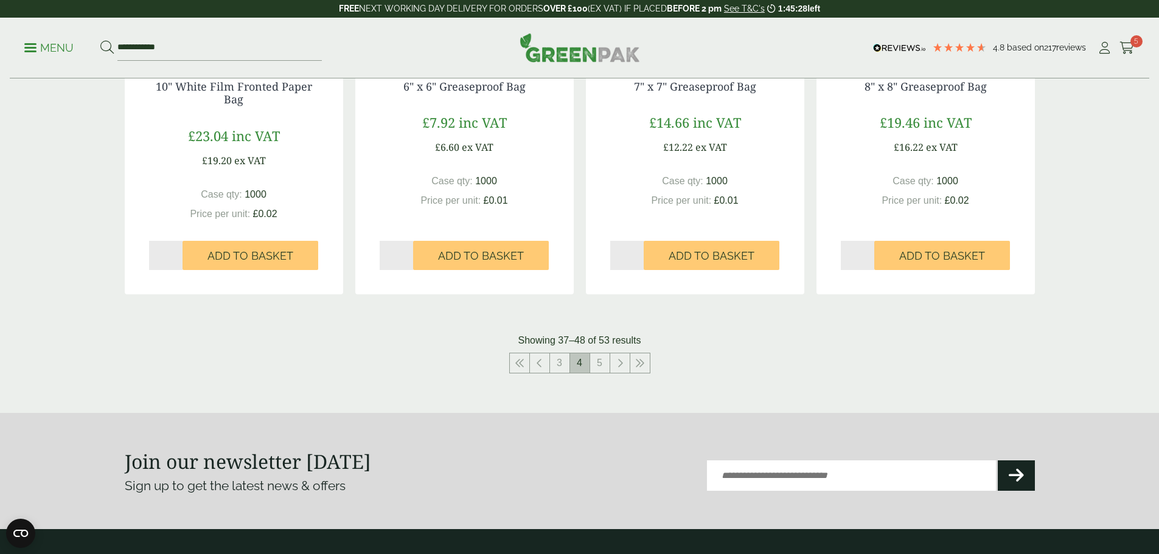
scroll to position [1217, 0]
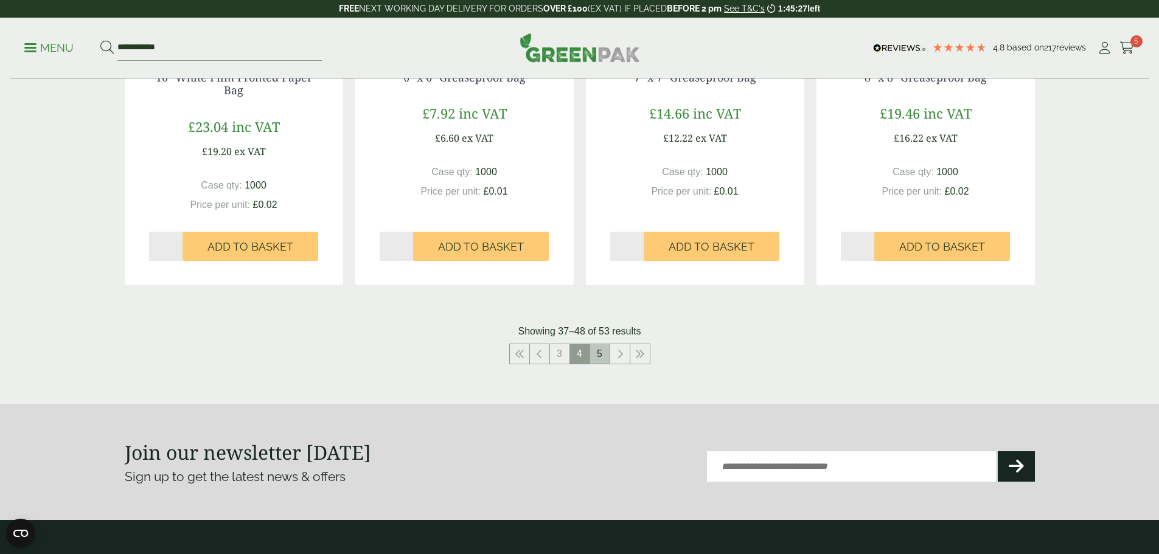
click at [600, 355] on link "5" at bounding box center [599, 353] width 19 height 19
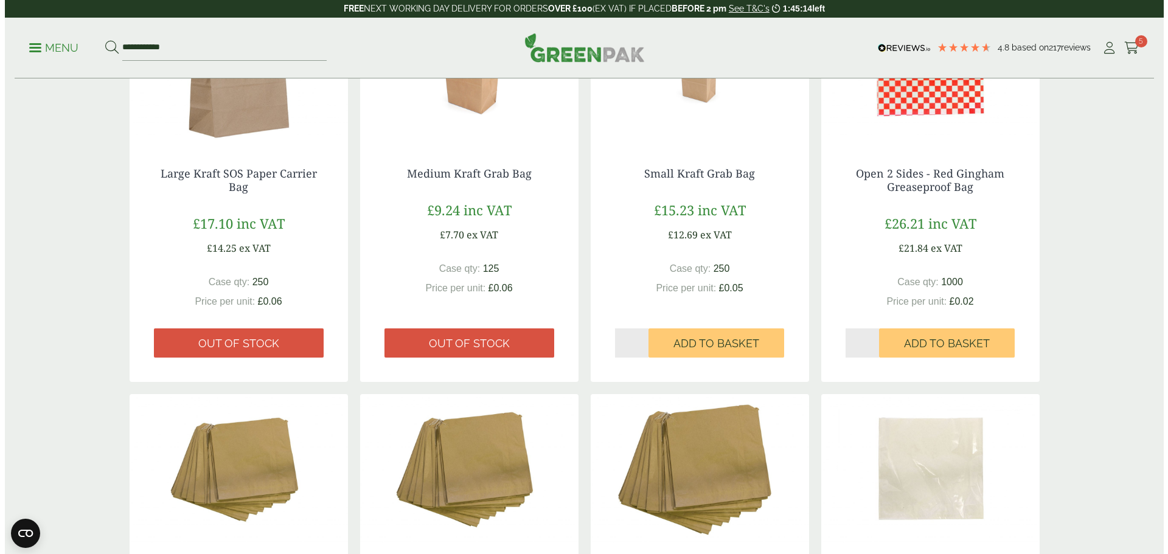
scroll to position [170, 0]
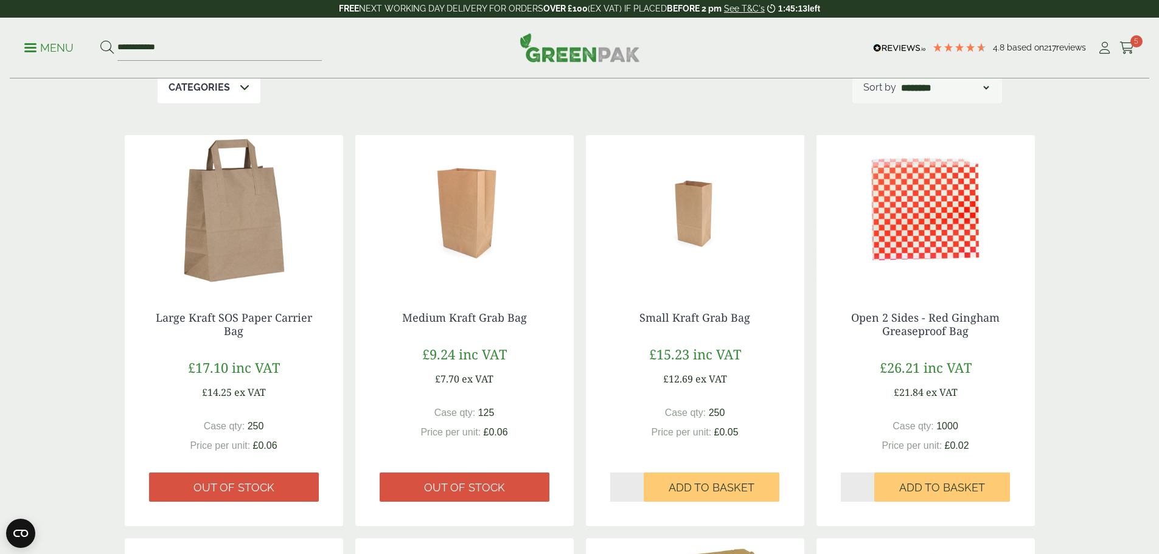
click at [34, 41] on p "Menu" at bounding box center [48, 48] width 49 height 15
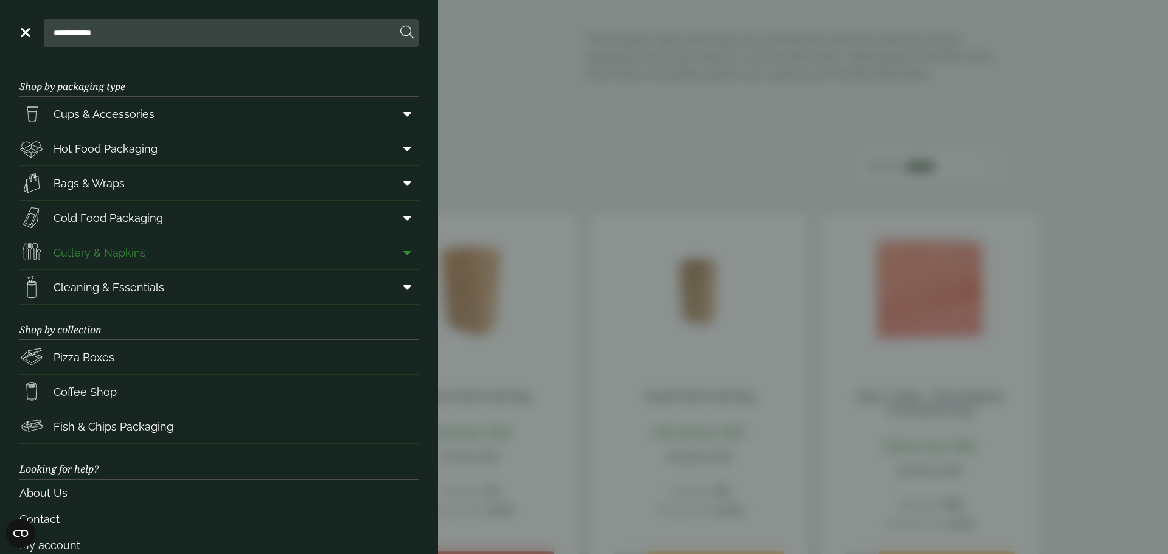
click at [192, 248] on link "Cutlery & Napkins" at bounding box center [218, 252] width 399 height 34
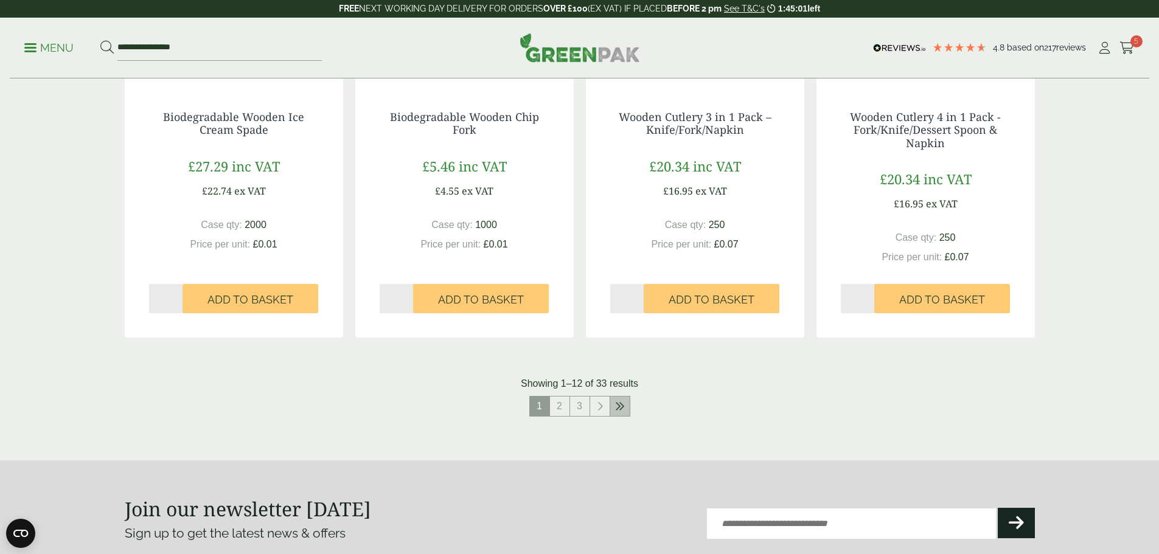
scroll to position [1217, 0]
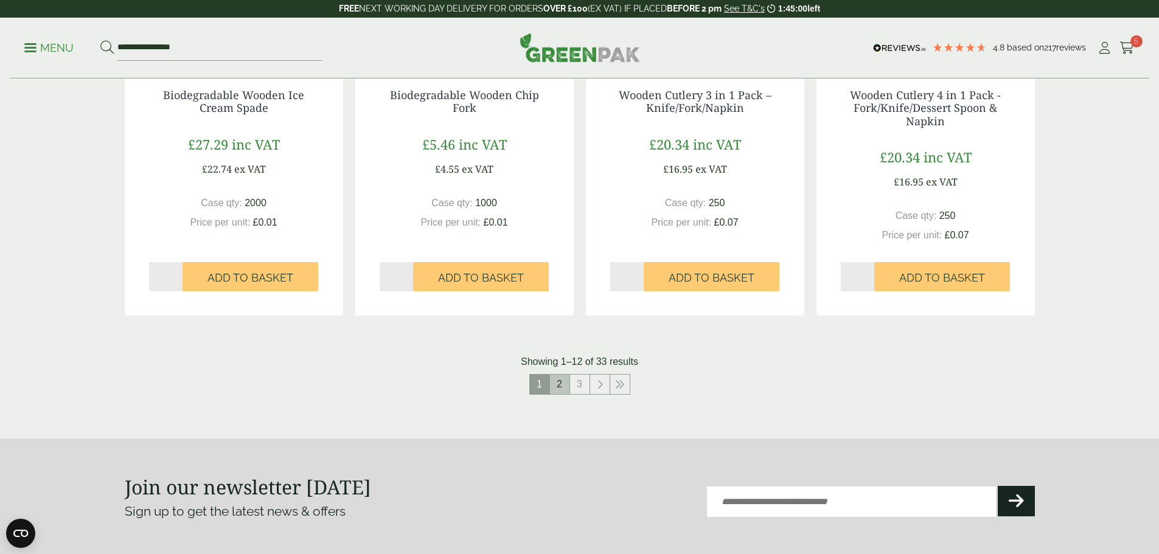
click at [564, 388] on link "2" at bounding box center [559, 384] width 19 height 19
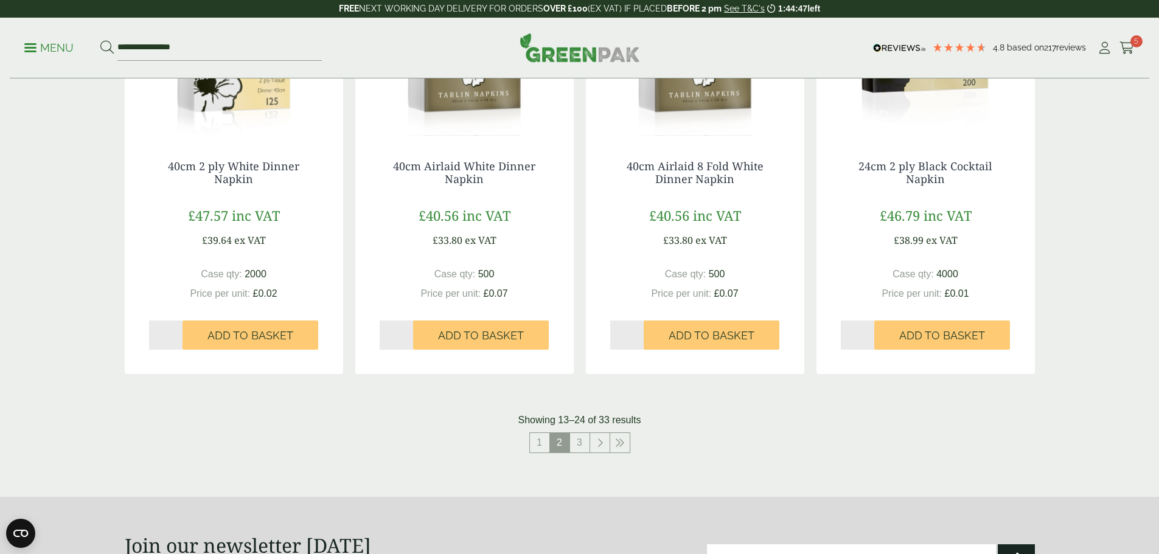
scroll to position [1156, 0]
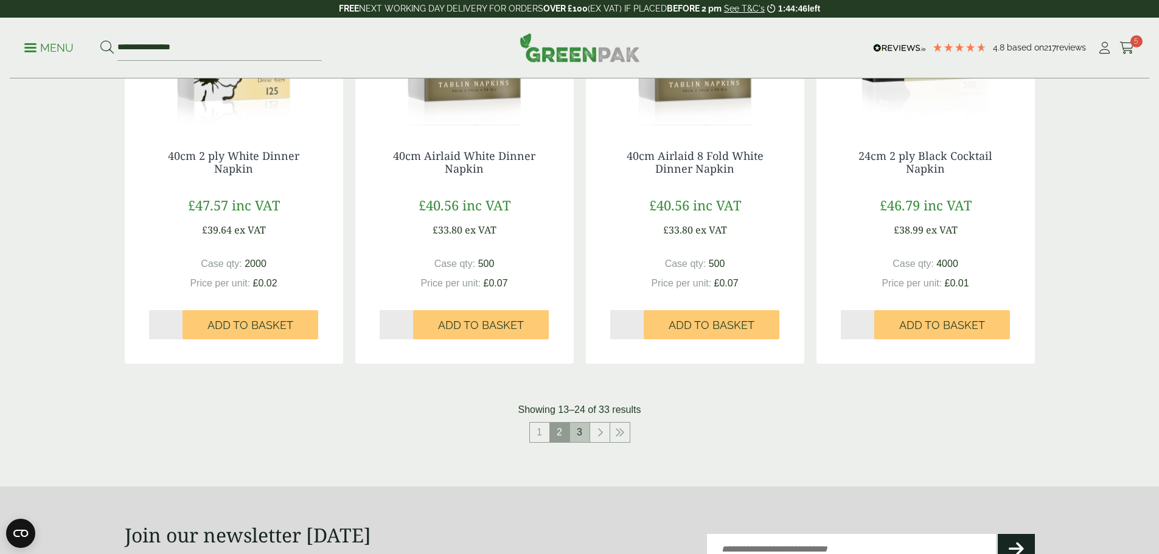
click at [579, 432] on link "3" at bounding box center [579, 432] width 19 height 19
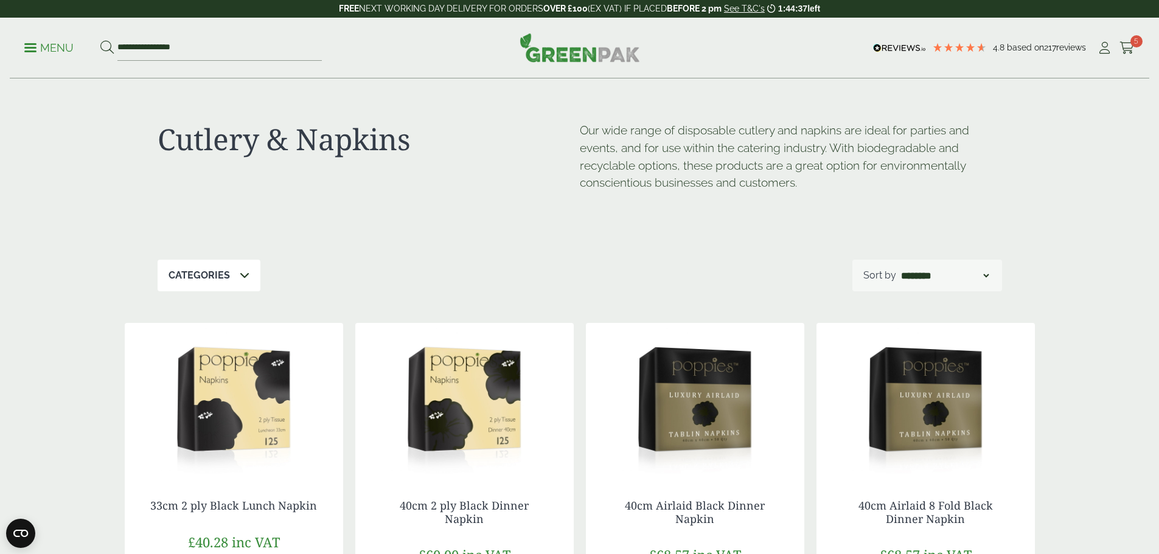
click at [30, 43] on link "Menu" at bounding box center [48, 47] width 49 height 12
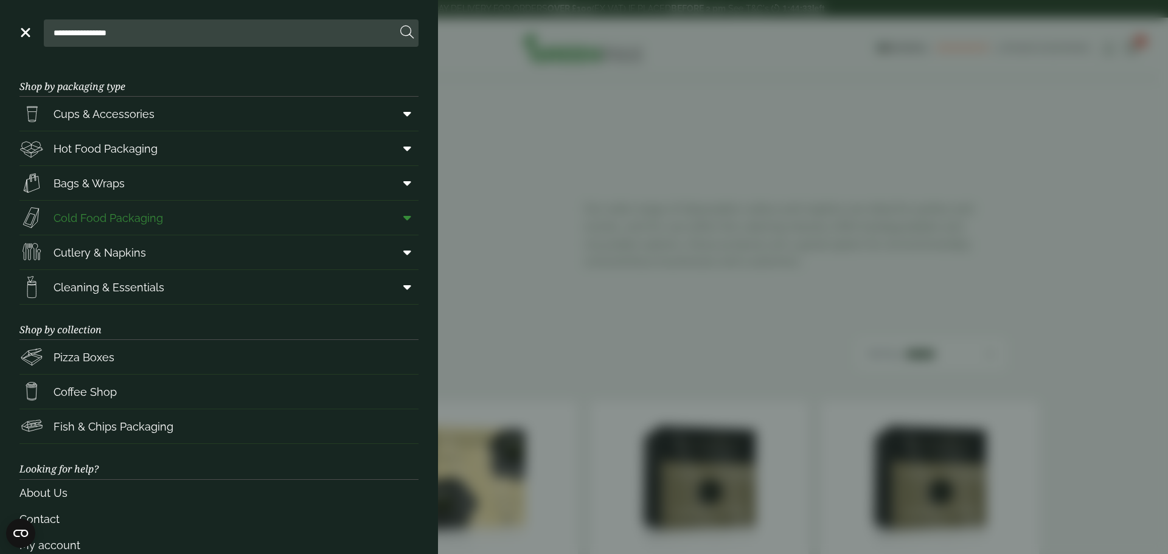
click at [135, 218] on span "Cold Food Packaging" at bounding box center [108, 218] width 109 height 16
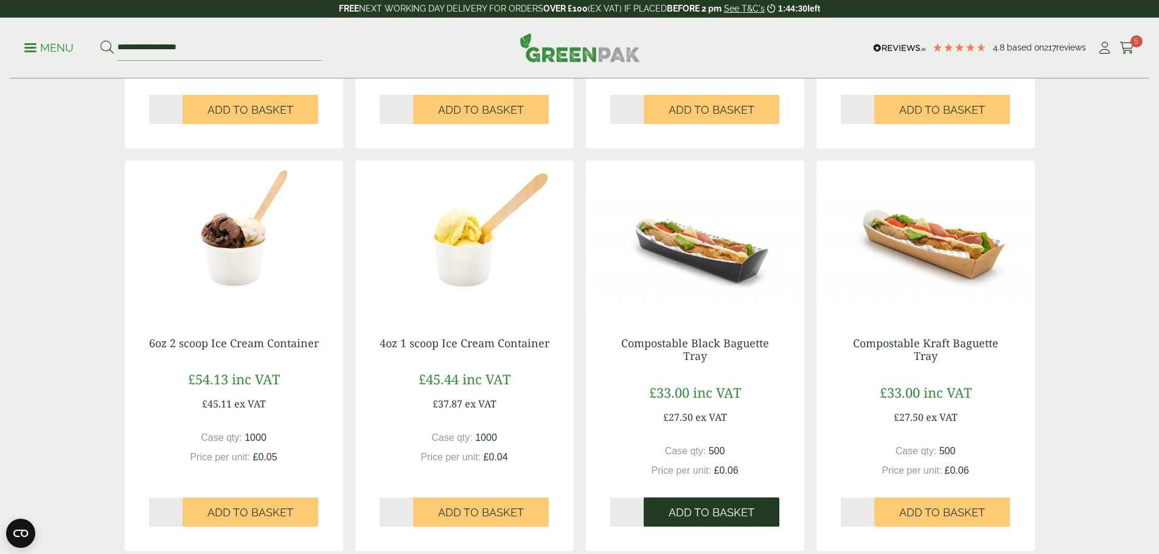
scroll to position [1156, 0]
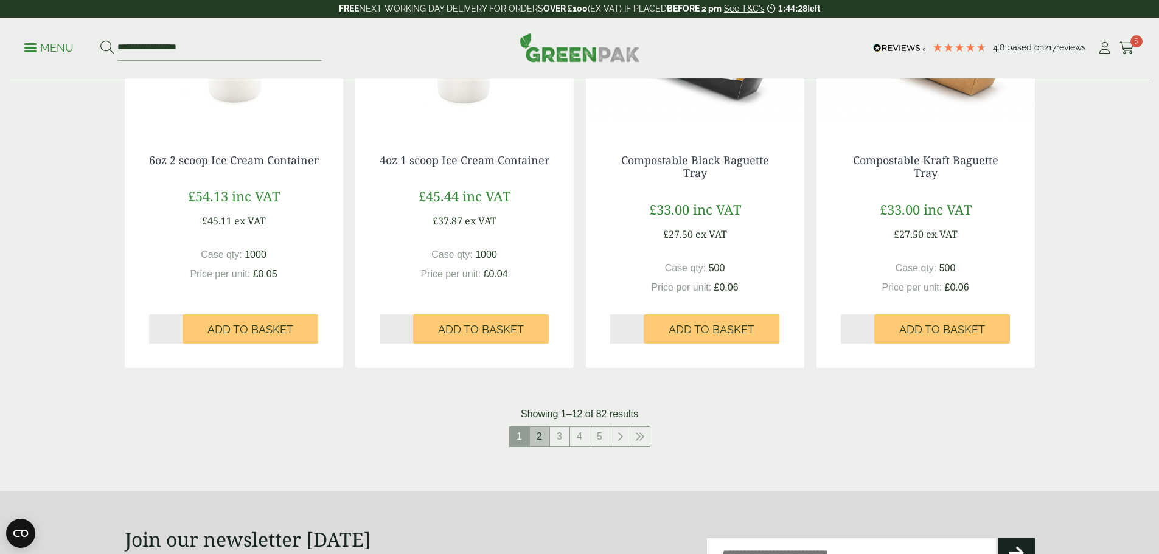
click at [538, 430] on link "2" at bounding box center [539, 436] width 19 height 19
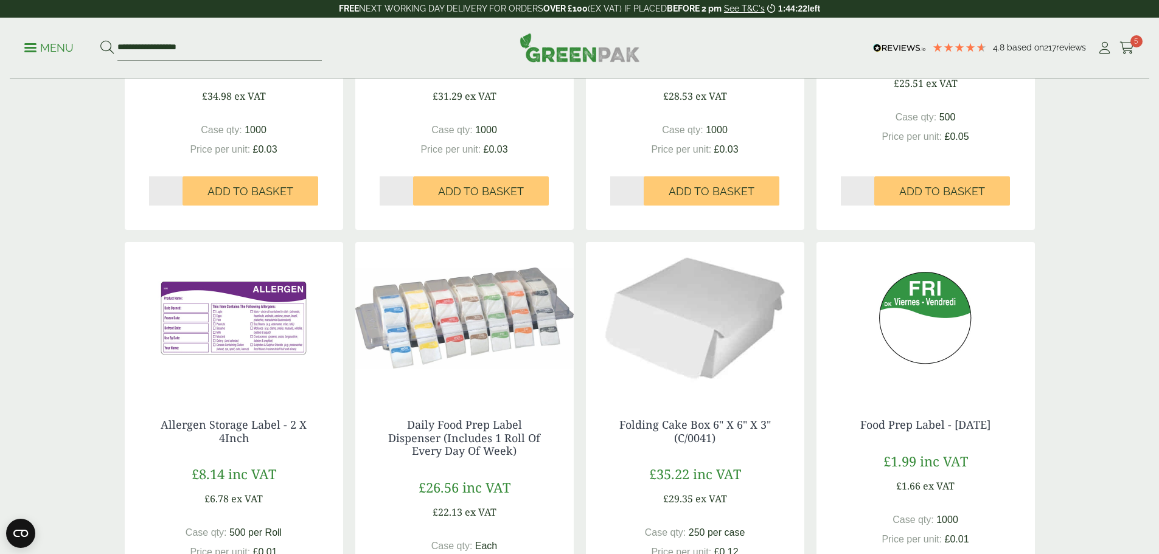
scroll to position [487, 0]
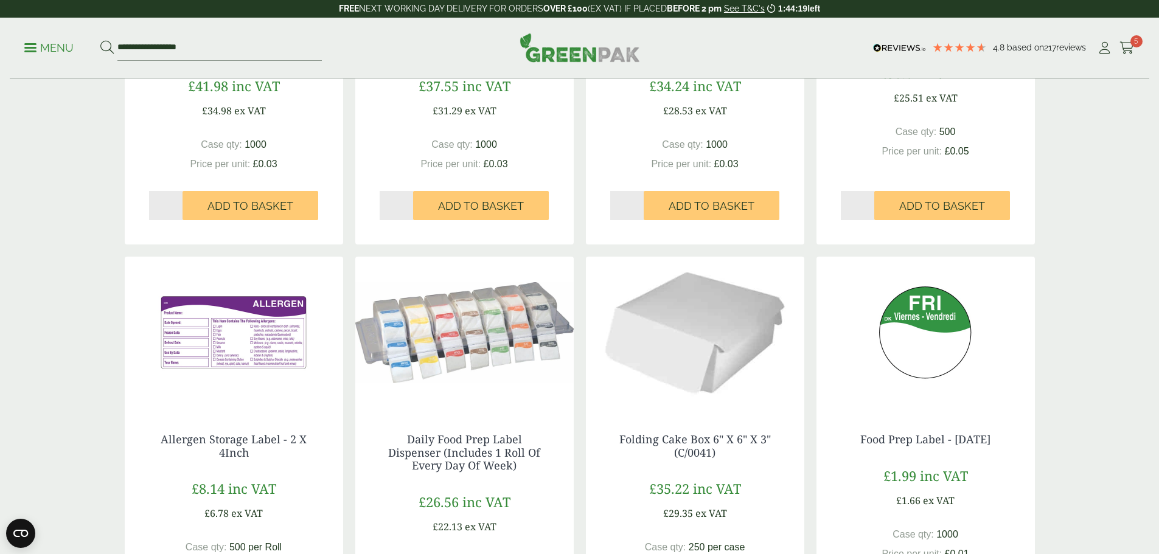
click at [218, 350] on img at bounding box center [234, 333] width 218 height 152
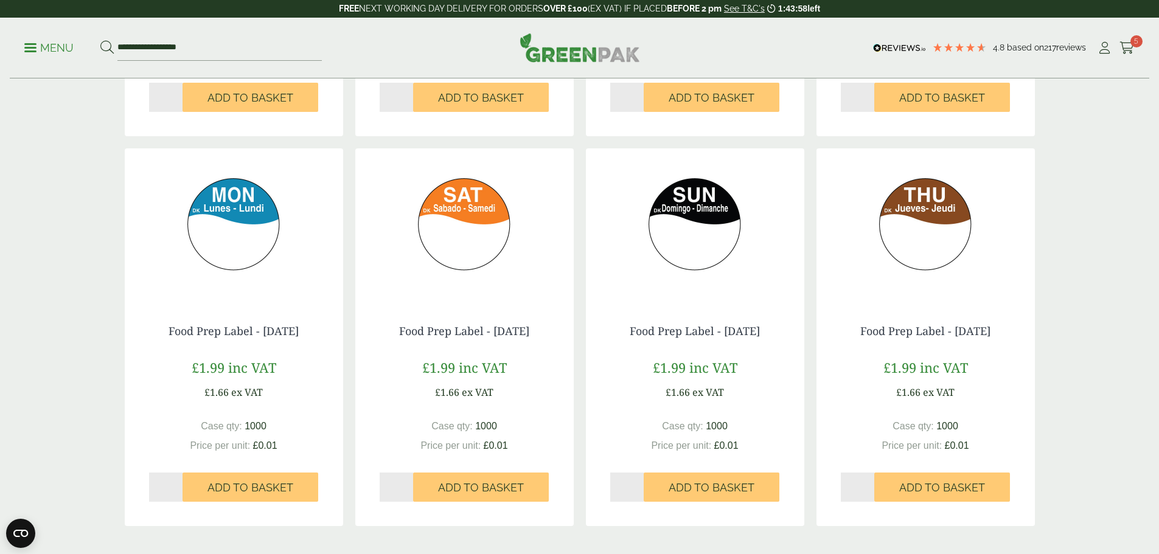
scroll to position [1217, 0]
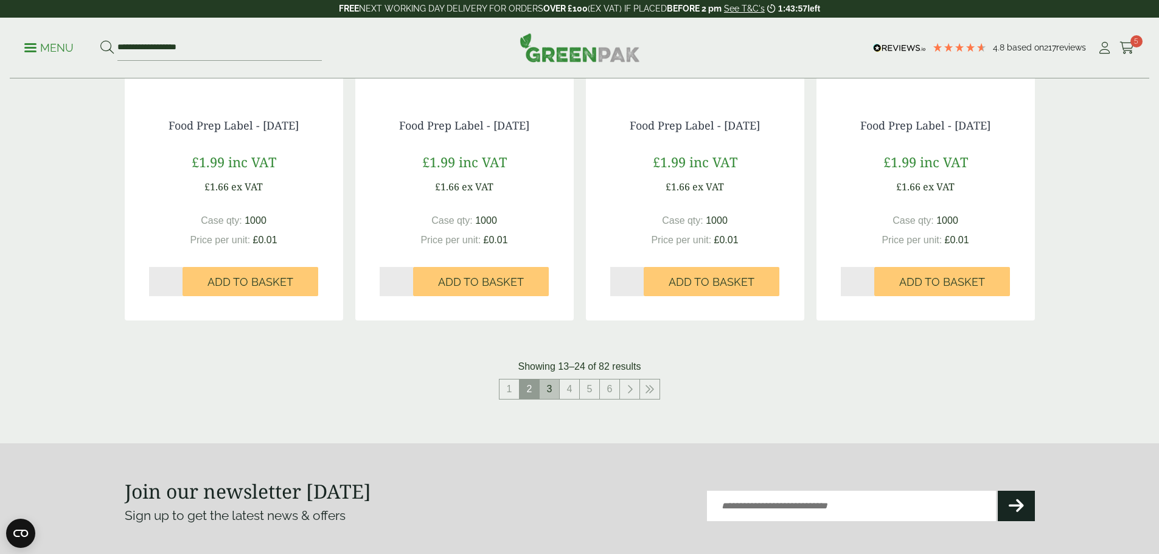
click at [554, 387] on link "3" at bounding box center [549, 389] width 19 height 19
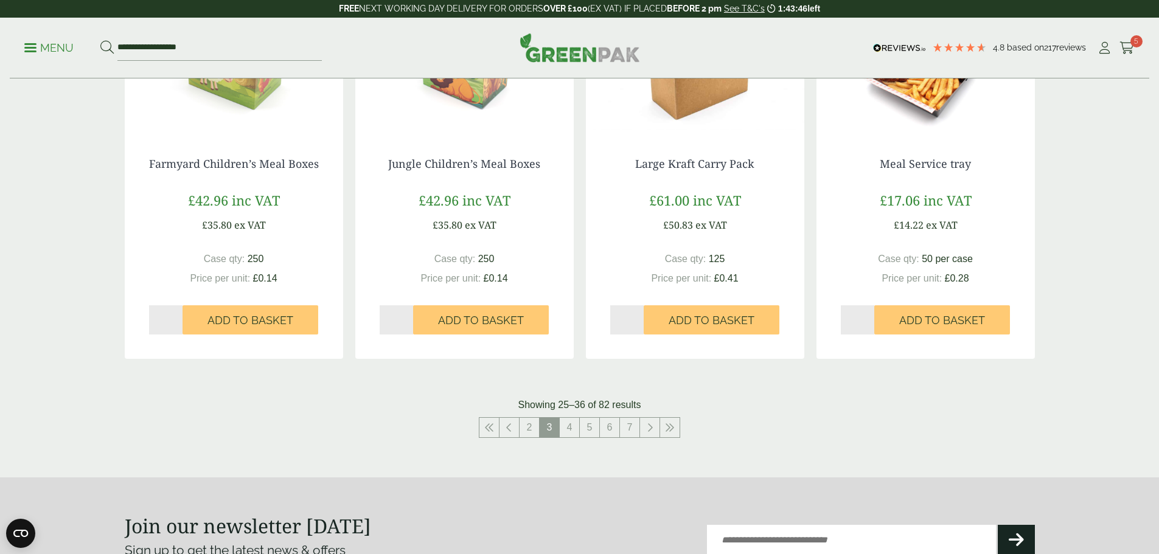
scroll to position [1156, 0]
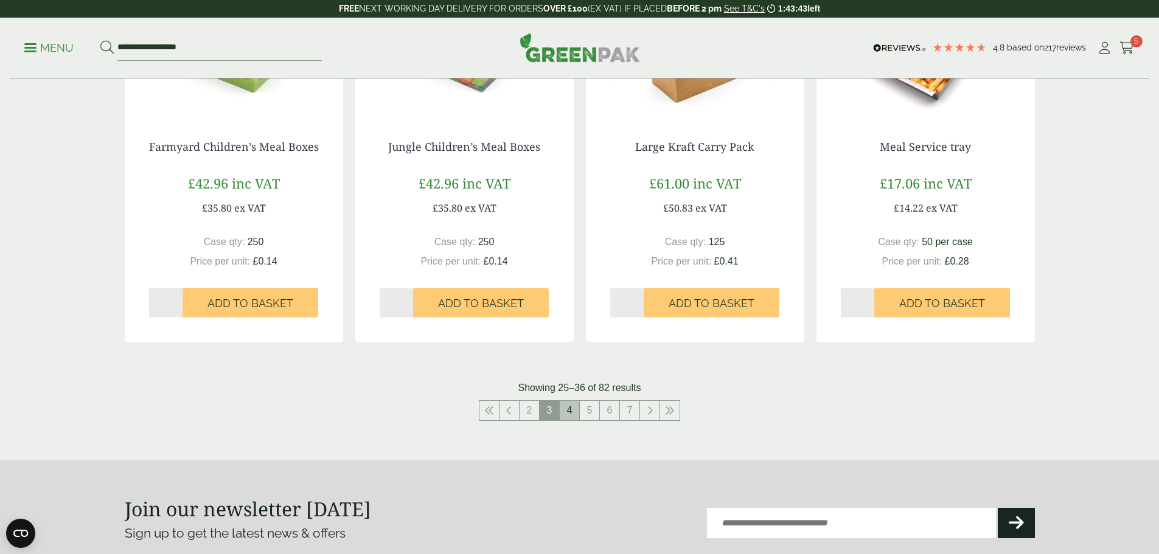
click at [571, 410] on link "4" at bounding box center [569, 410] width 19 height 19
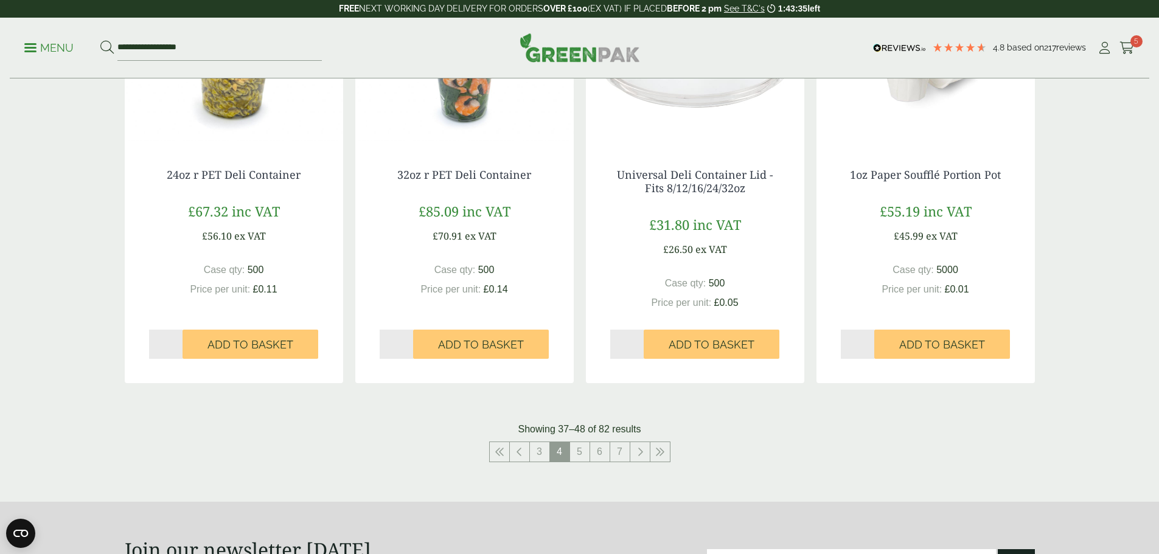
scroll to position [1156, 0]
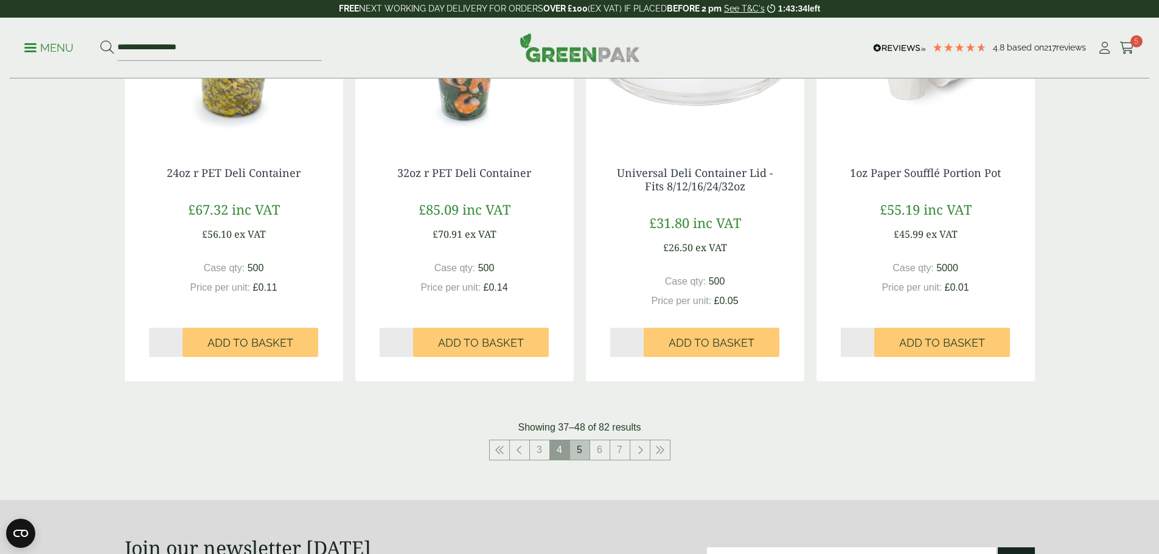
click at [577, 450] on link "5" at bounding box center [579, 449] width 19 height 19
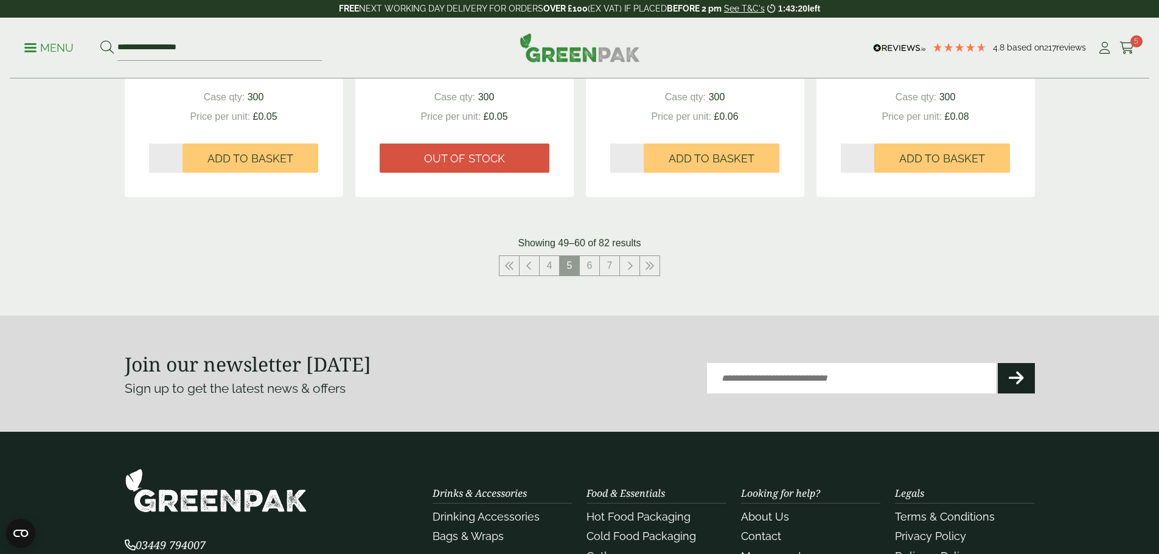
scroll to position [1338, 0]
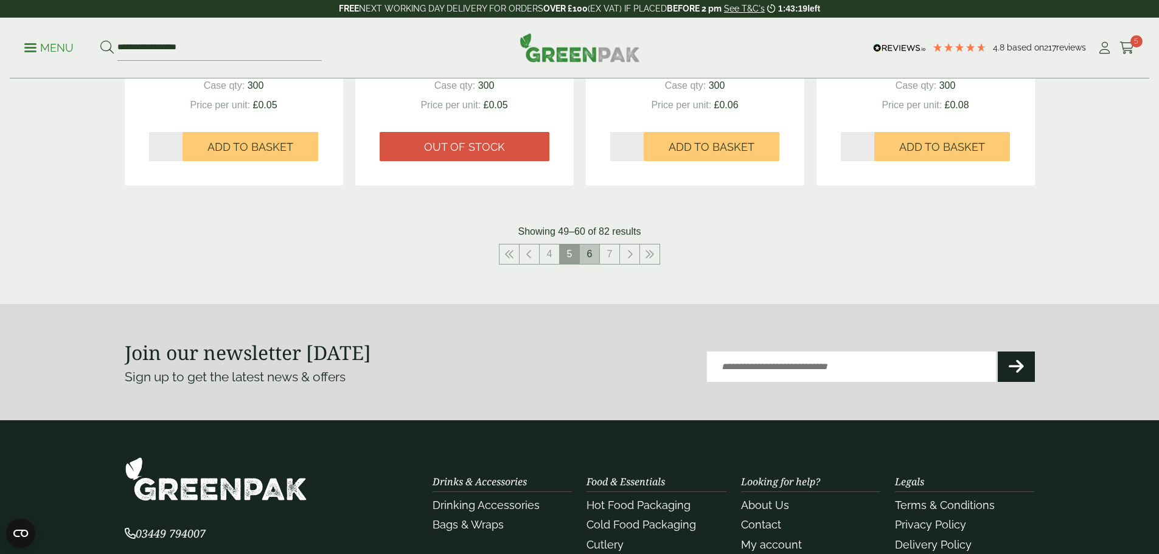
click at [591, 252] on link "6" at bounding box center [589, 254] width 19 height 19
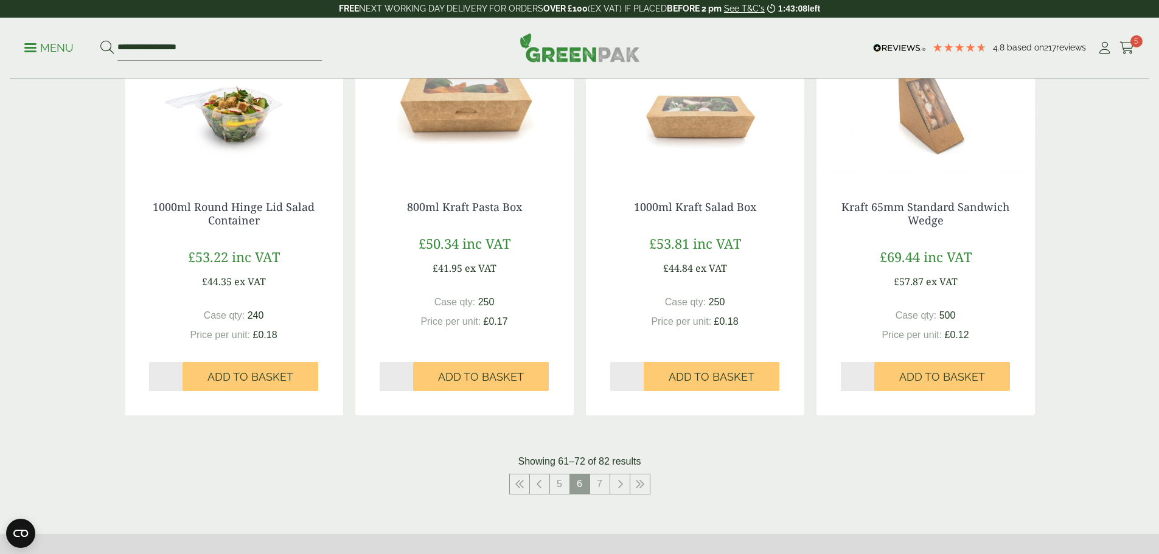
scroll to position [1338, 0]
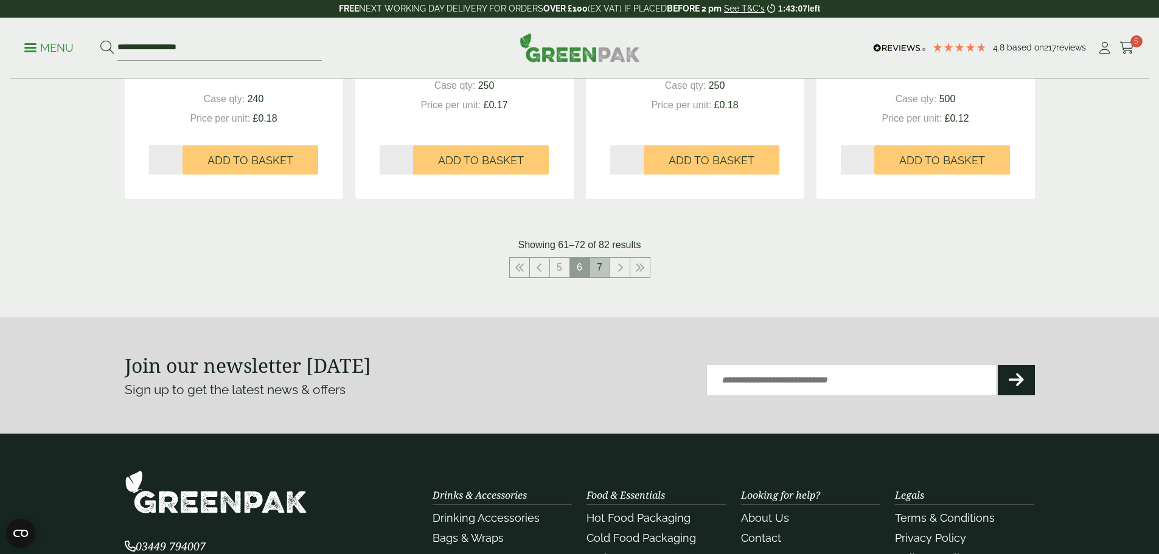
click at [602, 263] on link "7" at bounding box center [599, 267] width 19 height 19
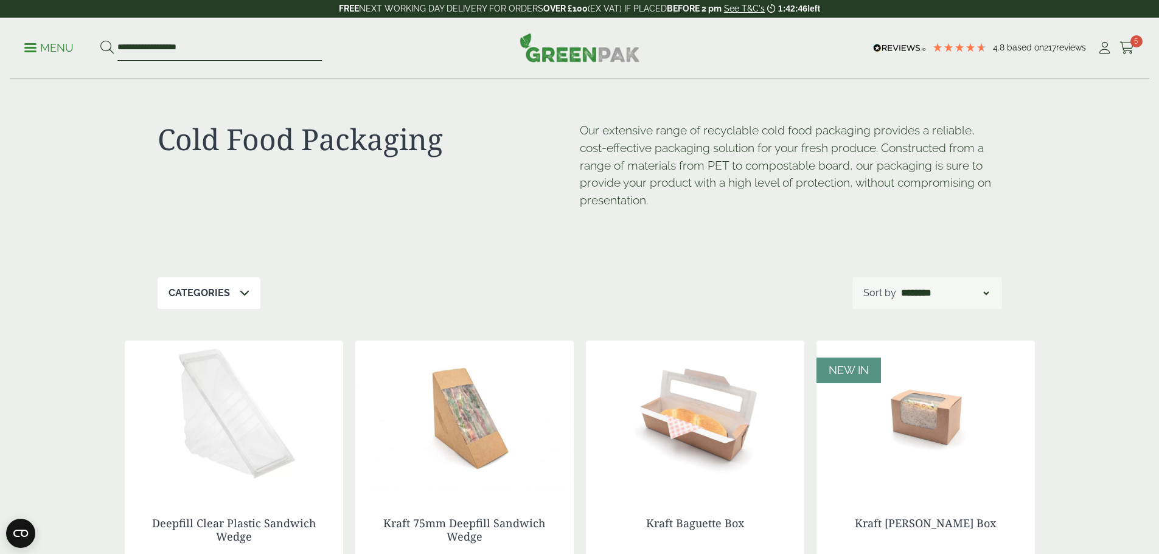
drag, startPoint x: 220, startPoint y: 48, endPoint x: 65, endPoint y: 43, distance: 155.2
click at [65, 43] on ul "**********" at bounding box center [172, 48] width 297 height 26
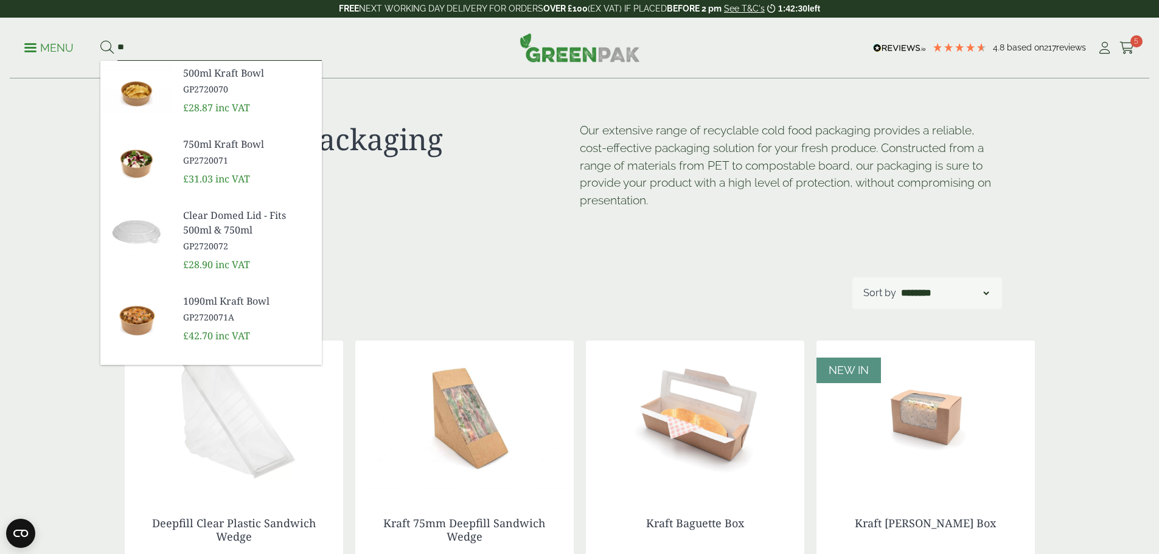
type input "*"
click at [55, 55] on ul "Menu 500ml Kraft Bowl GP2720070 £28.87 inc VAT" at bounding box center [172, 48] width 297 height 26
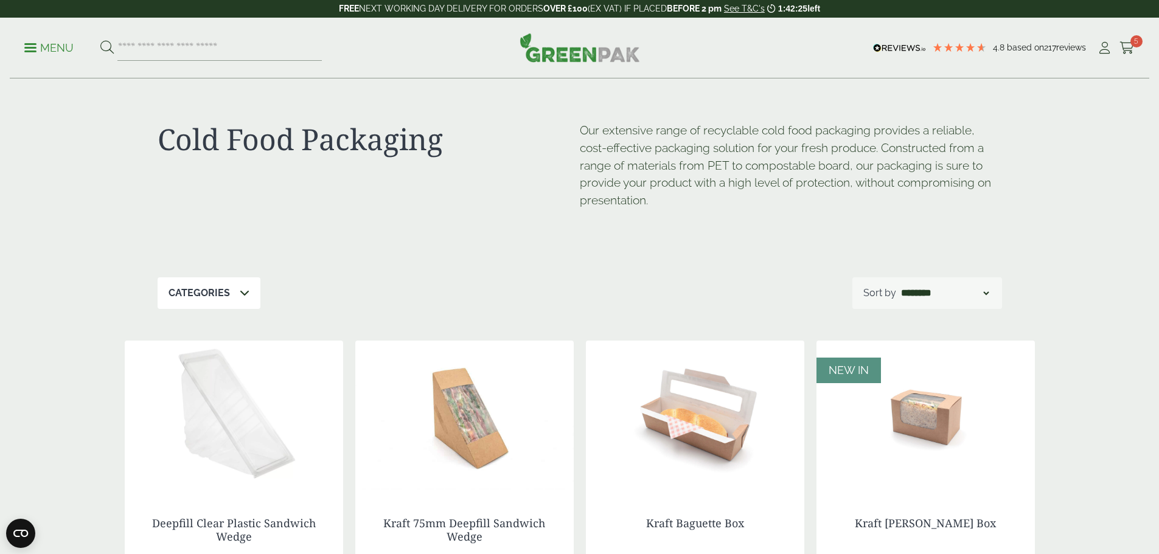
click at [58, 50] on p "Menu" at bounding box center [48, 48] width 49 height 15
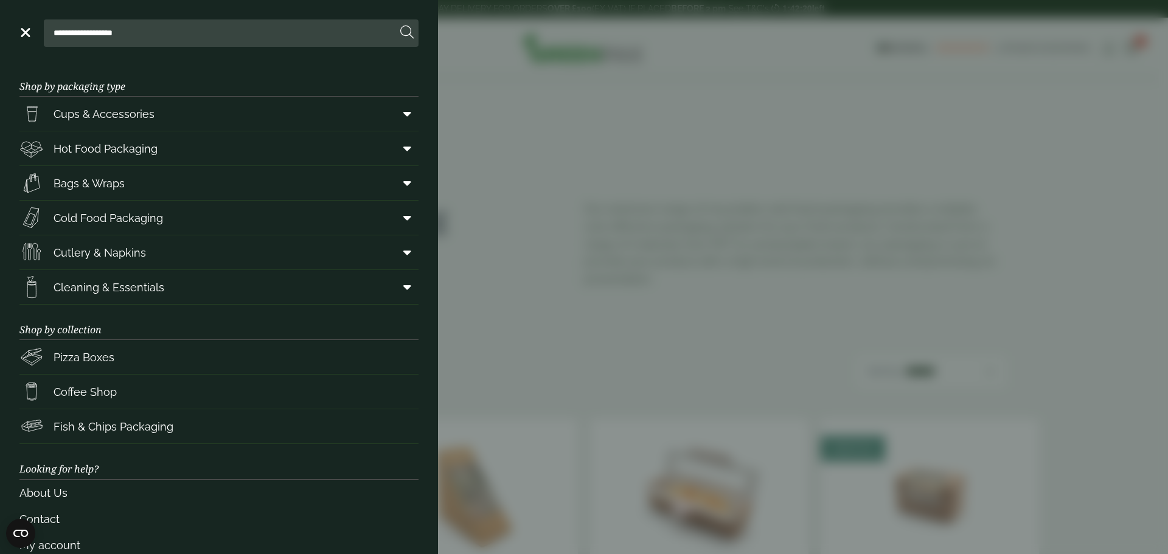
click at [622, 48] on aside "**********" at bounding box center [584, 277] width 1168 height 554
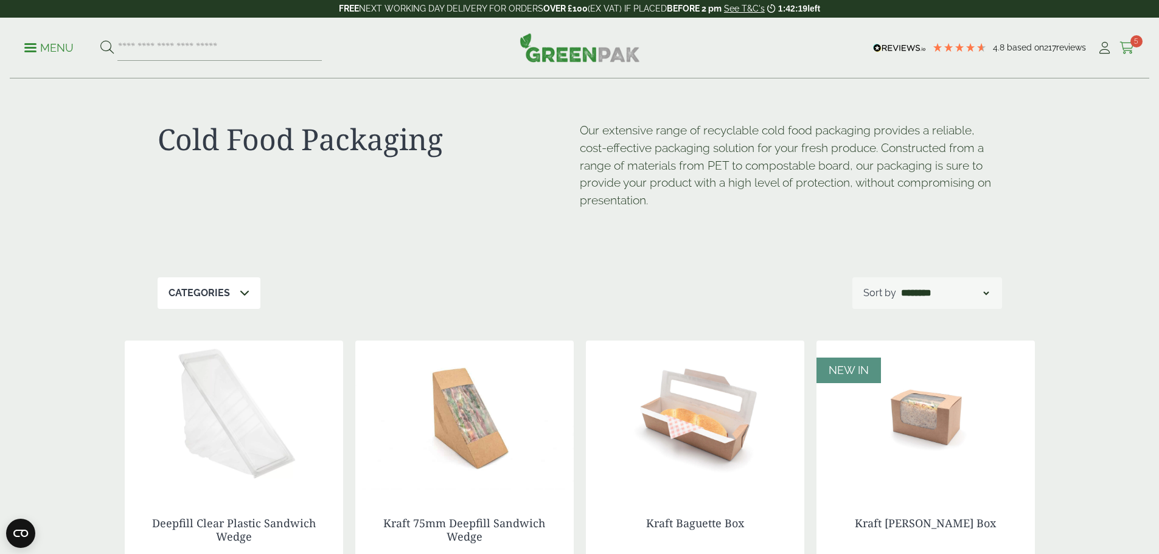
click at [1130, 39] on span "5" at bounding box center [1136, 41] width 12 height 12
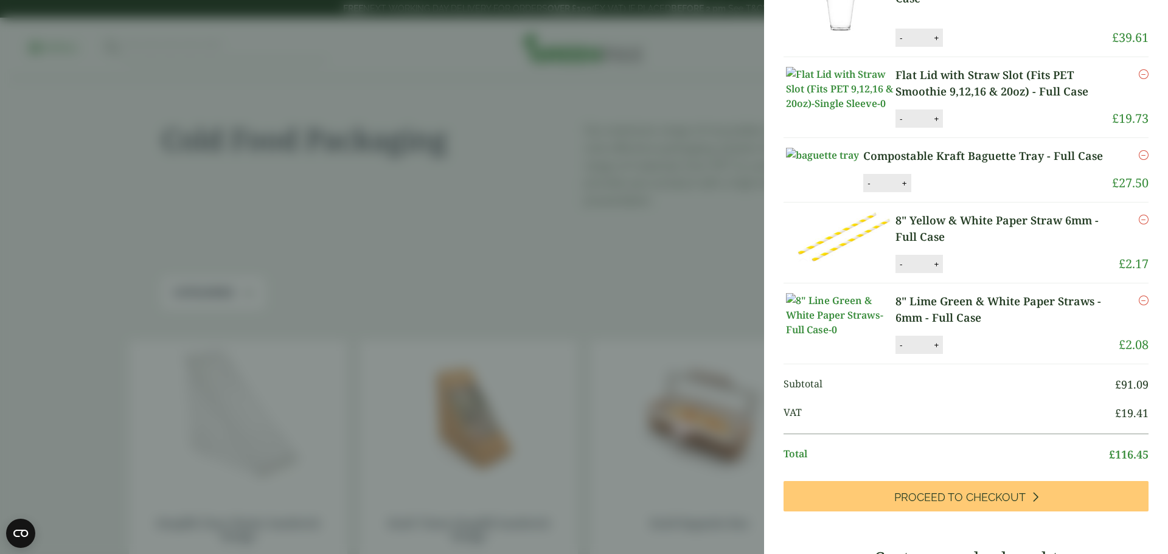
scroll to position [243, 0]
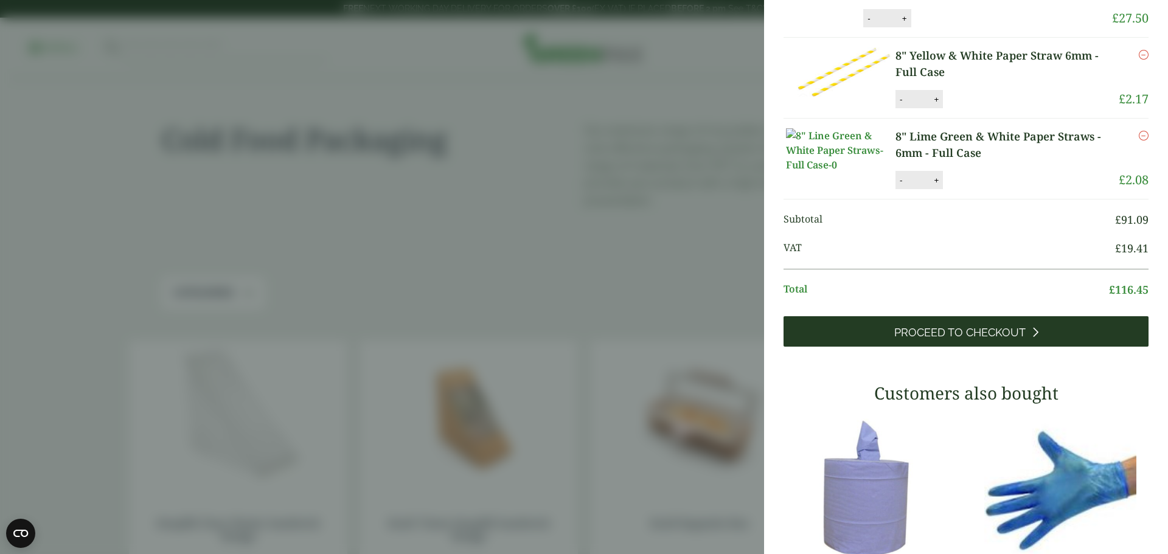
click at [1032, 338] on icon at bounding box center [1035, 332] width 7 height 11
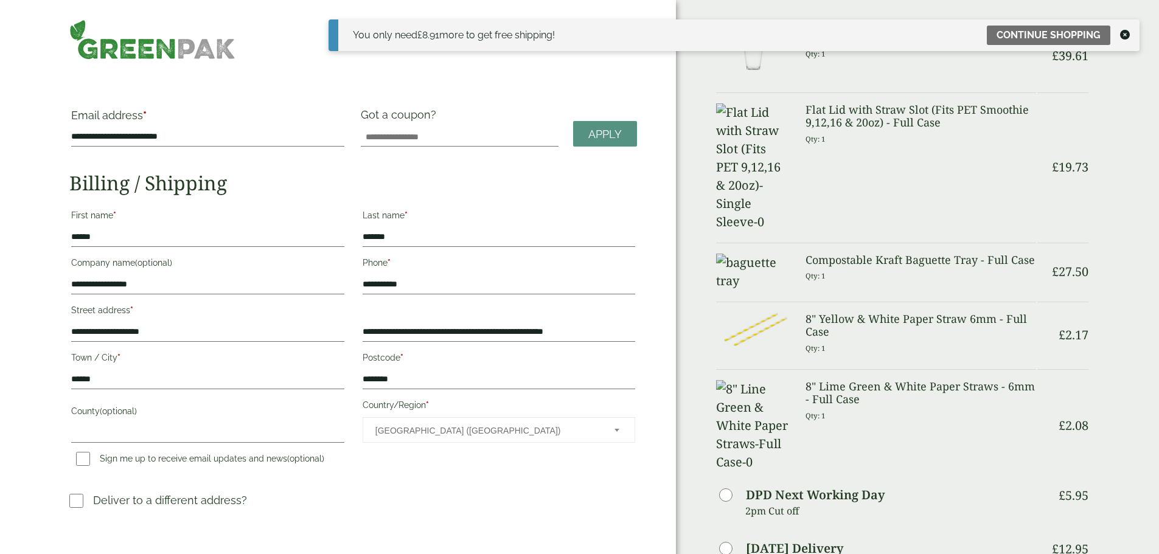
click at [1125, 31] on icon at bounding box center [1125, 35] width 10 height 10
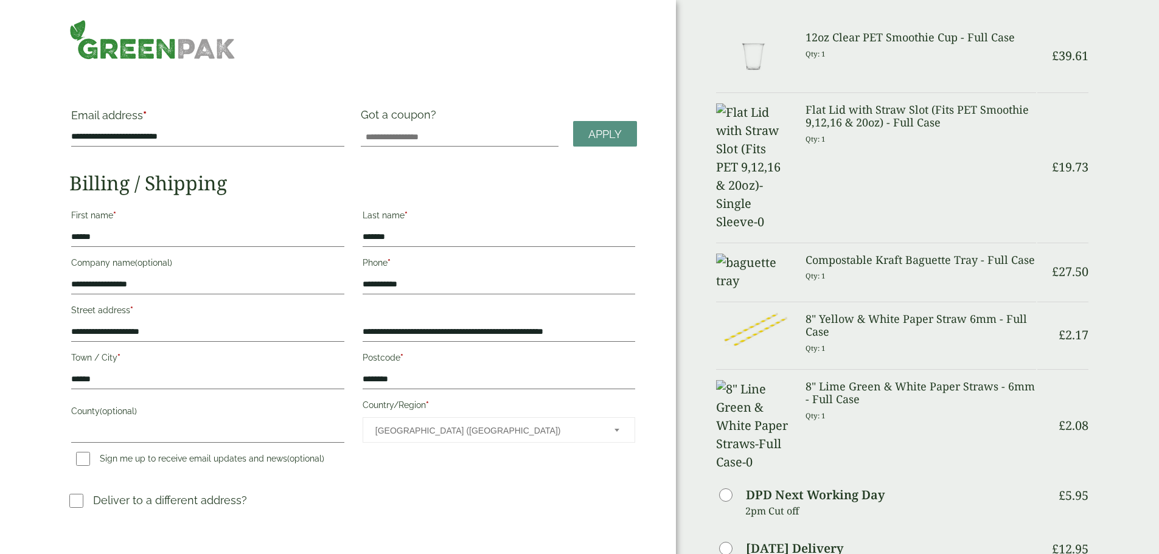
click at [839, 313] on h3 "8" Yellow & White Paper Straw 6mm - Full Case" at bounding box center [920, 326] width 231 height 26
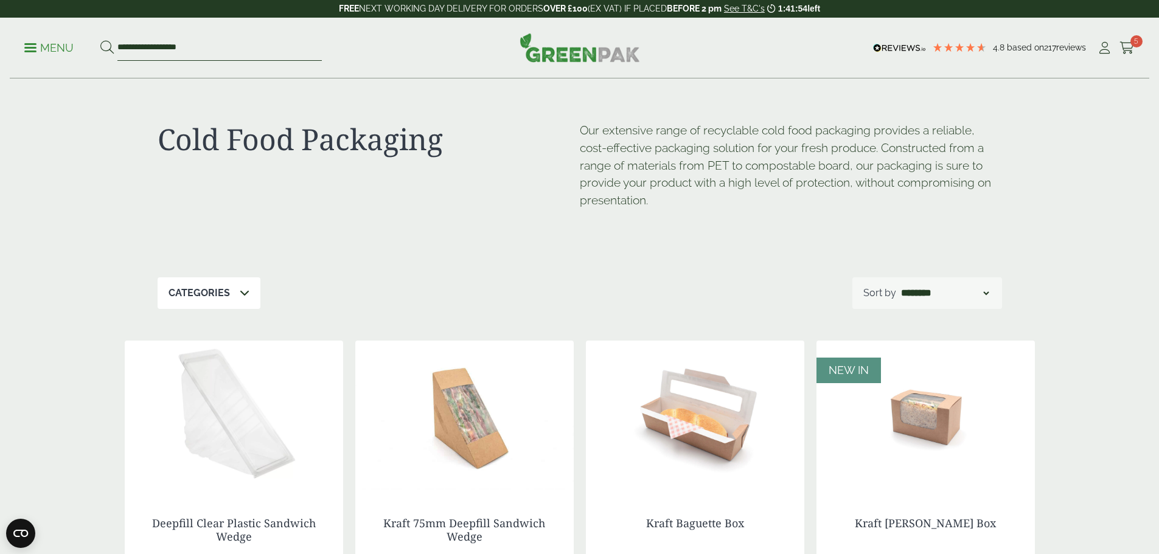
drag, startPoint x: 229, startPoint y: 45, endPoint x: 33, endPoint y: 40, distance: 196.0
click at [34, 40] on ul "**********" at bounding box center [172, 48] width 297 height 26
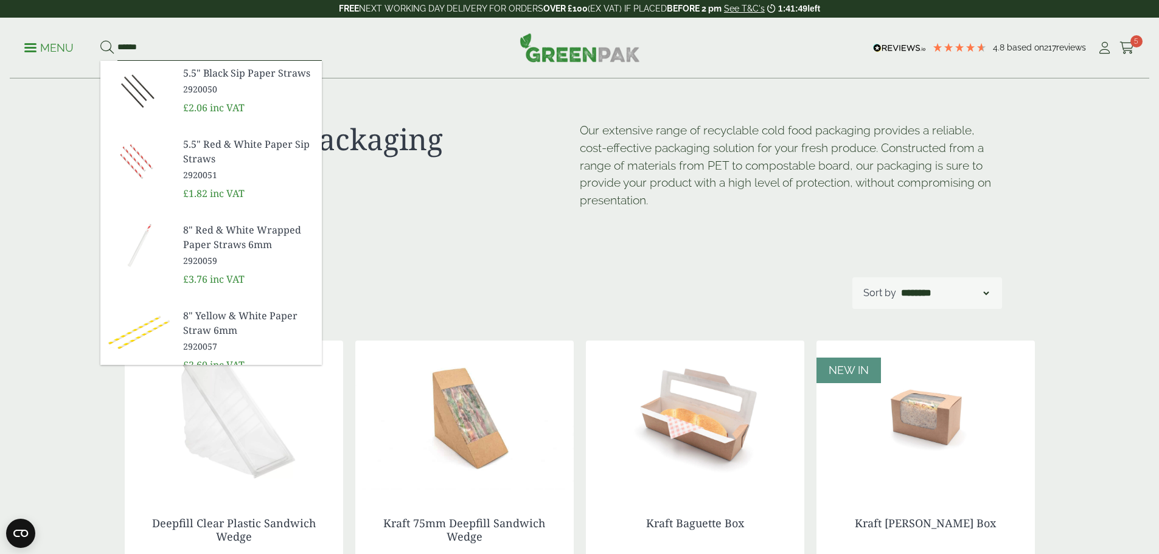
type input "******"
click at [100, 40] on button at bounding box center [106, 48] width 13 height 16
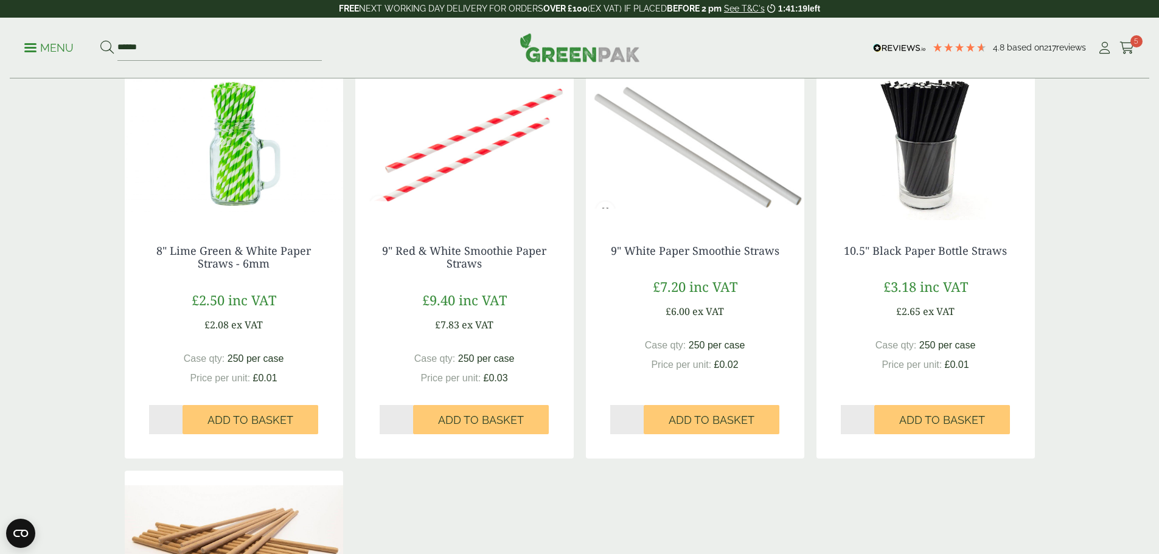
scroll to position [669, 0]
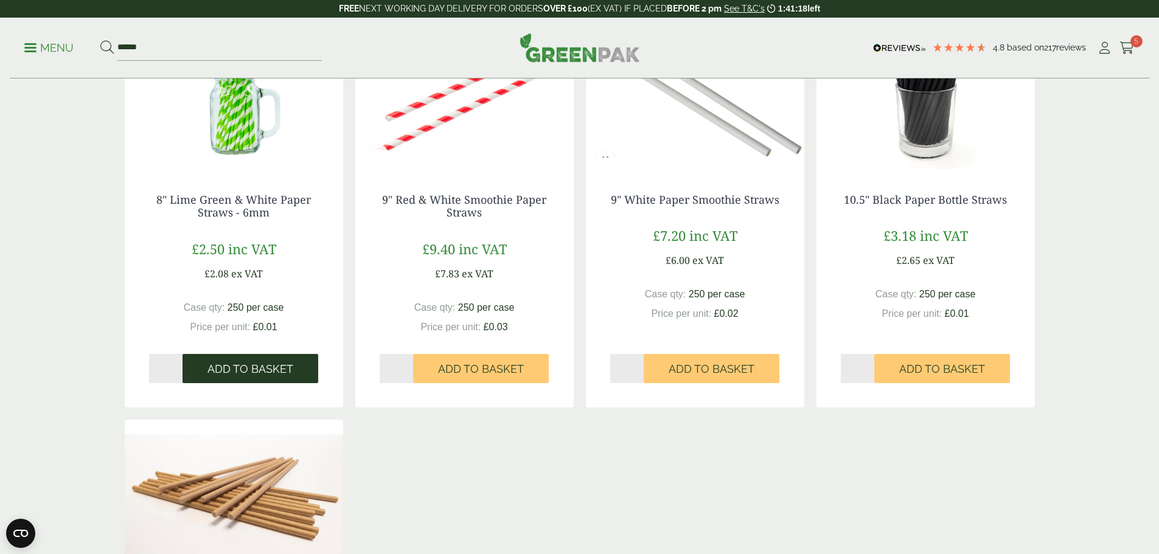
click at [285, 362] on button "Add to Basket" at bounding box center [250, 368] width 136 height 29
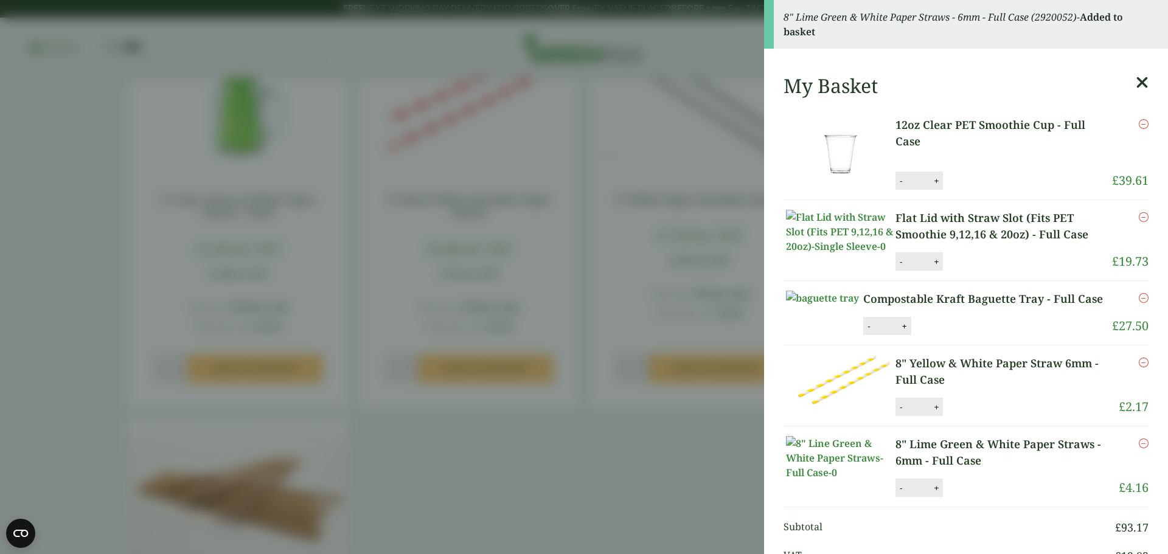
click at [1136, 85] on icon at bounding box center [1142, 82] width 13 height 17
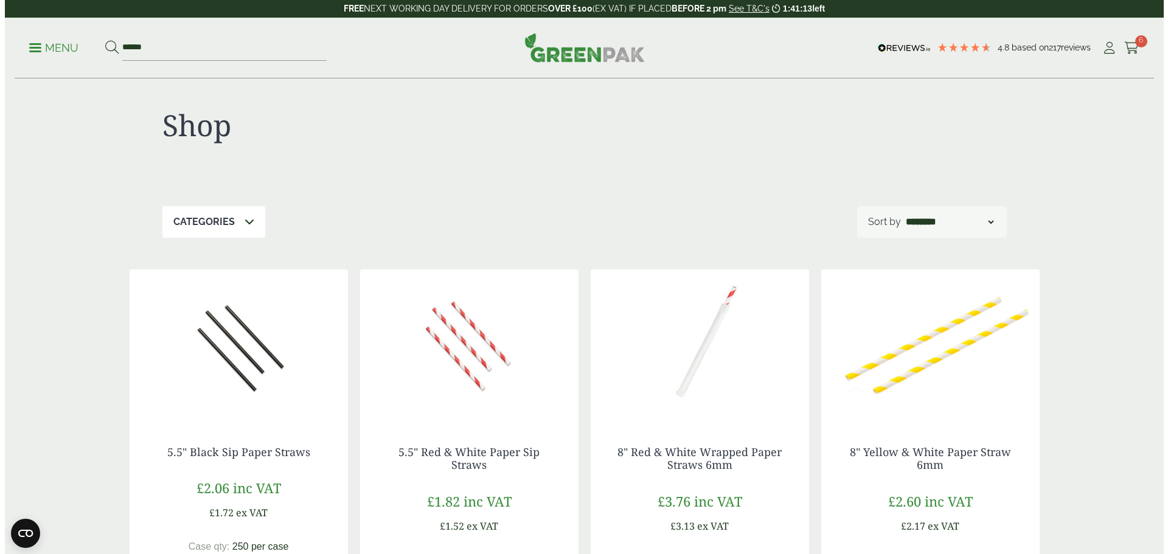
scroll to position [0, 0]
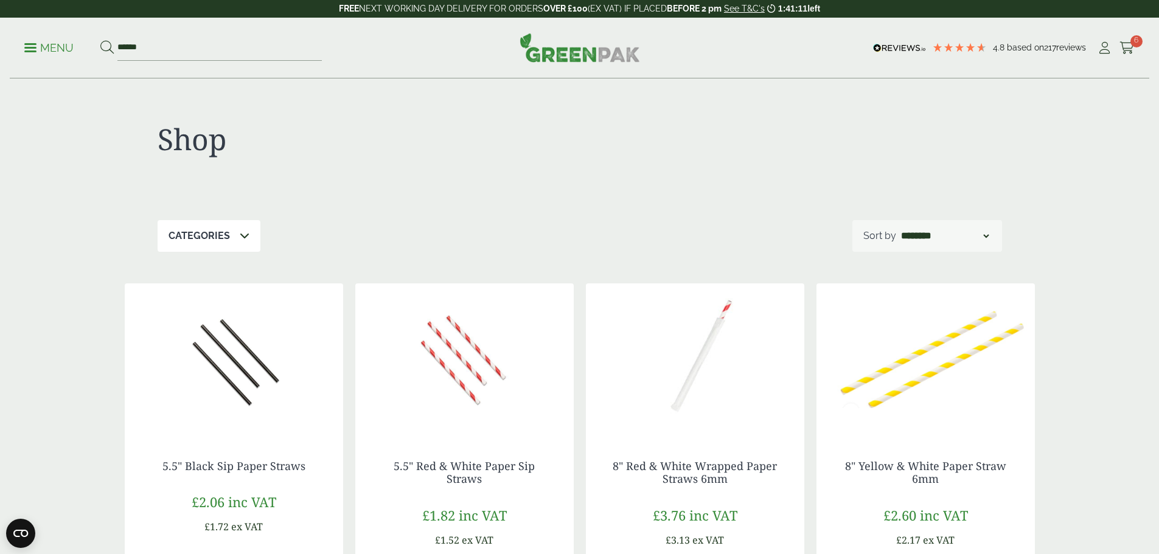
click at [37, 49] on p "Menu" at bounding box center [48, 48] width 49 height 15
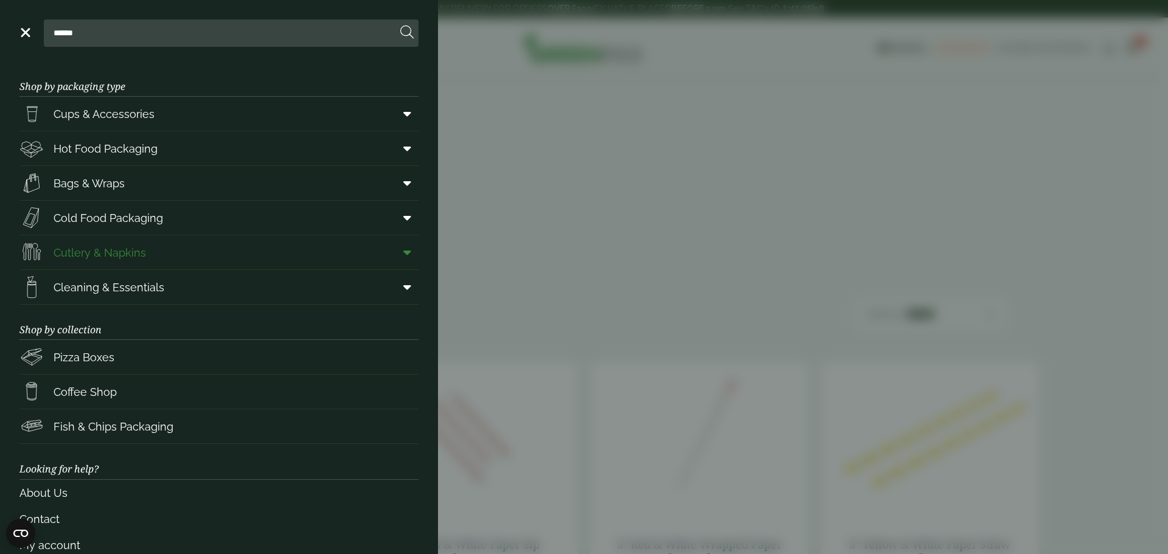
click at [127, 259] on span "Cutlery & Napkins" at bounding box center [100, 253] width 92 height 16
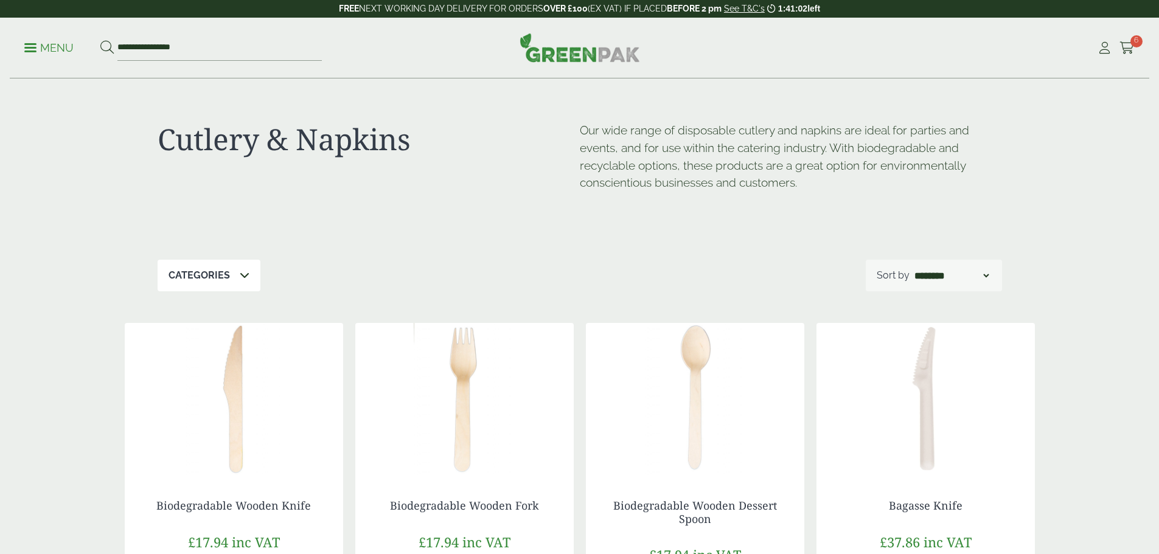
click at [12, 39] on div "**********" at bounding box center [579, 48] width 1139 height 61
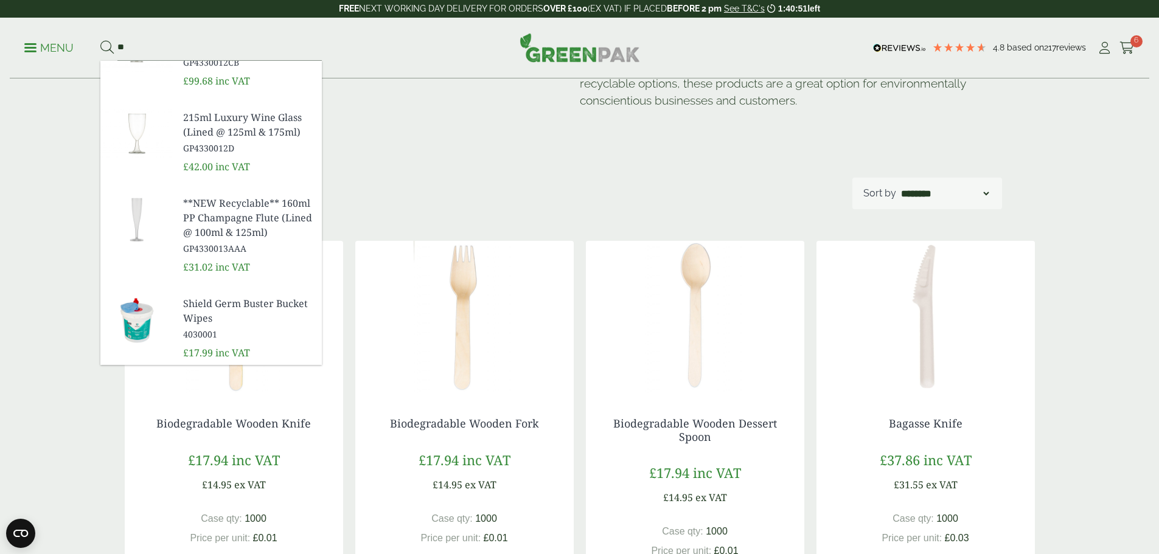
scroll to position [243, 0]
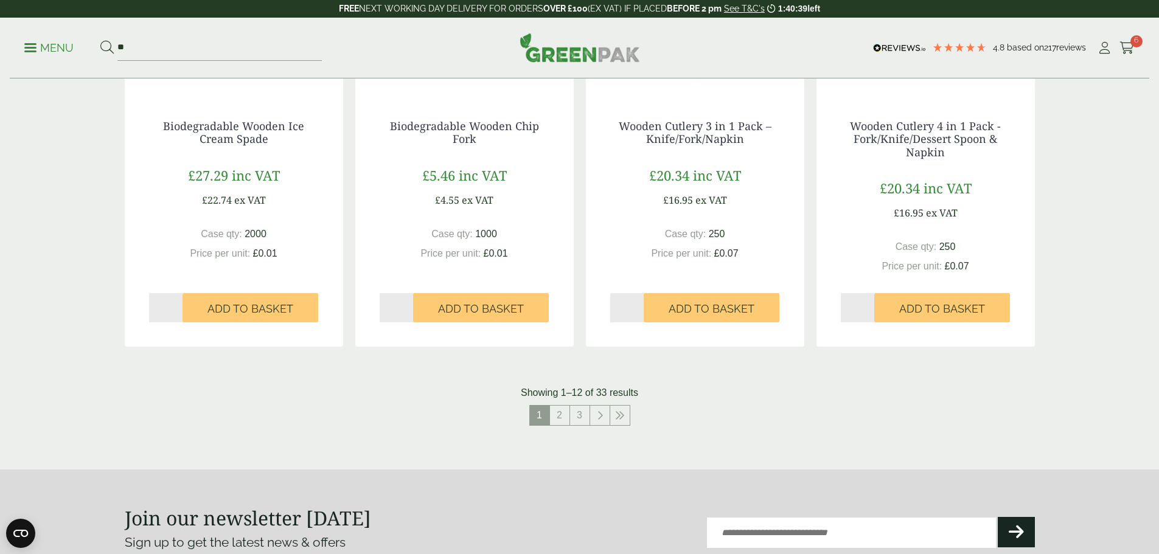
scroll to position [1217, 0]
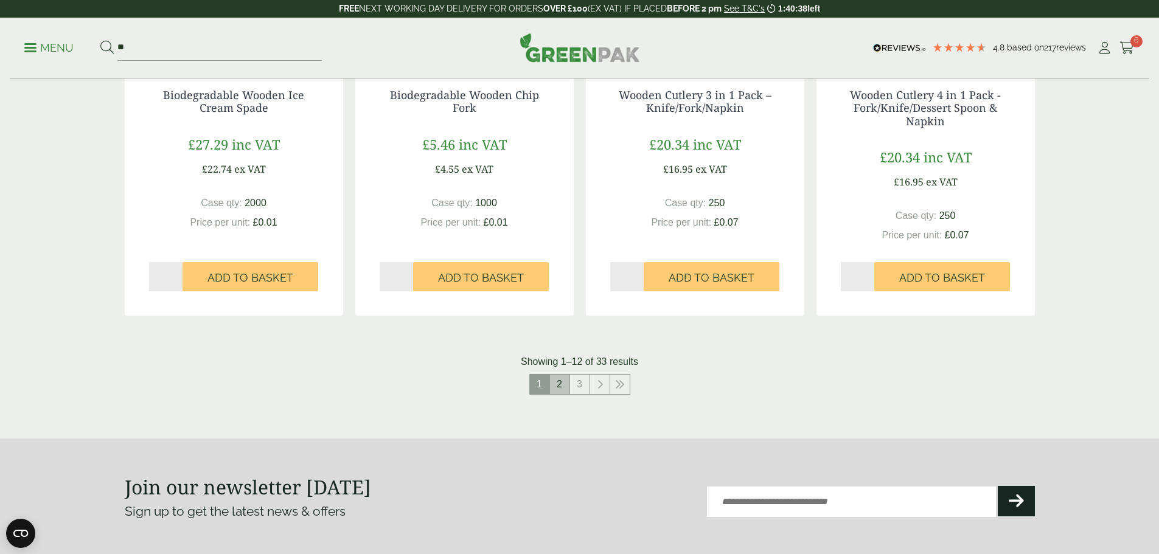
click at [557, 379] on link "2" at bounding box center [559, 384] width 19 height 19
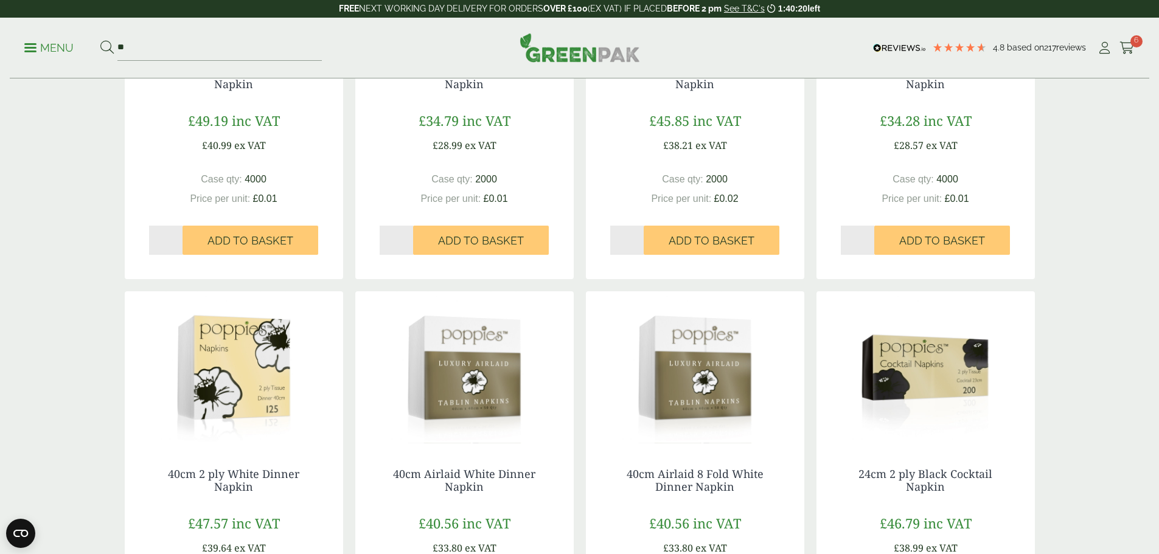
scroll to position [1095, 0]
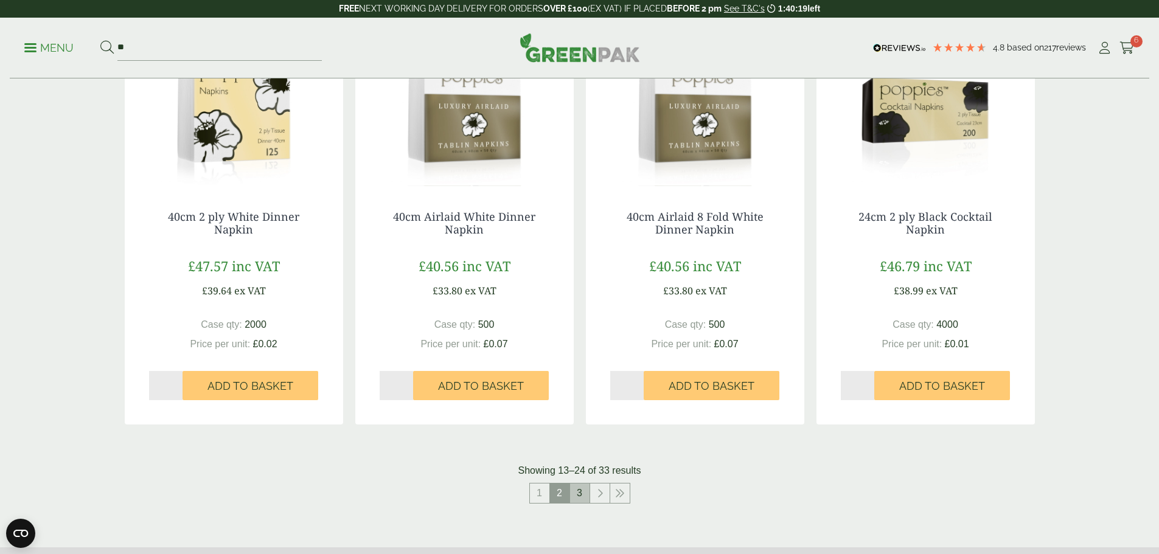
click at [572, 498] on link "3" at bounding box center [579, 493] width 19 height 19
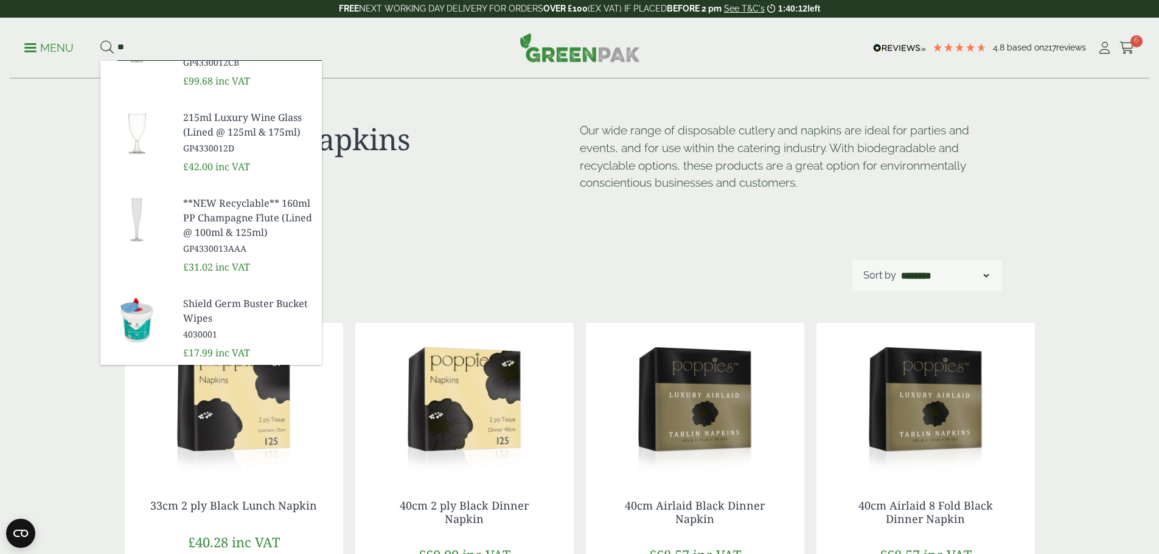
drag, startPoint x: 150, startPoint y: 46, endPoint x: 112, endPoint y: 52, distance: 38.3
click at [112, 52] on form "**" at bounding box center [210, 48] width 221 height 26
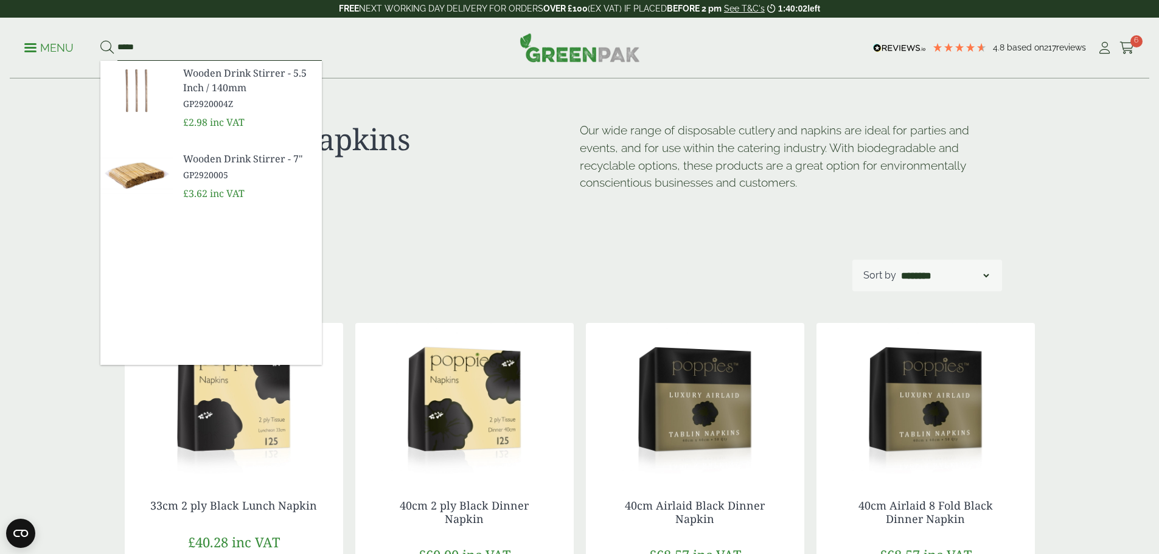
type input "*****"
click at [248, 157] on span "Wooden Drink Stirrer - 7"" at bounding box center [247, 158] width 129 height 15
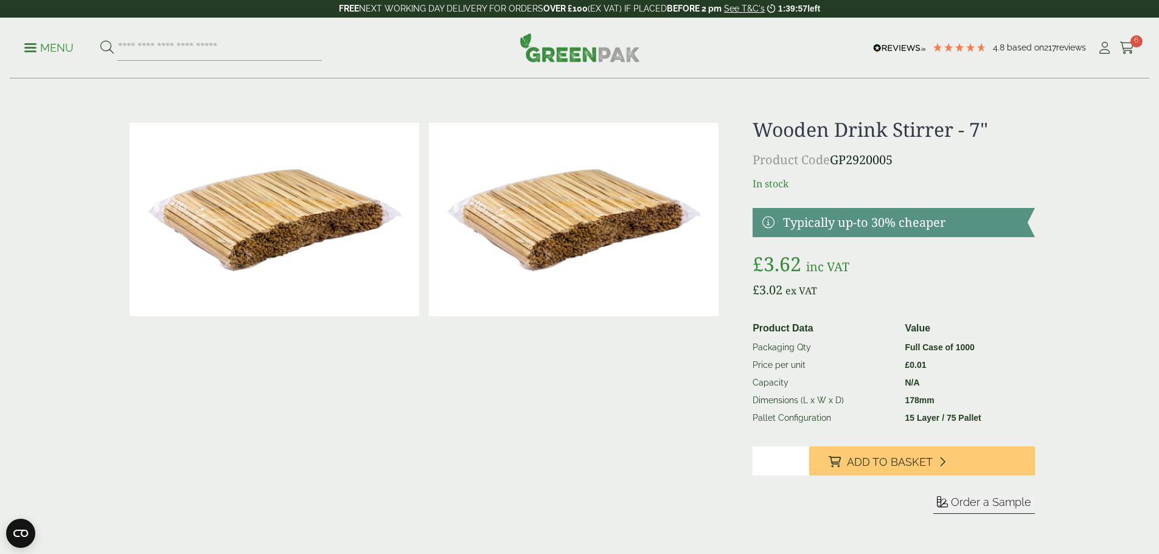
type input "*"
click at [801, 457] on input "*" at bounding box center [780, 460] width 57 height 29
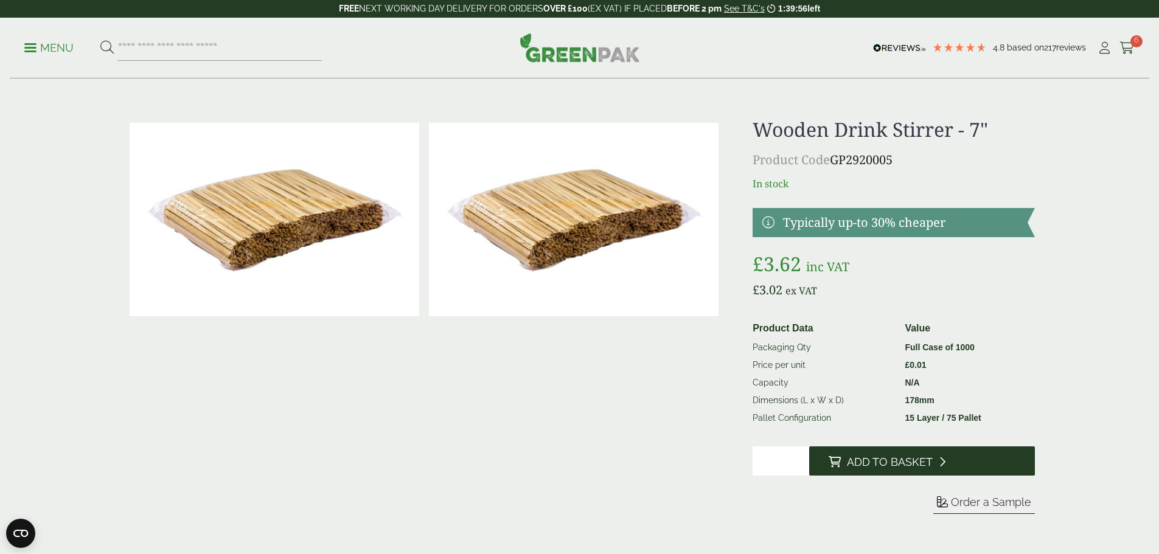
click at [891, 462] on span "Add to Basket" at bounding box center [890, 462] width 86 height 13
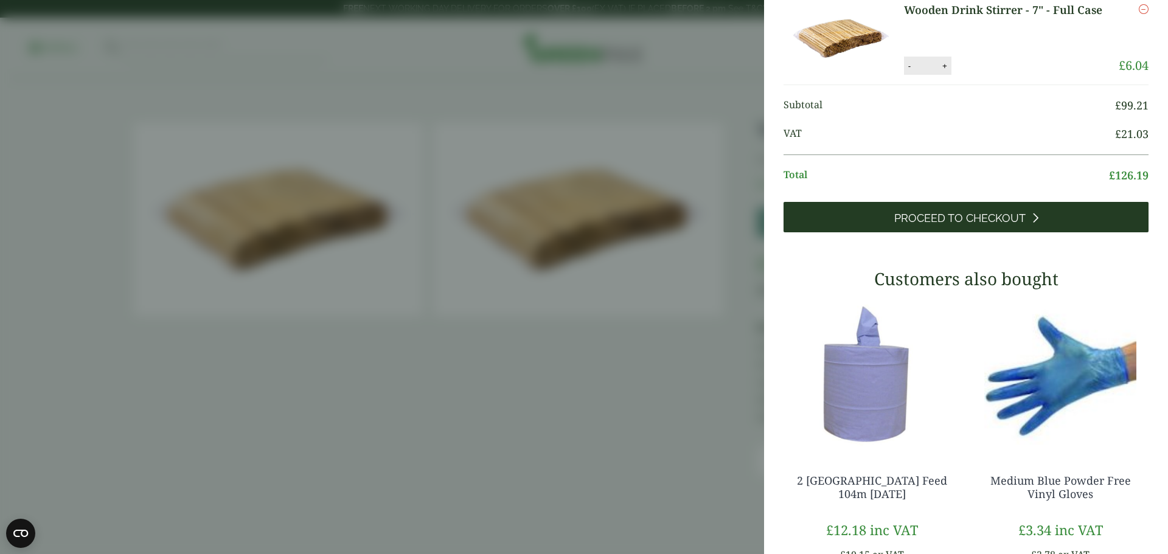
scroll to position [487, 0]
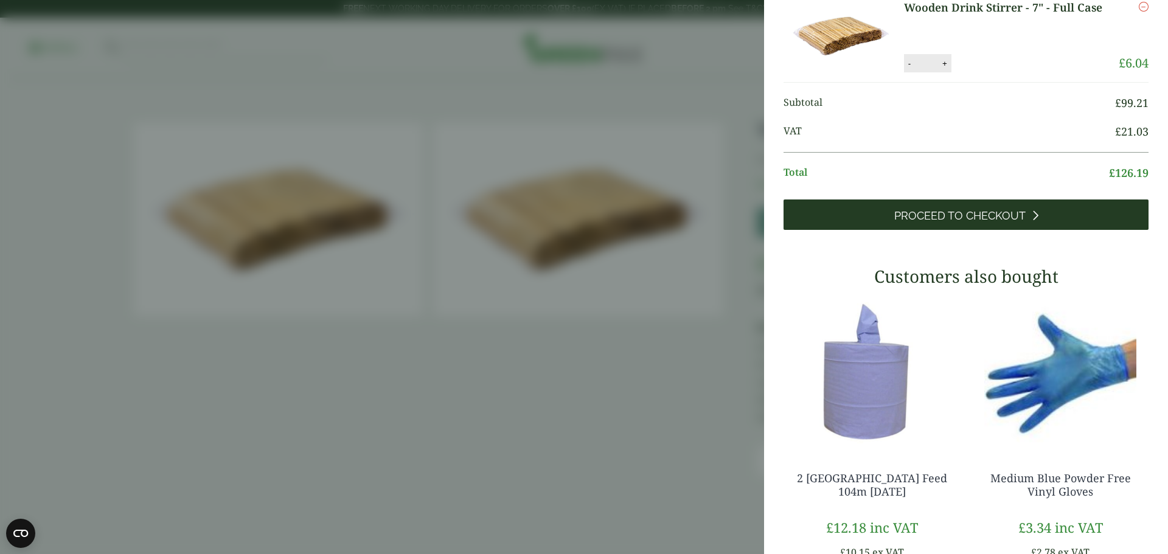
click at [1011, 223] on span "Proceed to Checkout" at bounding box center [959, 215] width 131 height 13
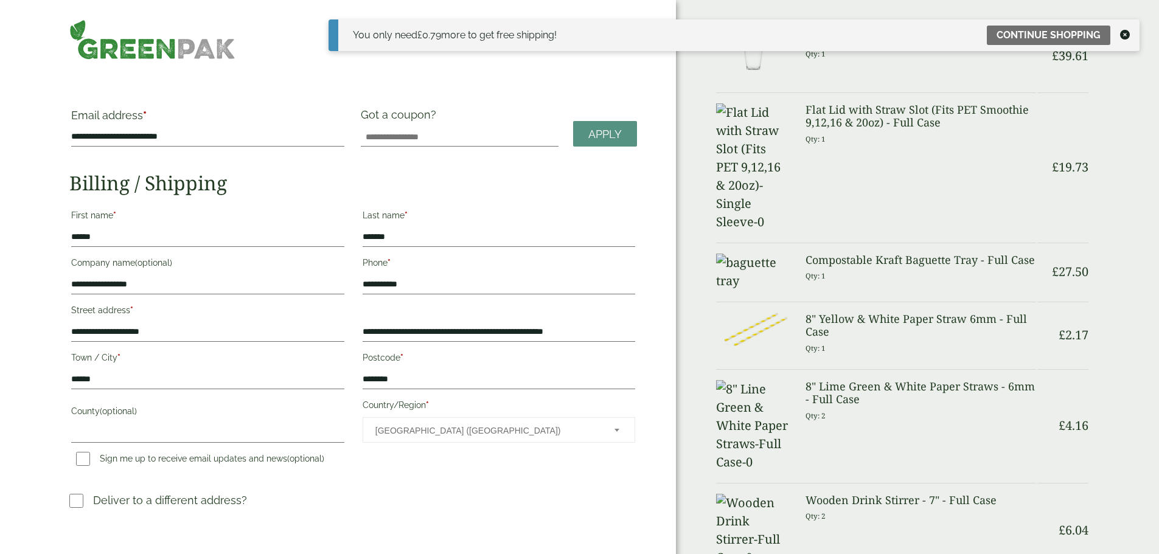
click at [853, 313] on h3 "8" Yellow & White Paper Straw 6mm - Full Case" at bounding box center [920, 326] width 231 height 26
click at [877, 313] on h3 "8" Yellow & White Paper Straw 6mm - Full Case" at bounding box center [920, 326] width 231 height 26
click at [1127, 38] on icon at bounding box center [1125, 35] width 10 height 10
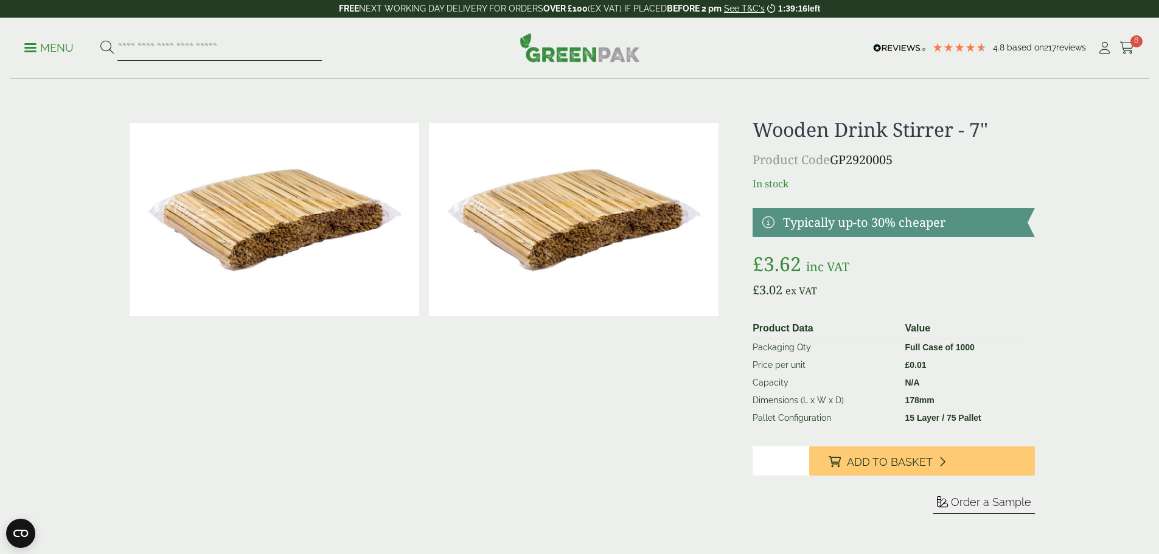
click at [165, 43] on input "search" at bounding box center [219, 48] width 204 height 26
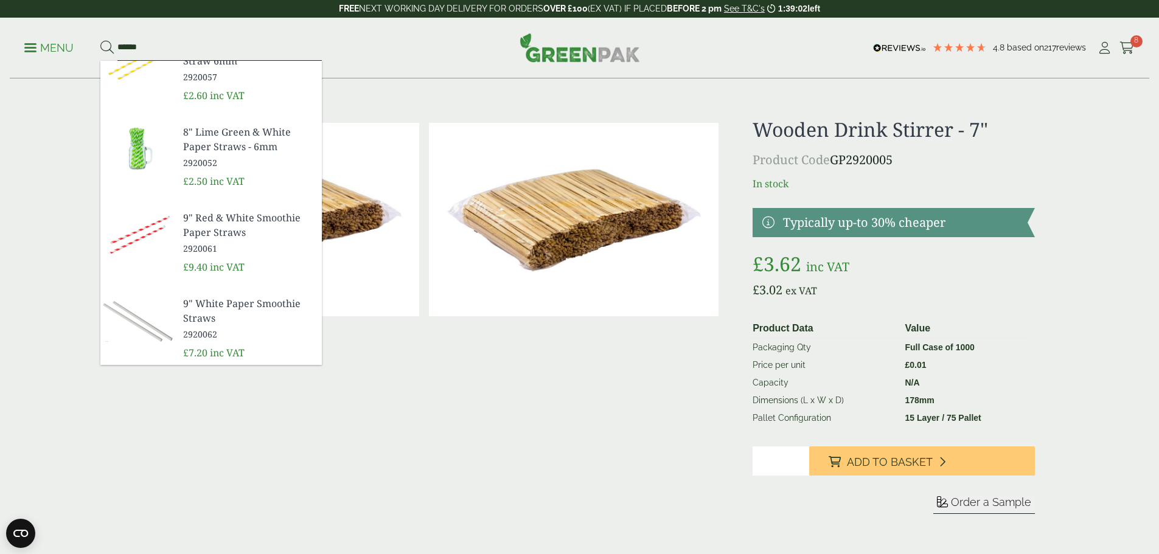
scroll to position [240, 0]
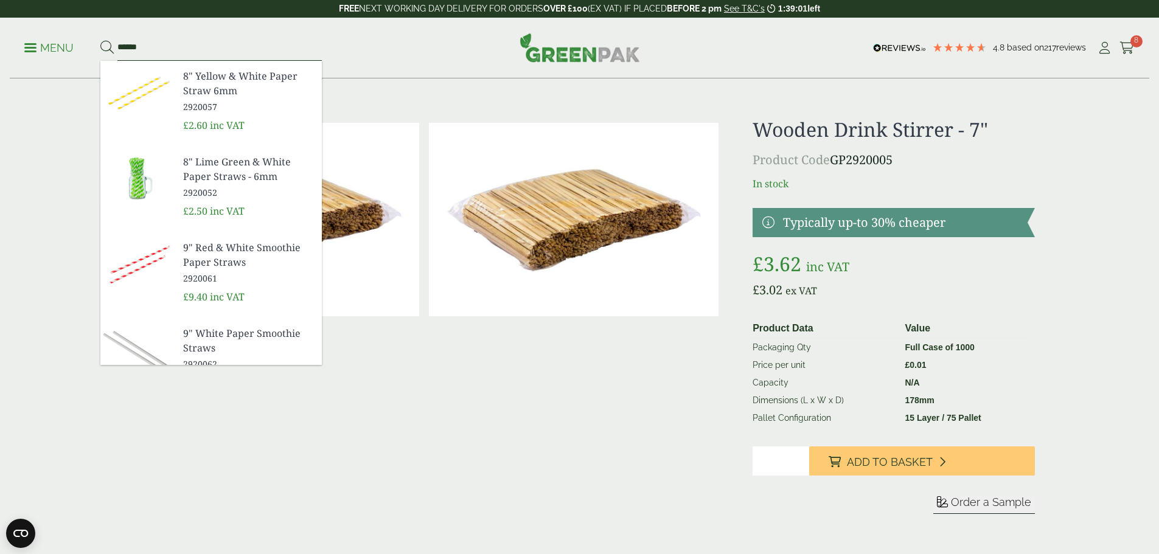
type input "******"
click at [215, 89] on span "8" Yellow & White Paper Straw 6mm" at bounding box center [247, 83] width 129 height 29
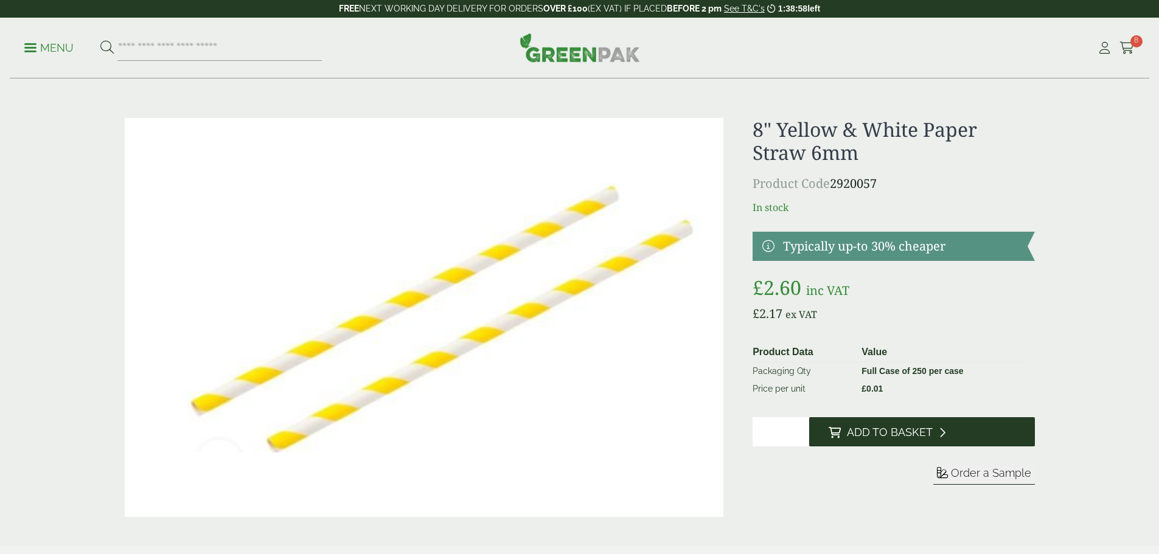
click at [910, 421] on button "Add to Basket" at bounding box center [922, 431] width 226 height 29
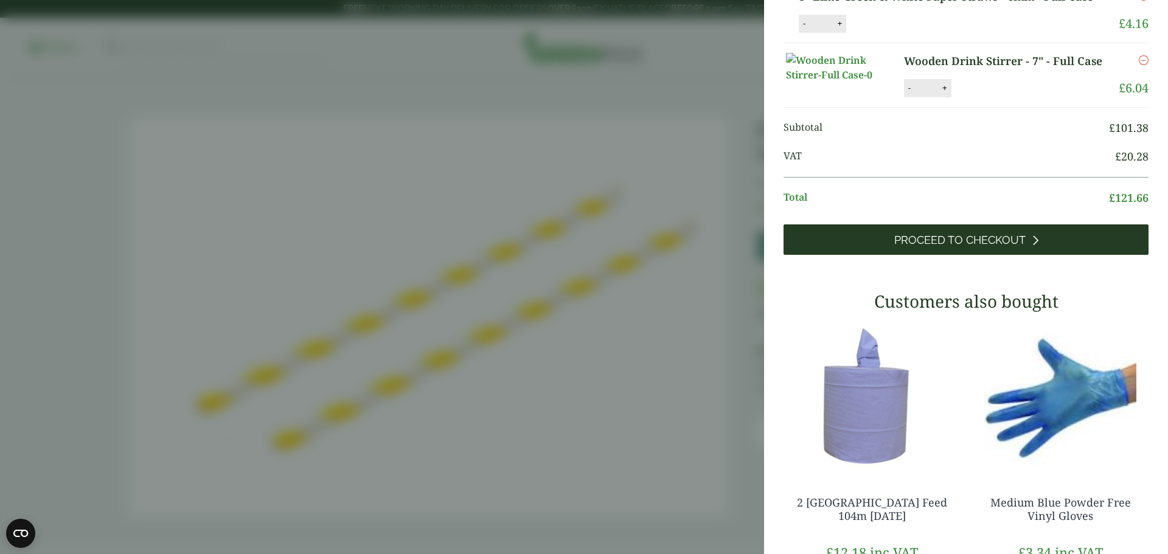
scroll to position [405, 0]
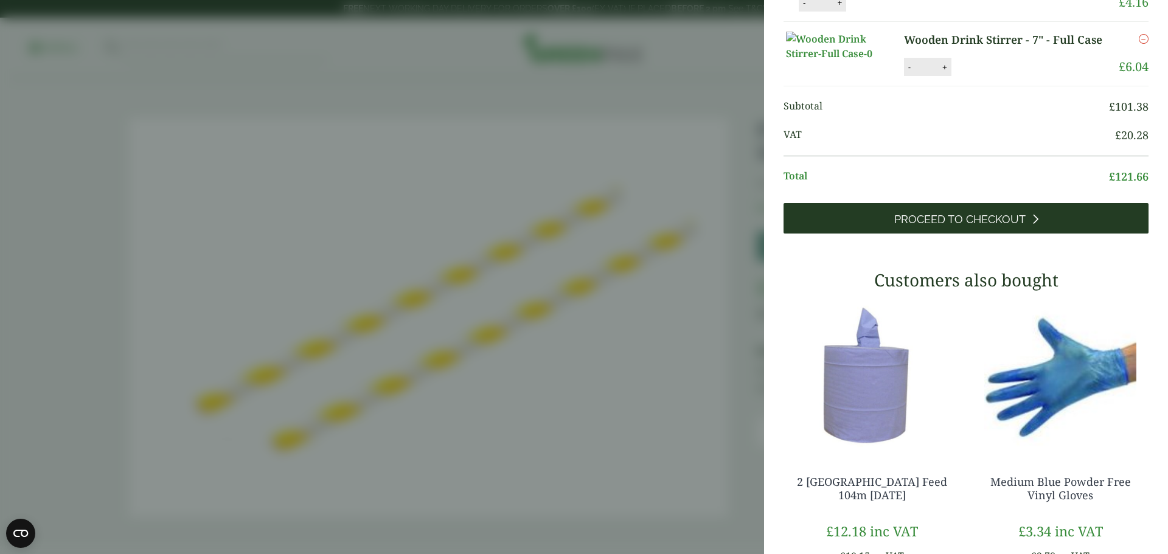
click at [964, 226] on span "Proceed to Checkout" at bounding box center [959, 219] width 131 height 13
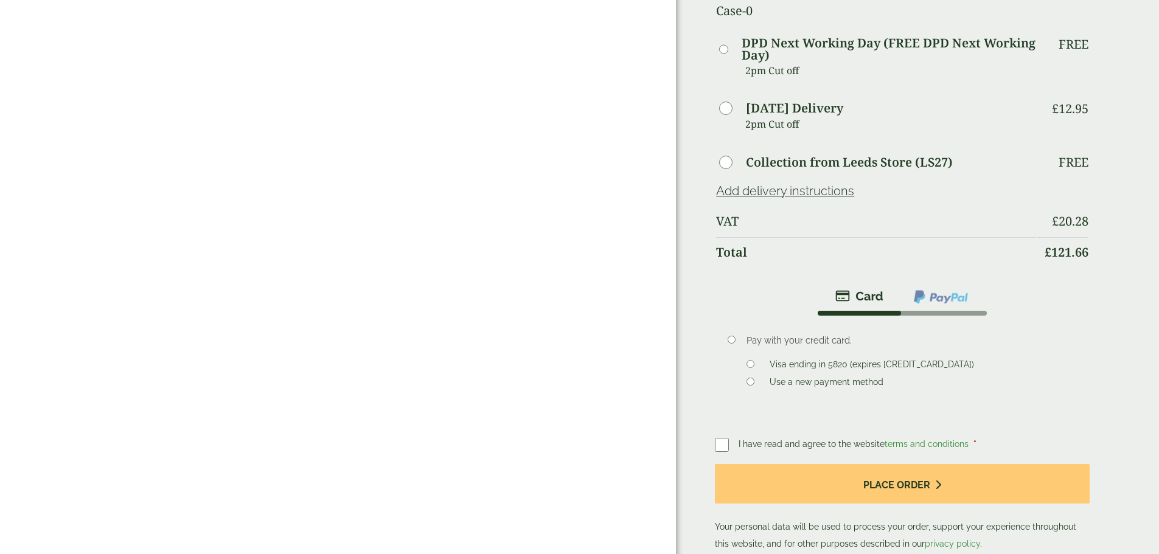
scroll to position [547, 0]
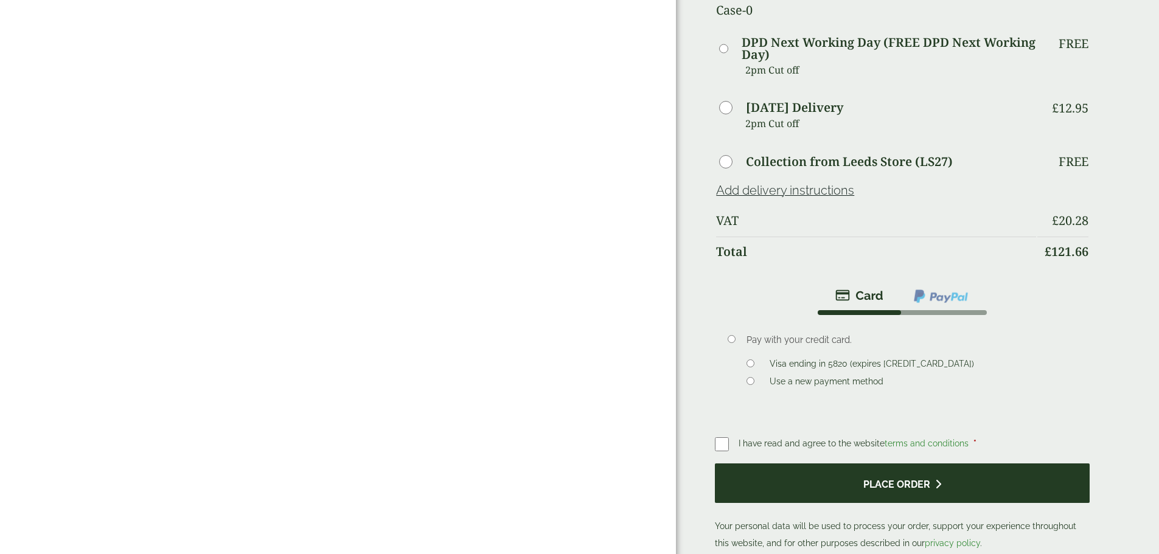
click at [893, 464] on button "Place order" at bounding box center [902, 484] width 374 height 40
